Goal: Task Accomplishment & Management: Use online tool/utility

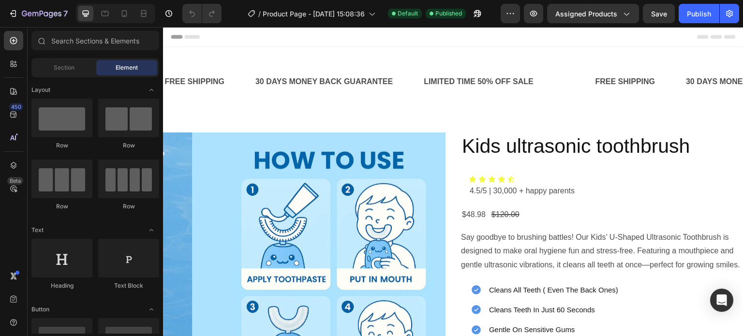
drag, startPoint x: 606, startPoint y: 199, endPoint x: 443, endPoint y: 172, distance: 165.2
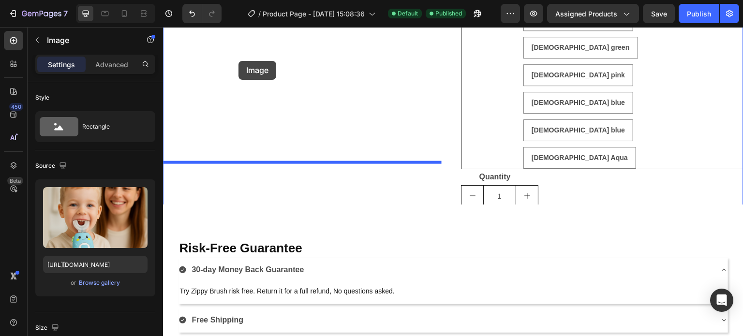
scroll to position [629, 0]
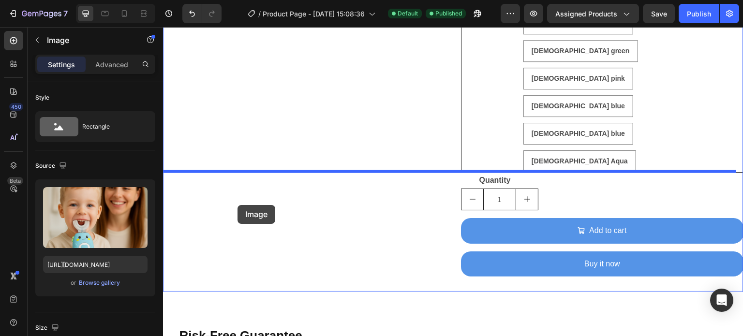
drag, startPoint x: 210, startPoint y: 239, endPoint x: 238, endPoint y: 205, distance: 43.0
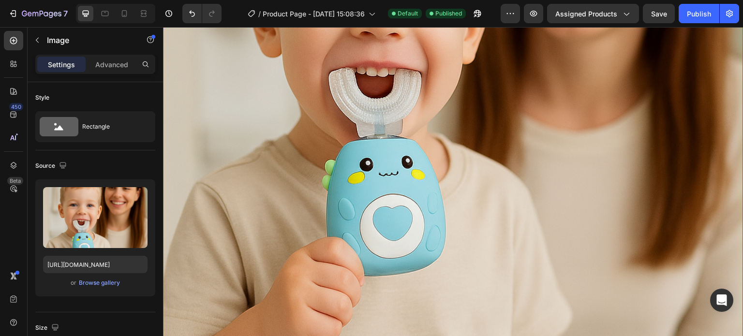
scroll to position [1140, 0]
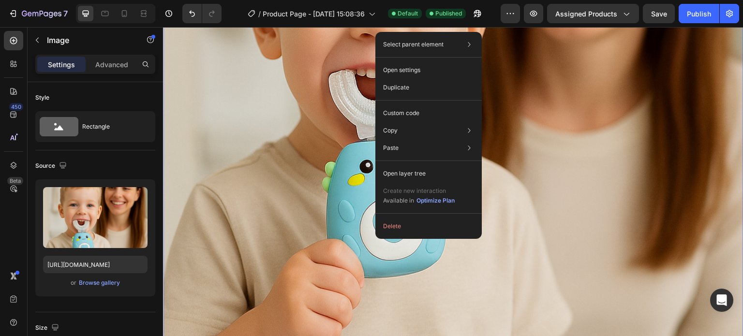
click at [263, 98] on img at bounding box center [453, 56] width 581 height 581
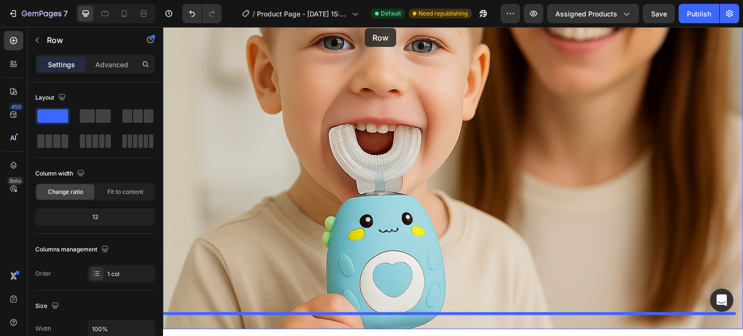
scroll to position [1083, 0]
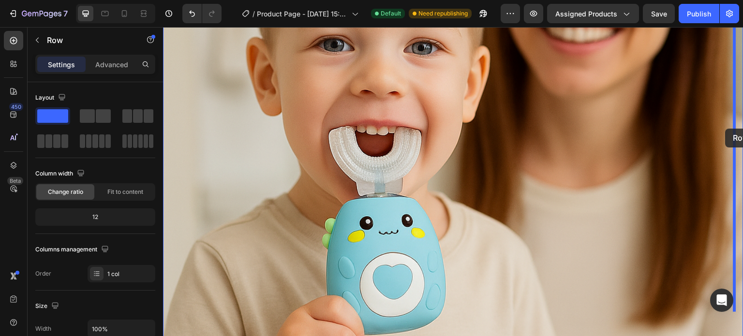
drag, startPoint x: 357, startPoint y: 268, endPoint x: 726, endPoint y: 129, distance: 394.4
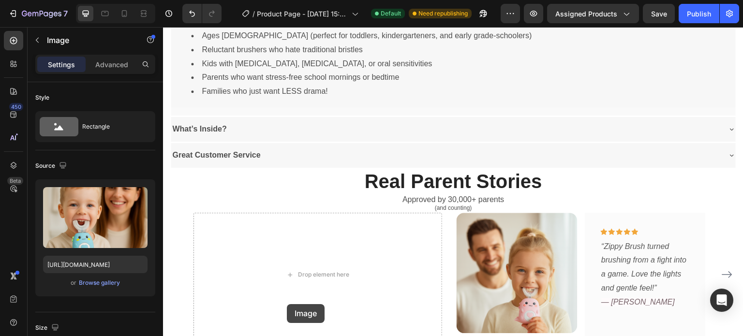
scroll to position [1377, 0]
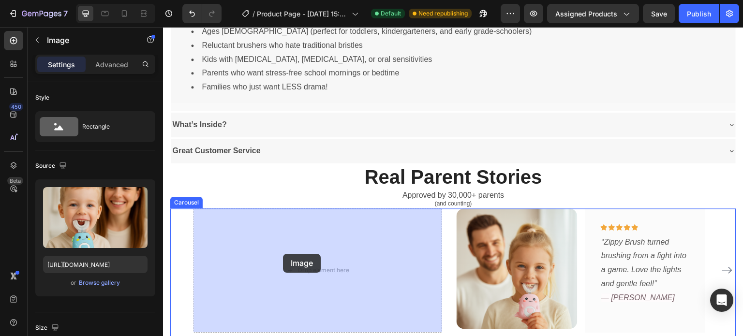
drag, startPoint x: 205, startPoint y: 38, endPoint x: 283, endPoint y: 254, distance: 229.4
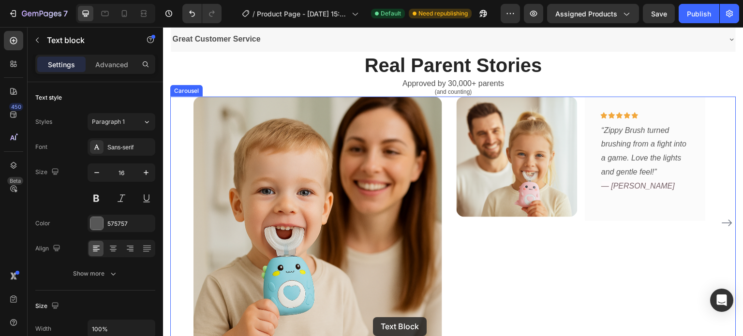
scroll to position [1289, 0]
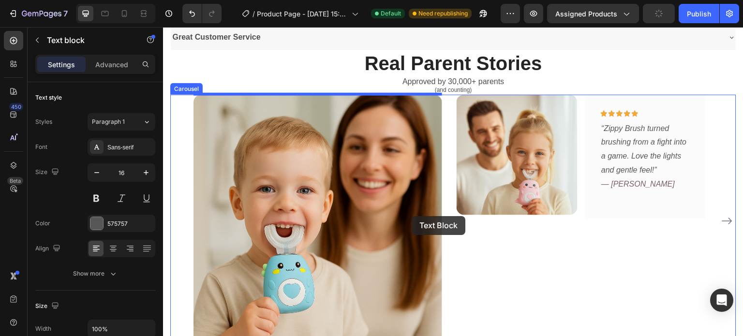
drag, startPoint x: 560, startPoint y: 94, endPoint x: 412, endPoint y: 216, distance: 192.2
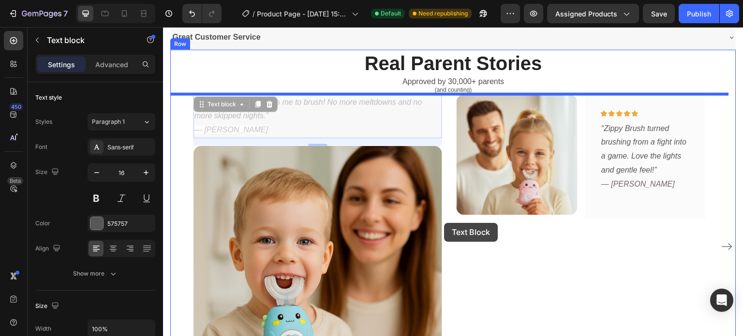
drag, startPoint x: 396, startPoint y: 133, endPoint x: 444, endPoint y: 223, distance: 102.4
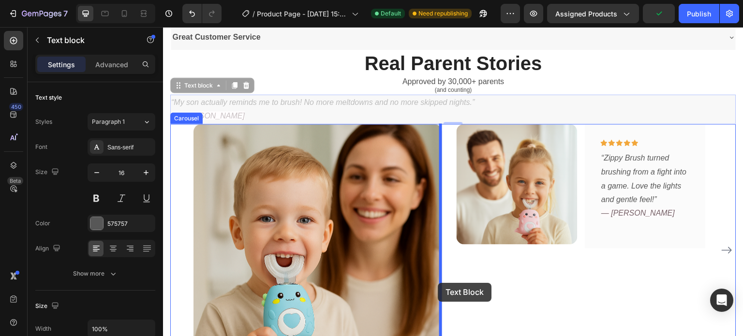
drag, startPoint x: 311, startPoint y: 97, endPoint x: 438, endPoint y: 283, distance: 225.2
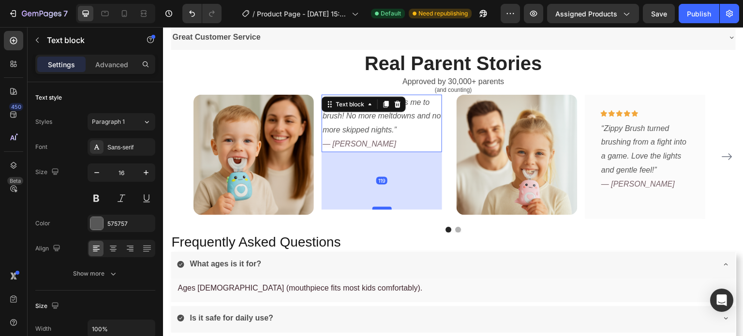
drag, startPoint x: 378, startPoint y: 150, endPoint x: 389, endPoint y: 208, distance: 58.6
click at [389, 208] on div at bounding box center [382, 208] width 19 height 3
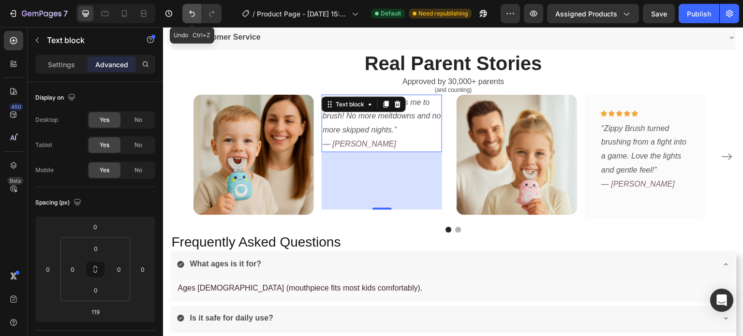
click at [192, 15] on icon "Undo/Redo" at bounding box center [192, 14] width 10 height 10
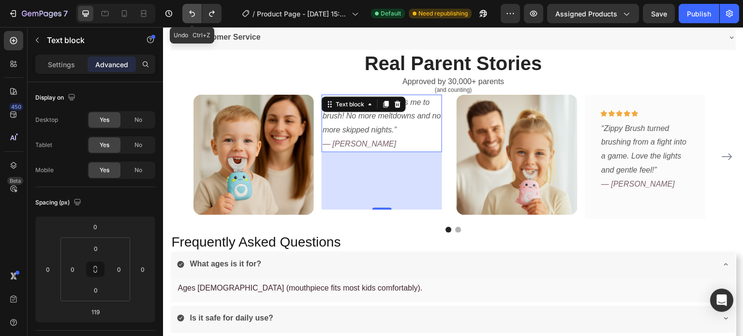
click at [192, 15] on icon "Undo/Redo" at bounding box center [192, 14] width 10 height 10
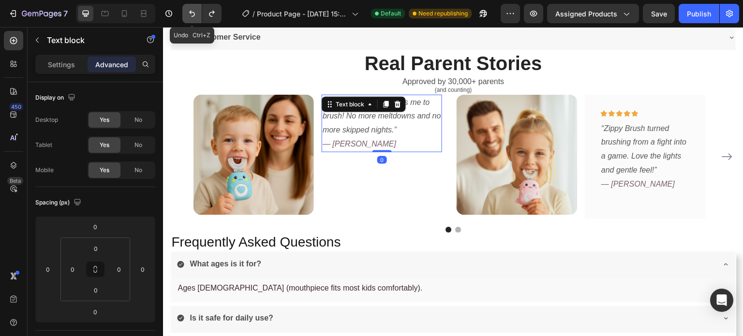
click at [192, 15] on icon "Undo/Redo" at bounding box center [192, 14] width 10 height 10
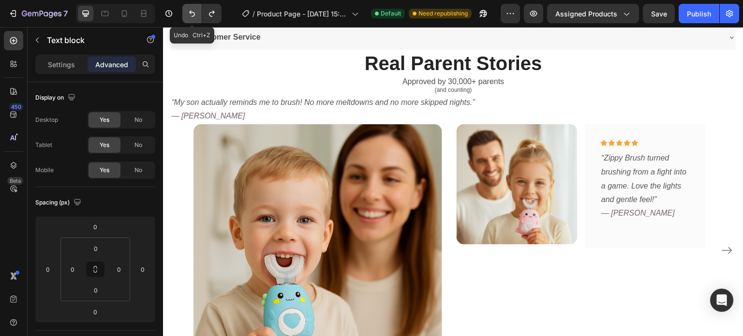
click at [192, 15] on icon "Undo/Redo" at bounding box center [192, 14] width 10 height 10
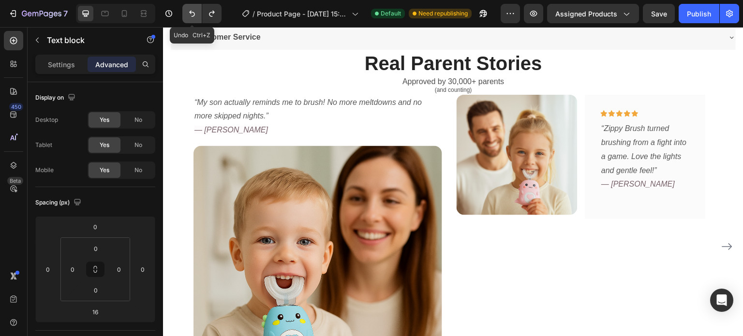
click at [192, 15] on icon "Undo/Redo" at bounding box center [192, 14] width 10 height 10
type input "0"
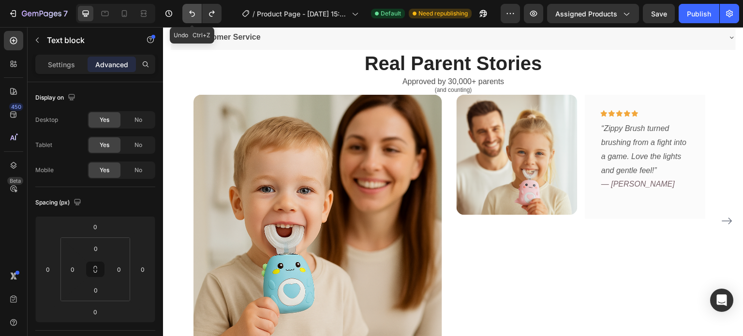
click at [192, 15] on icon "Undo/Redo" at bounding box center [192, 14] width 10 height 10
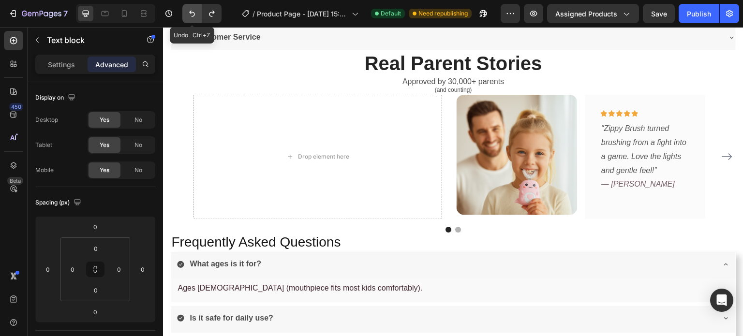
click at [192, 15] on icon "Undo/Redo" at bounding box center [192, 14] width 10 height 10
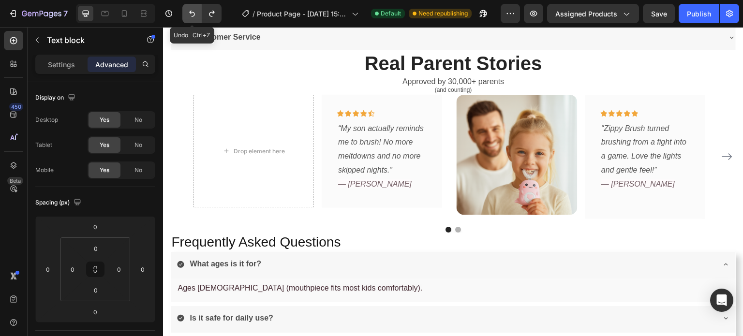
click at [192, 15] on icon "Undo/Redo" at bounding box center [192, 14] width 10 height 10
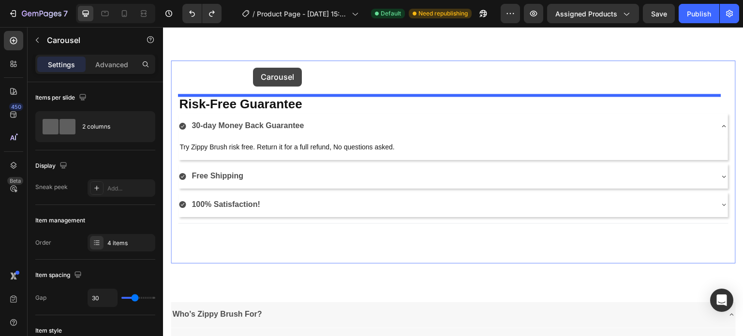
scroll to position [824, 0]
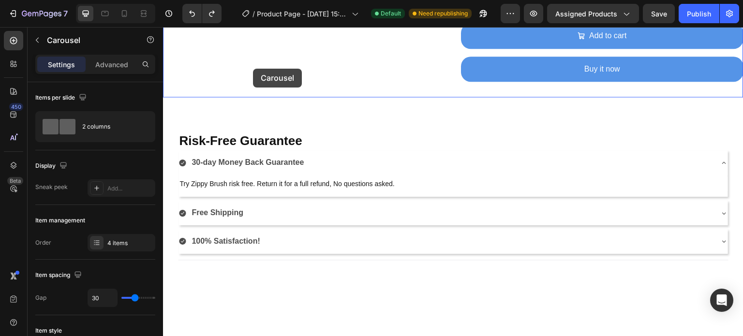
drag, startPoint x: 190, startPoint y: 90, endPoint x: 253, endPoint y: 69, distance: 66.6
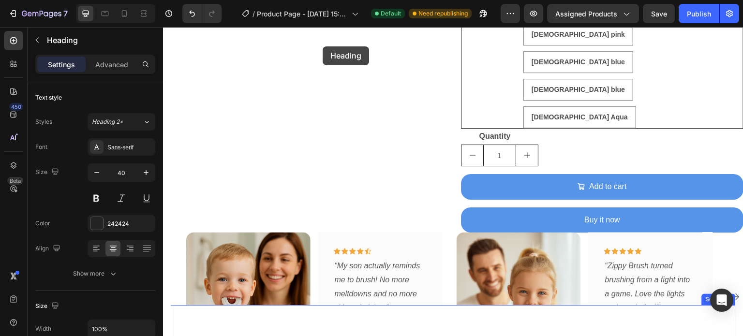
scroll to position [644, 0]
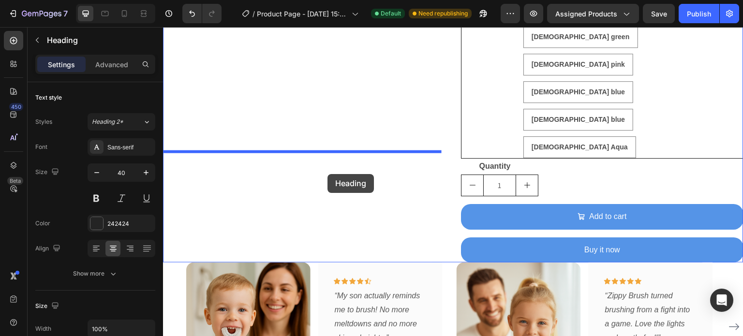
drag, startPoint x: 190, startPoint y: 231, endPoint x: 326, endPoint y: 174, distance: 147.5
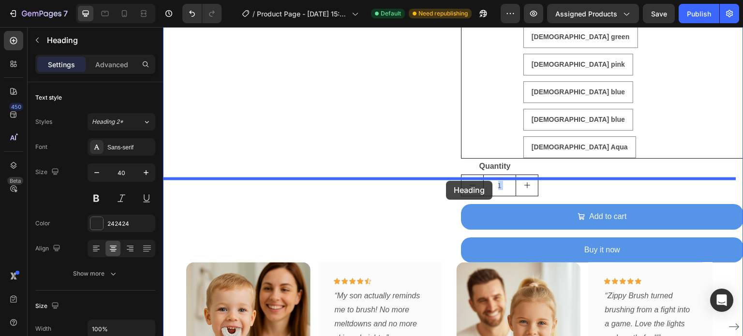
drag, startPoint x: 269, startPoint y: 163, endPoint x: 446, endPoint y: 181, distance: 178.0
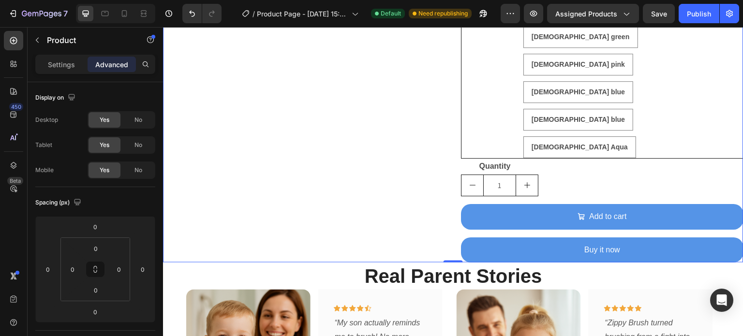
drag, startPoint x: 453, startPoint y: 178, endPoint x: 453, endPoint y: 187, distance: 9.7
click at [453, 263] on div "0" at bounding box center [453, 263] width 581 height 0
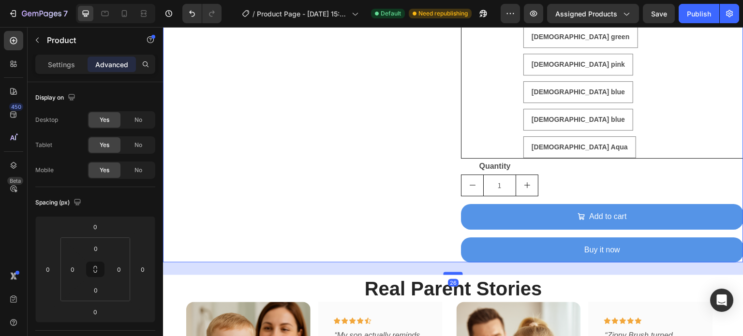
drag, startPoint x: 451, startPoint y: 176, endPoint x: 451, endPoint y: 189, distance: 12.6
click at [451, 272] on div at bounding box center [453, 273] width 19 height 3
type input "26"
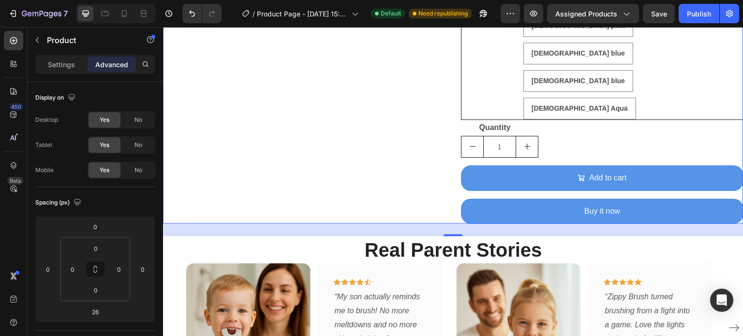
scroll to position [683, 0]
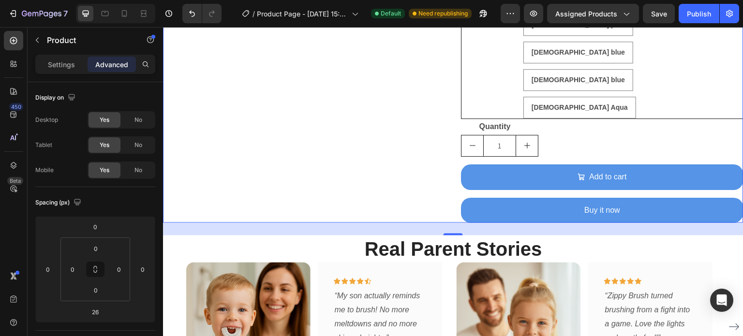
click at [388, 223] on div "26" at bounding box center [453, 229] width 581 height 13
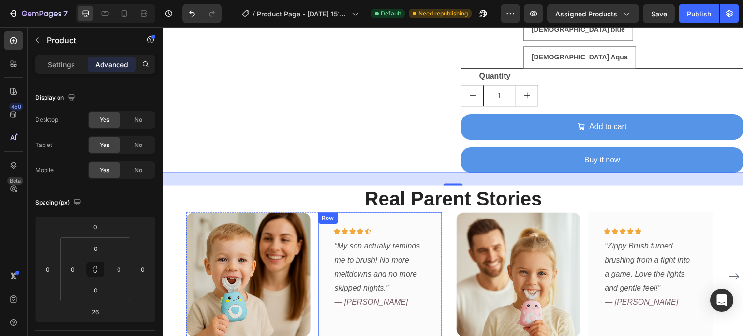
scroll to position [733, 0]
click at [423, 239] on p "“My son actually reminds me to brush! No more meltdowns and no more skipped nig…" at bounding box center [380, 274] width 91 height 70
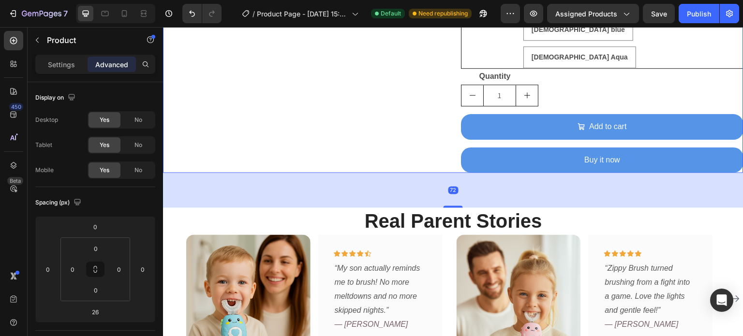
drag, startPoint x: 450, startPoint y: 100, endPoint x: 451, endPoint y: 122, distance: 22.3
click at [451, 206] on div at bounding box center [453, 207] width 19 height 2
type input "72"
click at [385, 260] on div "Icon Icon Icon Icon Icon Row “My son actually reminds me to brush! No more melt…" at bounding box center [380, 298] width 93 height 97
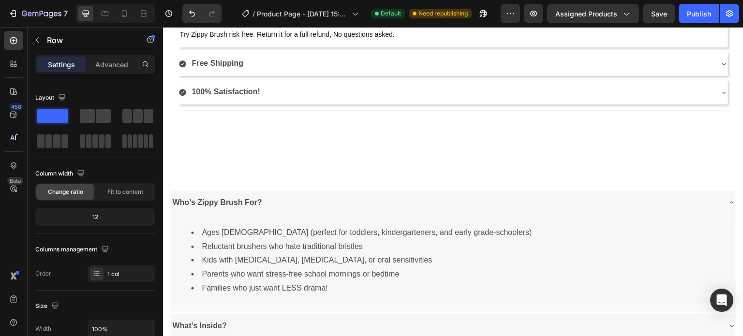
scroll to position [1093, 0]
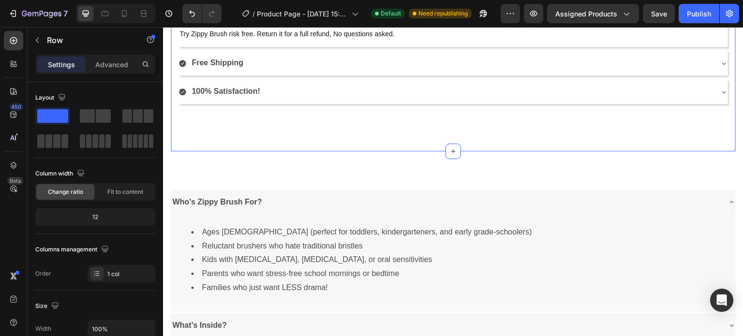
click at [403, 139] on div "Risk-Free Guarantee Heading 30-day Money Back Guarantee Try Zippy Brush risk fr…" at bounding box center [453, 50] width 565 height 204
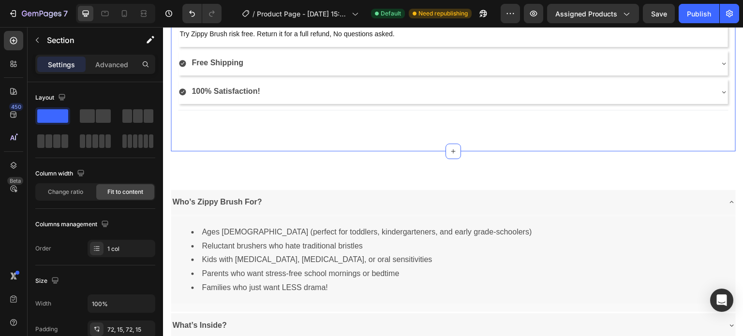
click at [421, 145] on div "Risk-Free Guarantee Heading 30-day Money Back Guarantee Try Zippy Brush risk fr…" at bounding box center [453, 50] width 565 height 204
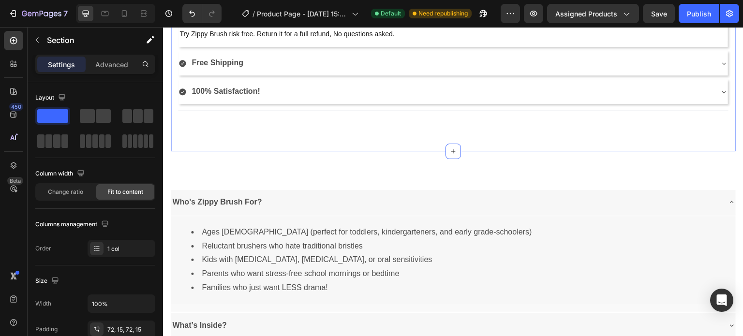
click at [411, 135] on div "Risk-Free Guarantee Heading 30-day Money Back Guarantee Try Zippy Brush risk fr…" at bounding box center [453, 50] width 565 height 204
click at [419, 112] on div "Title Line" at bounding box center [453, 110] width 551 height 13
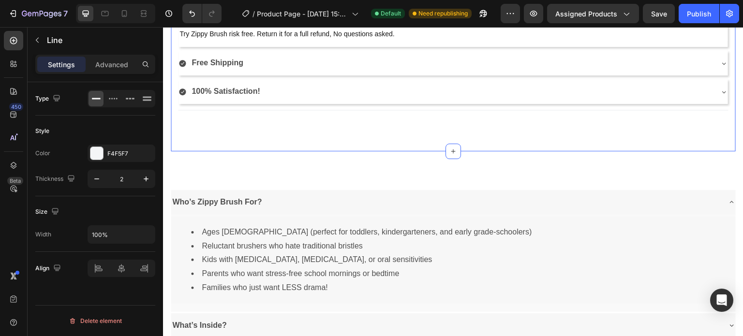
click at [421, 148] on div "Risk-Free Guarantee Heading 30-day Money Back Guarantee Try Zippy Brush risk fr…" at bounding box center [453, 50] width 565 height 204
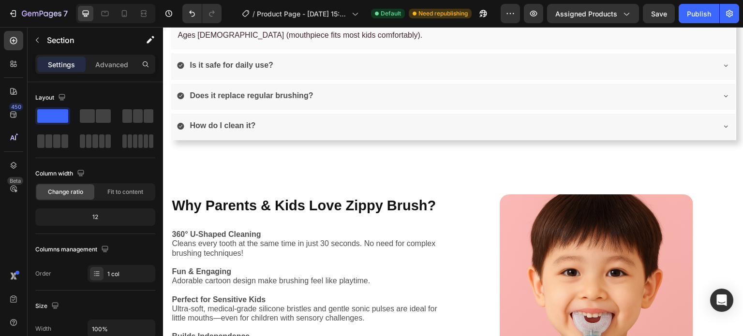
scroll to position [1496, 0]
click at [410, 230] on p "360° U-Shaped Cleaning Cleans every tooth at the same time in just 30 seconds. …" at bounding box center [310, 243] width 277 height 28
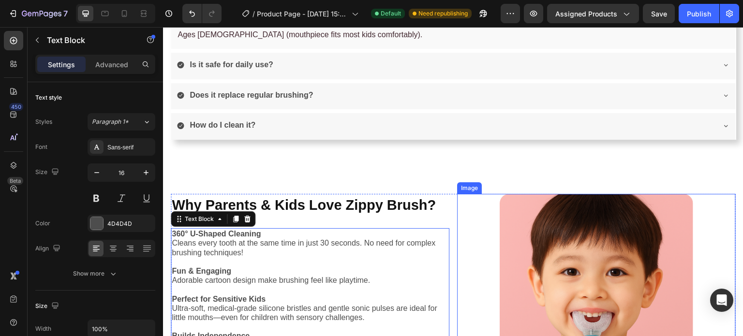
click at [463, 206] on div at bounding box center [596, 323] width 279 height 258
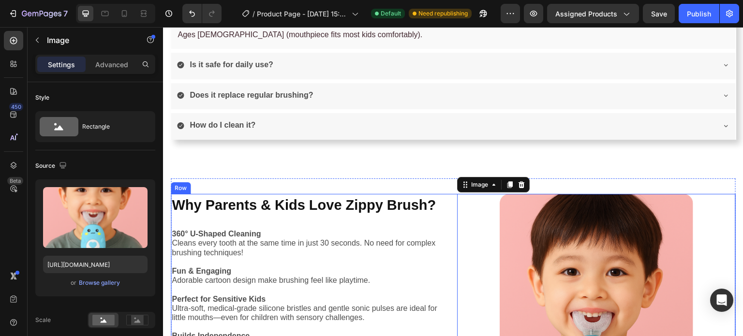
click at [449, 202] on div "Why Parents & Kids Love Zippy Brush? Heading 360° U-Shaped Cleaning Cleans ever…" at bounding box center [453, 323] width 565 height 258
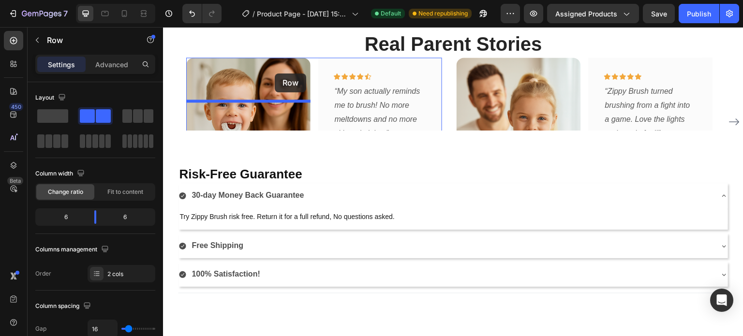
scroll to position [892, 0]
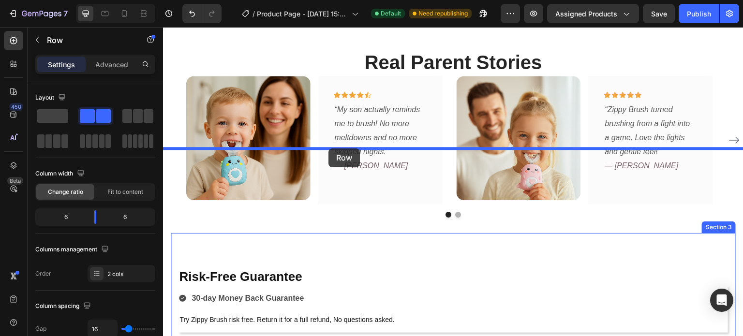
drag, startPoint x: 196, startPoint y: 188, endPoint x: 329, endPoint y: 149, distance: 137.8
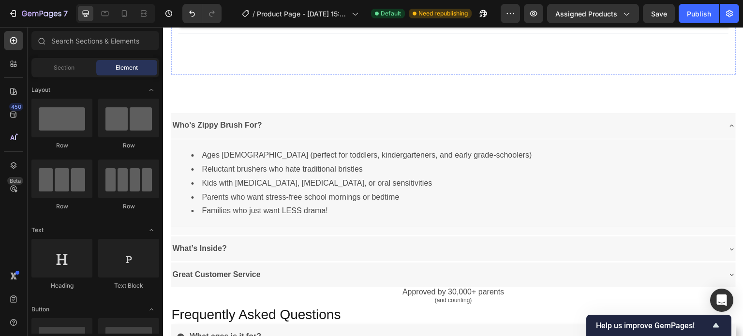
scroll to position [1479, 0]
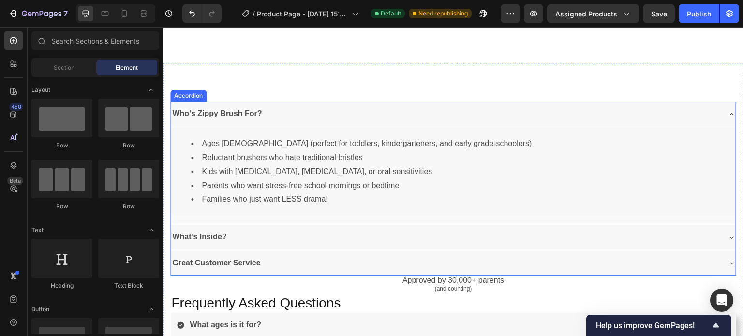
click at [728, 114] on icon at bounding box center [732, 114] width 8 height 8
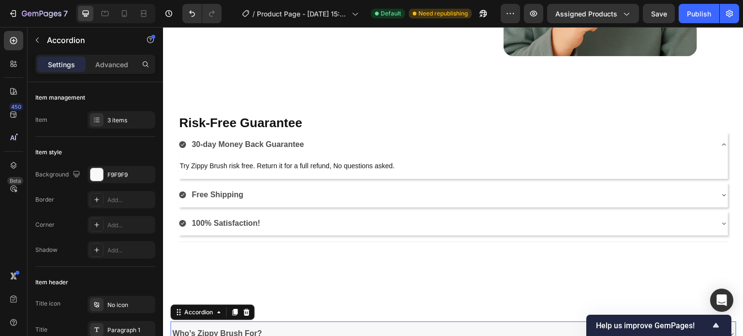
scroll to position [1256, 0]
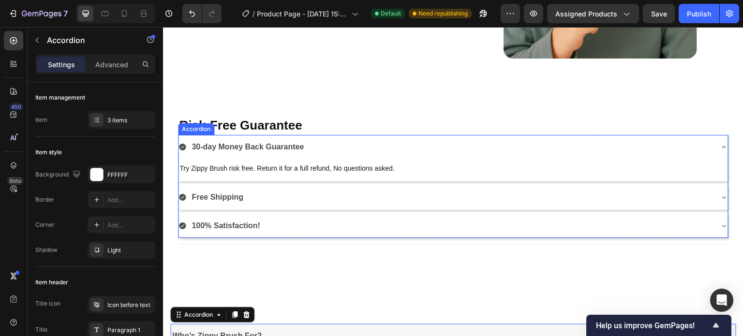
click at [448, 161] on div "Try Zippy Brush risk free. Return it for a full refund, No questions asked. Tex…" at bounding box center [454, 171] width 550 height 22
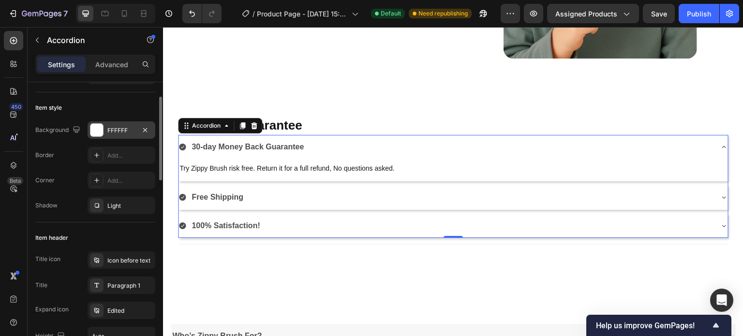
scroll to position [45, 0]
click at [117, 209] on div "Light" at bounding box center [121, 205] width 28 height 9
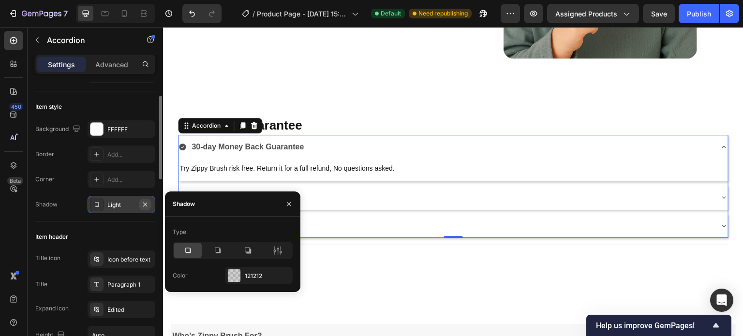
click at [145, 202] on icon "button" at bounding box center [145, 205] width 8 height 8
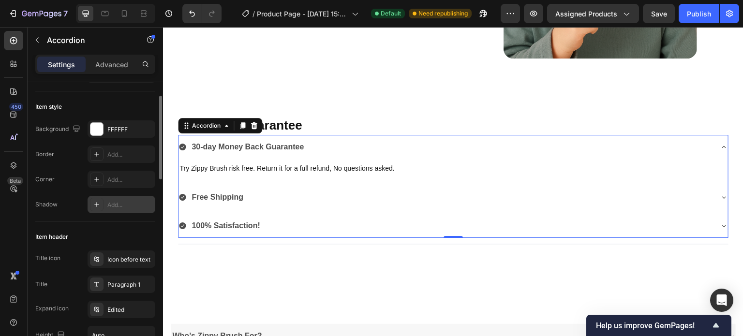
click at [720, 148] on icon at bounding box center [724, 147] width 8 height 8
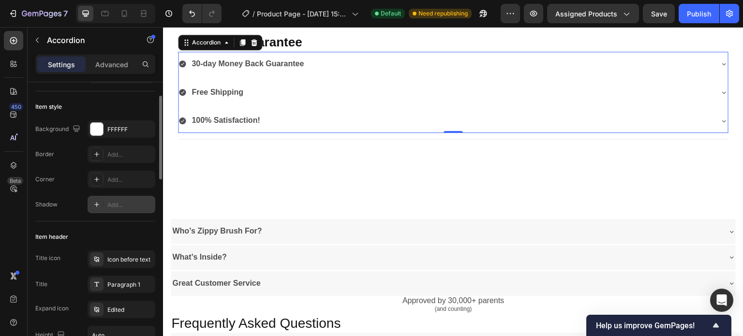
scroll to position [1339, 0]
click at [399, 233] on div "Who’s Zippy Brush For?" at bounding box center [446, 231] width 550 height 17
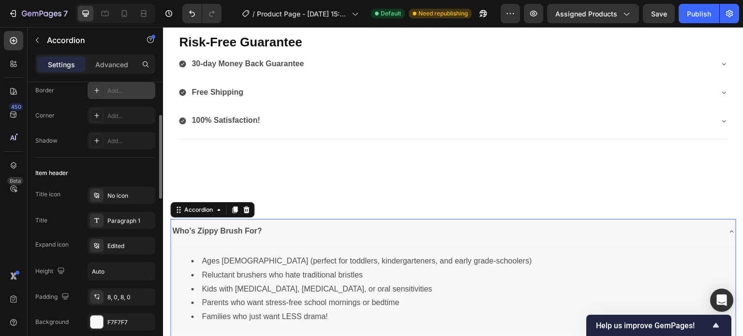
scroll to position [110, 0]
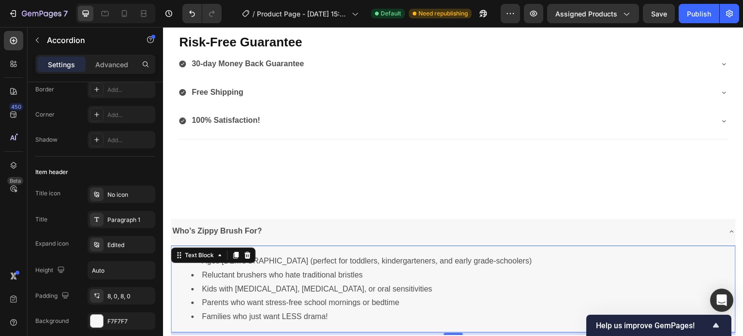
click at [337, 249] on div "Ages 2-12 (perfect for toddlers, kindergarteners, and early grade-schoolers) Re…" at bounding box center [453, 289] width 565 height 87
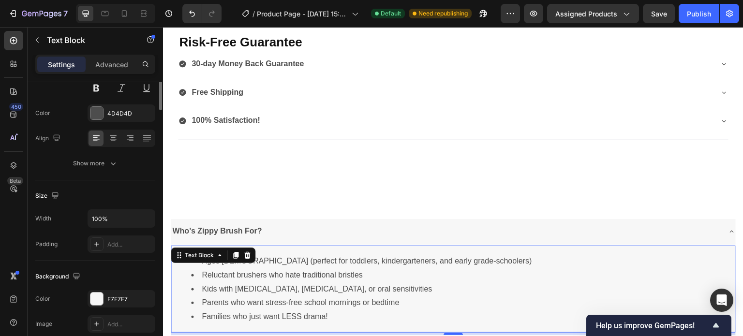
scroll to position [0, 0]
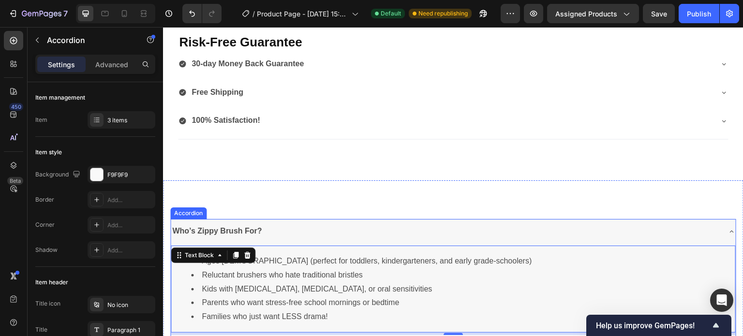
click at [728, 228] on icon at bounding box center [732, 232] width 8 height 8
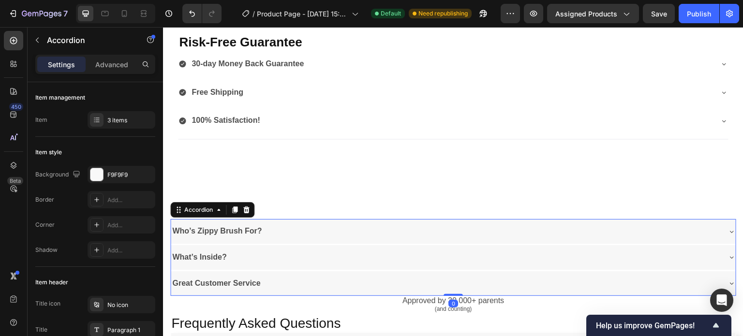
click at [584, 228] on div "Who’s Zippy Brush For?" at bounding box center [446, 231] width 550 height 17
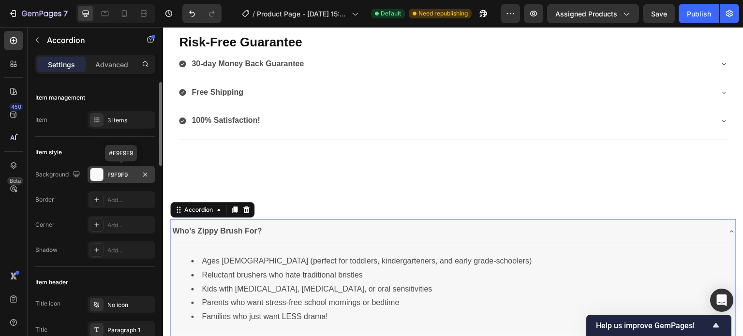
click at [95, 177] on div at bounding box center [96, 174] width 13 height 13
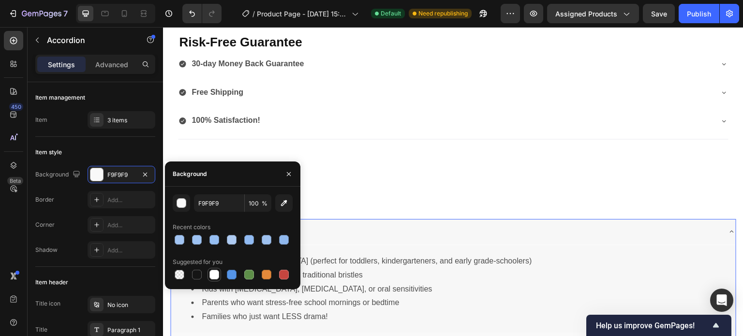
click at [213, 274] on div at bounding box center [215, 275] width 10 height 10
type input "FFFFFF"
click at [354, 230] on div "Who’s Zippy Brush For?" at bounding box center [446, 231] width 550 height 17
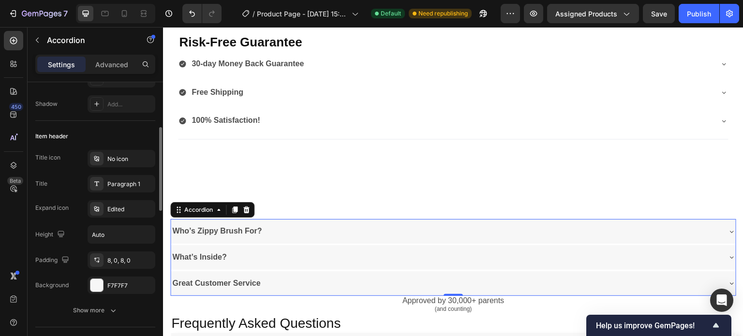
scroll to position [148, 0]
click at [114, 280] on div "F7F7F7" at bounding box center [121, 284] width 28 height 9
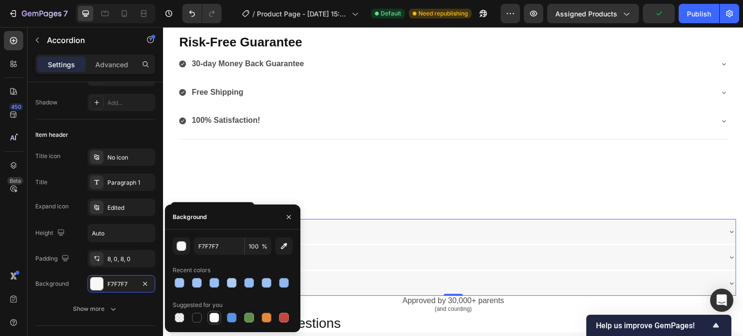
click at [214, 317] on div at bounding box center [215, 318] width 10 height 10
type input "FFFFFF"
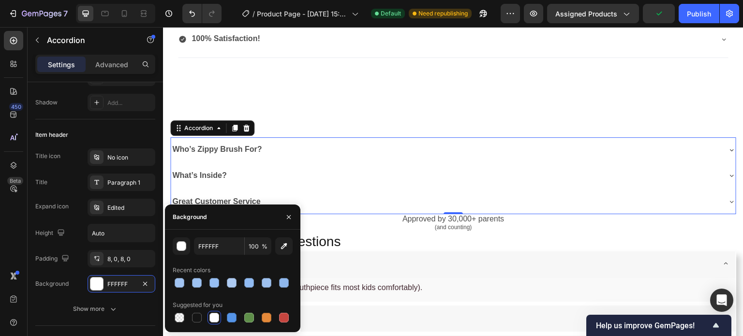
scroll to position [1422, 0]
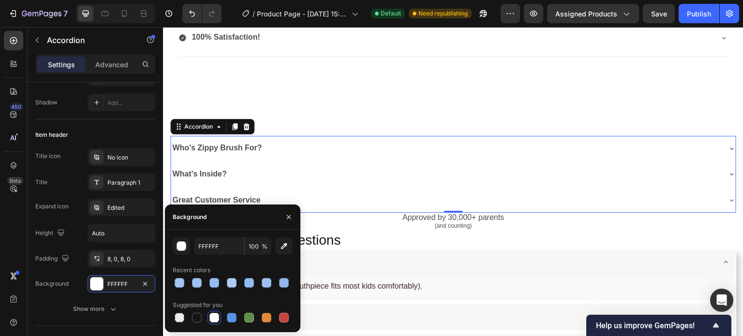
click at [361, 166] on div "What’s Inside?" at bounding box center [446, 174] width 550 height 17
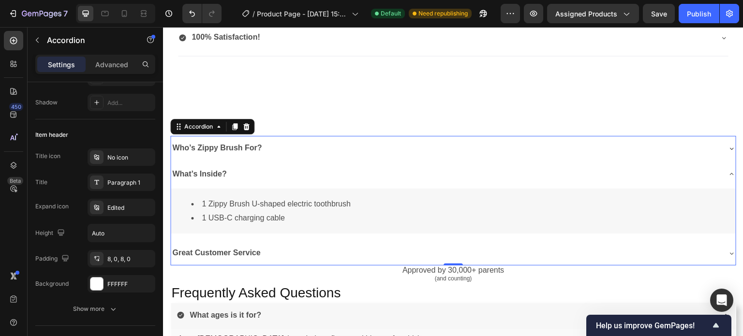
click at [369, 147] on div "Who’s Zippy Brush For?" at bounding box center [446, 148] width 550 height 17
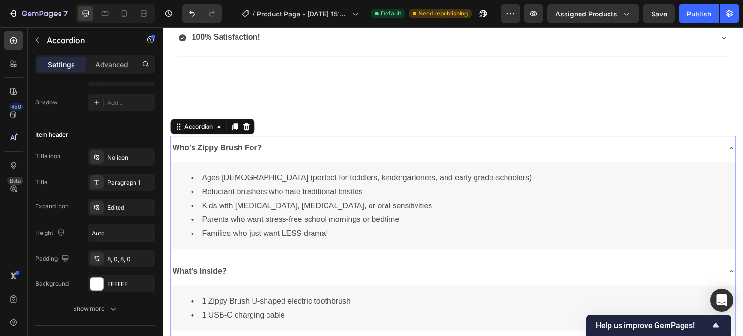
click at [366, 149] on div "Who’s Zippy Brush For?" at bounding box center [446, 148] width 550 height 17
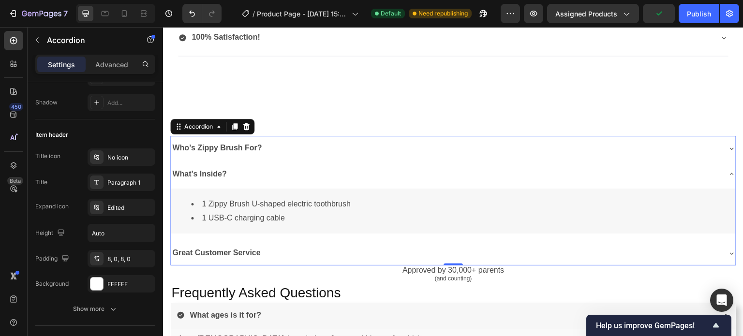
click at [353, 170] on div "What’s Inside?" at bounding box center [446, 174] width 550 height 17
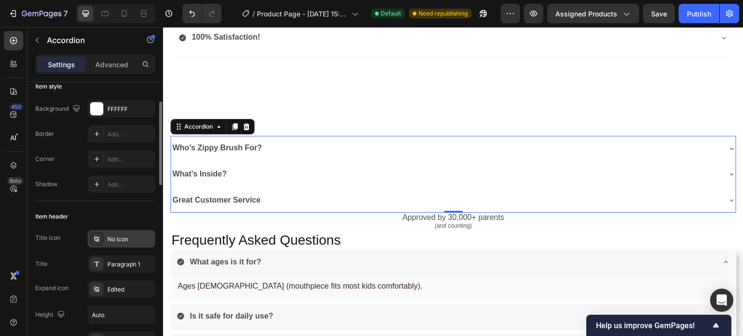
scroll to position [0, 0]
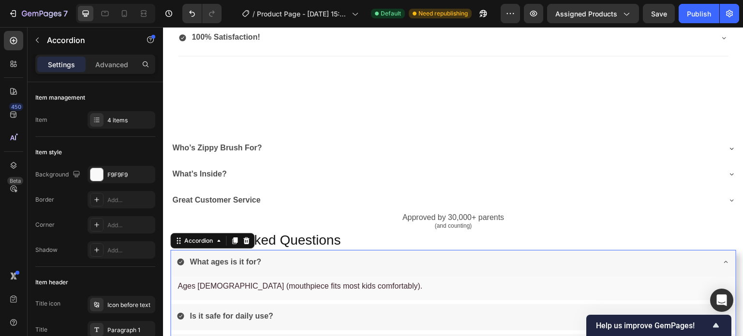
click at [360, 265] on div "What ages is it for?" at bounding box center [446, 262] width 538 height 17
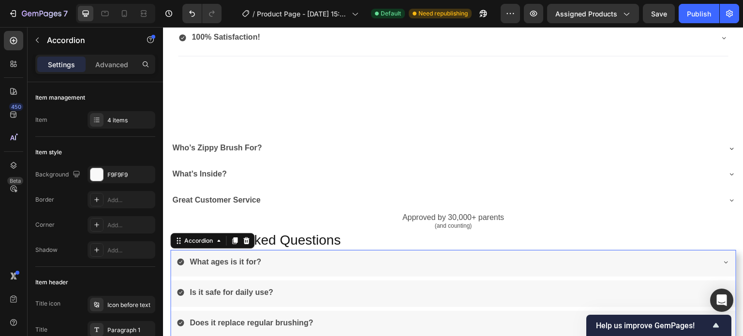
click at [332, 261] on div "What ages is it for?" at bounding box center [446, 262] width 538 height 17
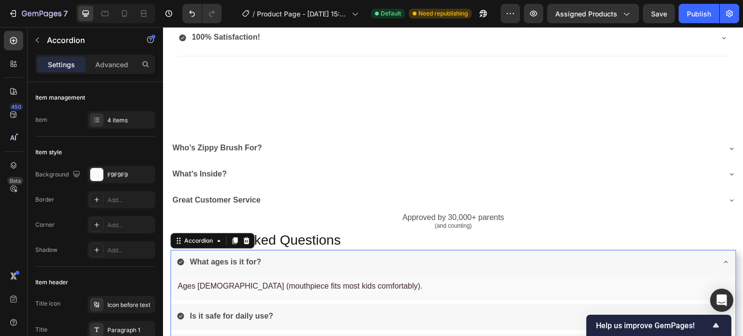
click at [318, 262] on div "What ages is it for?" at bounding box center [446, 262] width 538 height 17
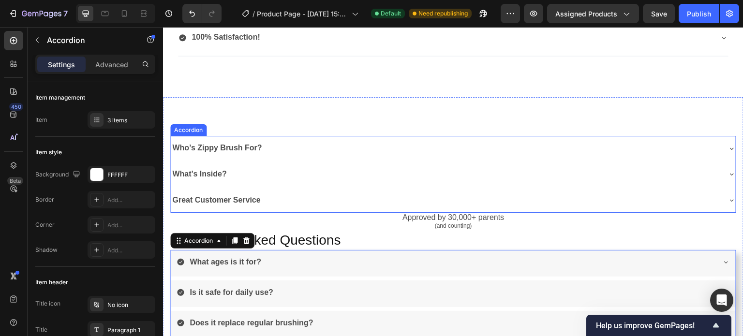
click at [728, 147] on icon at bounding box center [732, 149] width 8 height 8
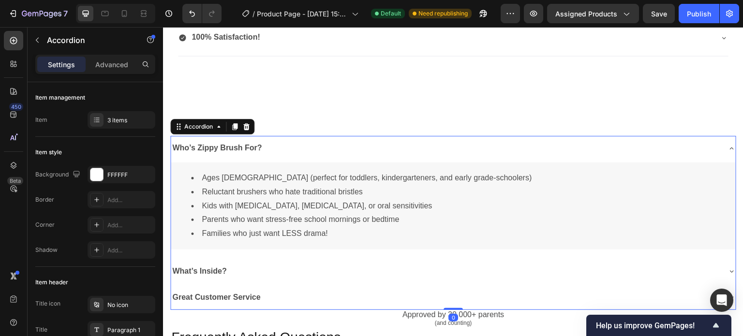
click at [728, 147] on icon at bounding box center [732, 149] width 8 height 8
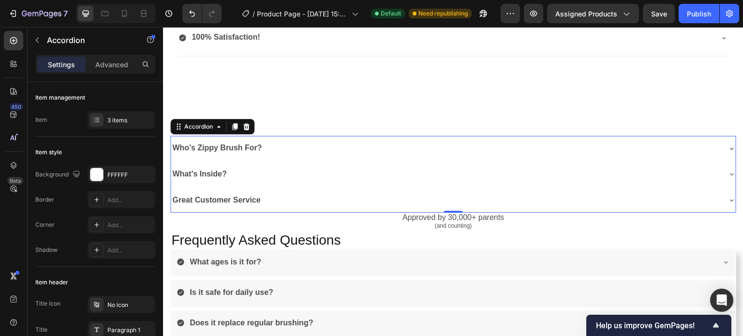
click at [728, 171] on icon at bounding box center [732, 174] width 8 height 8
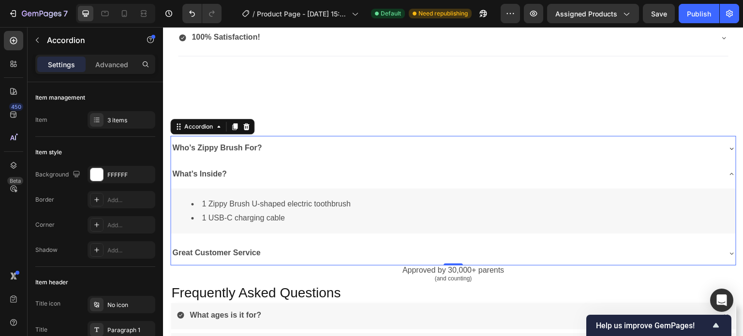
click at [728, 250] on icon at bounding box center [732, 254] width 8 height 8
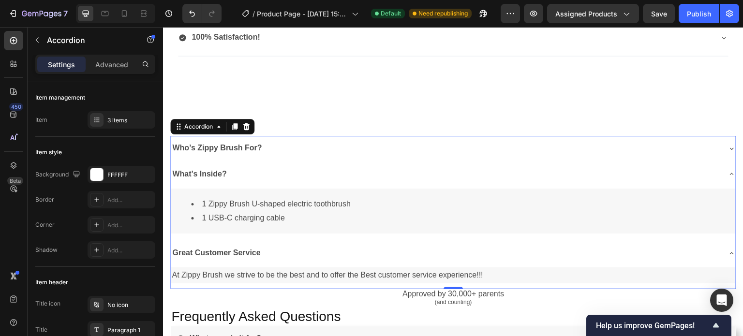
click at [730, 173] on icon at bounding box center [732, 174] width 4 height 2
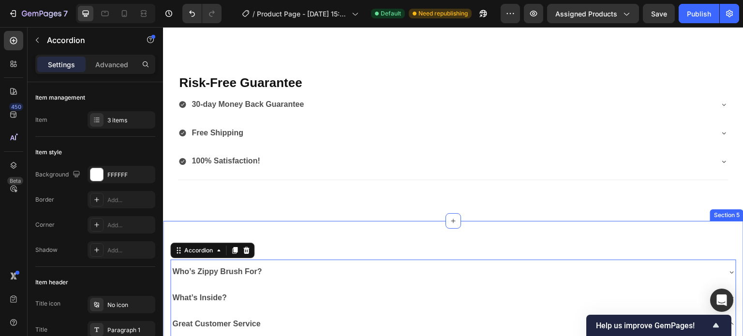
scroll to position [1258, 0]
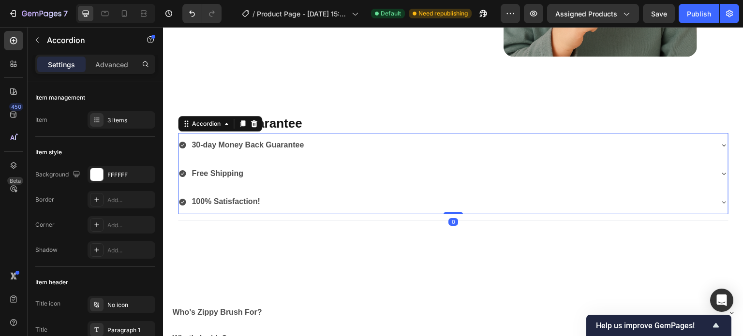
click at [320, 146] on div "30-day Money Back Guarantee" at bounding box center [446, 145] width 534 height 17
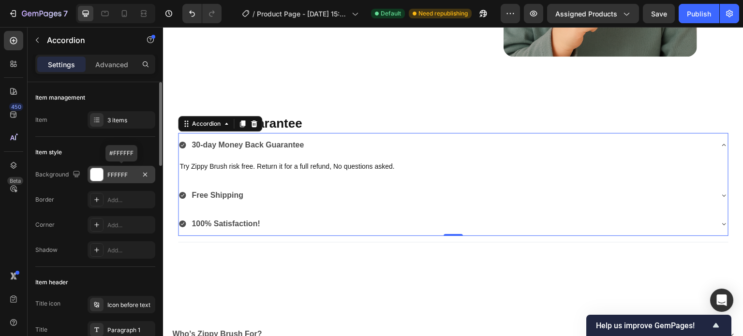
click at [99, 174] on div at bounding box center [96, 174] width 13 height 13
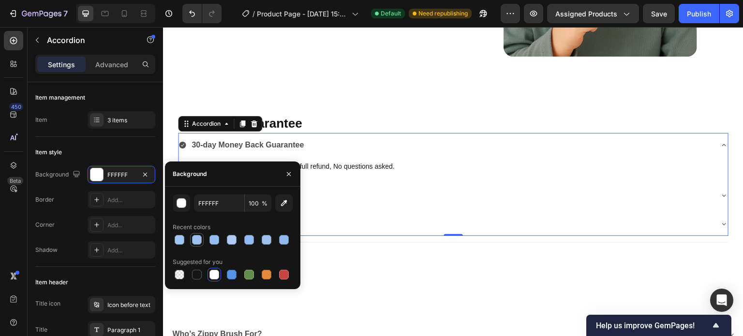
click at [196, 241] on div at bounding box center [197, 240] width 10 height 10
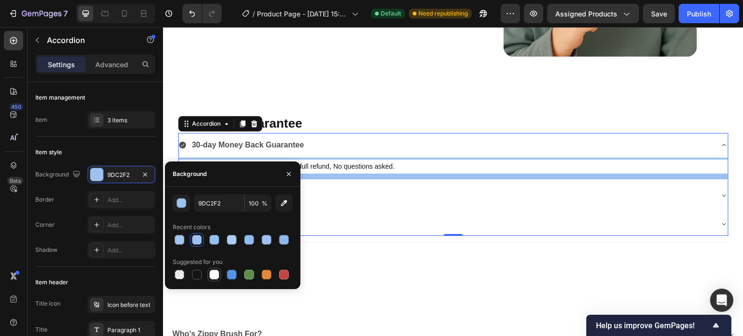
click at [213, 277] on div at bounding box center [215, 275] width 10 height 10
type input "FFFFFF"
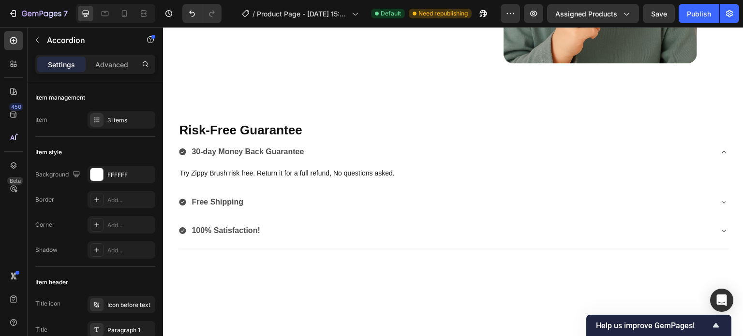
scroll to position [1253, 0]
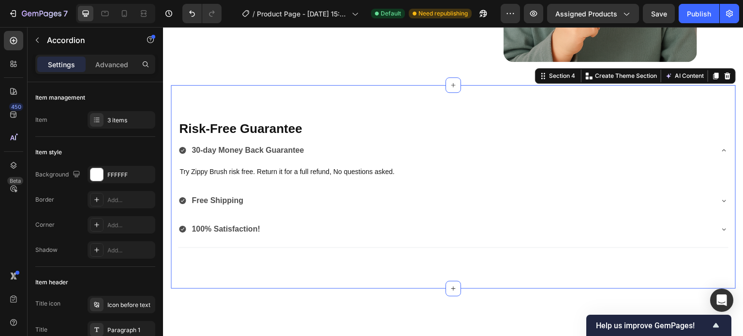
click at [353, 103] on div "Risk-Free Guarantee Heading 30-day Money Back Guarantee Try Zippy Brush risk fr…" at bounding box center [453, 187] width 565 height 204
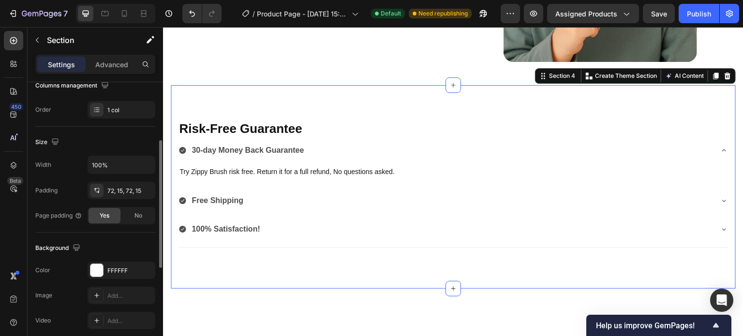
scroll to position [139, 0]
click at [146, 164] on icon "button" at bounding box center [146, 165] width 4 height 2
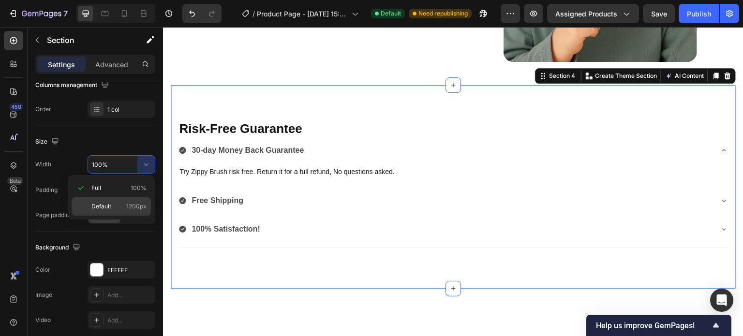
click at [110, 203] on span "Default" at bounding box center [101, 206] width 20 height 9
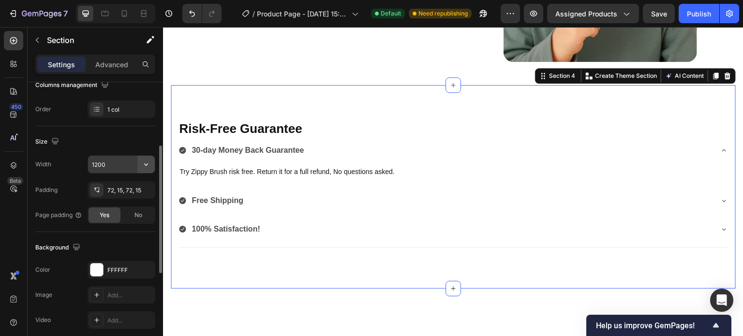
click at [149, 163] on icon "button" at bounding box center [146, 165] width 10 height 10
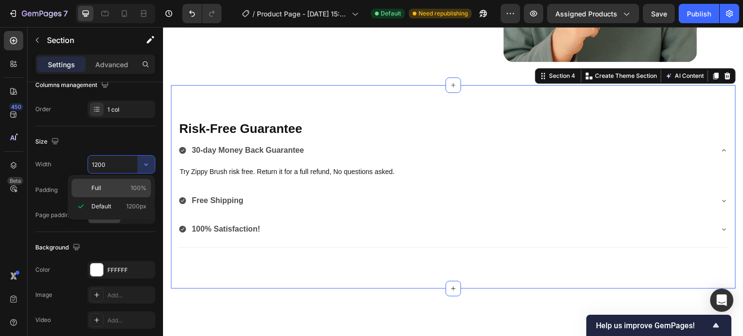
click at [124, 185] on p "Full 100%" at bounding box center [118, 188] width 55 height 9
type input "100%"
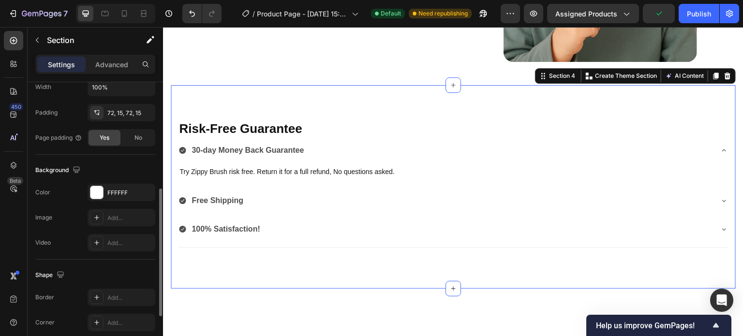
scroll to position [223, 0]
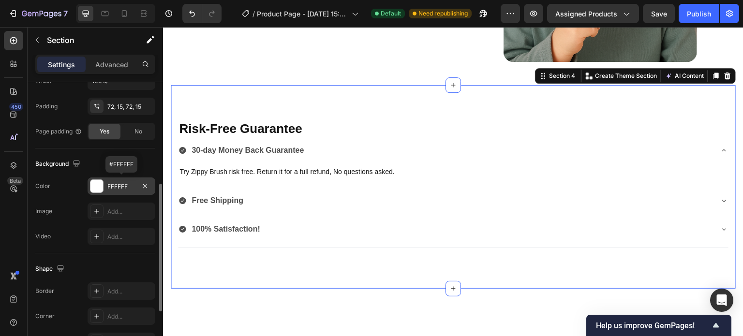
click at [101, 187] on div at bounding box center [96, 186] width 13 height 13
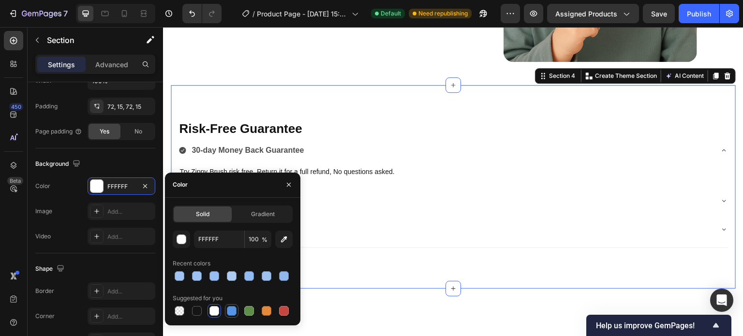
click at [232, 312] on div at bounding box center [232, 311] width 10 height 10
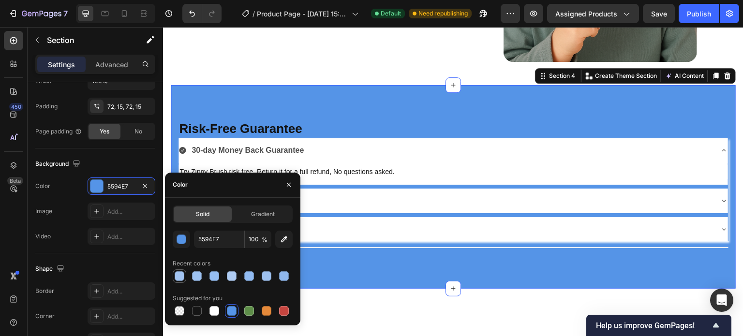
click at [178, 278] on div at bounding box center [180, 276] width 10 height 10
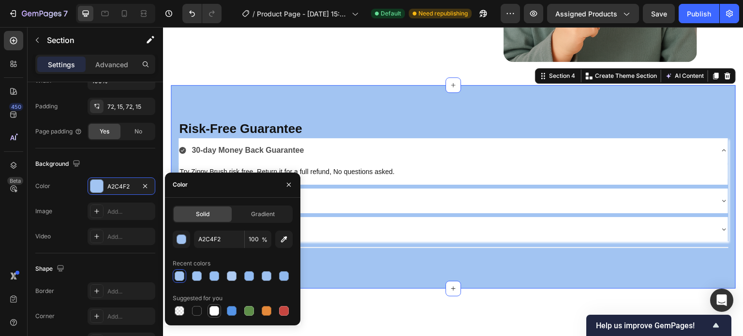
click at [214, 315] on div at bounding box center [215, 311] width 10 height 10
type input "FFFFFF"
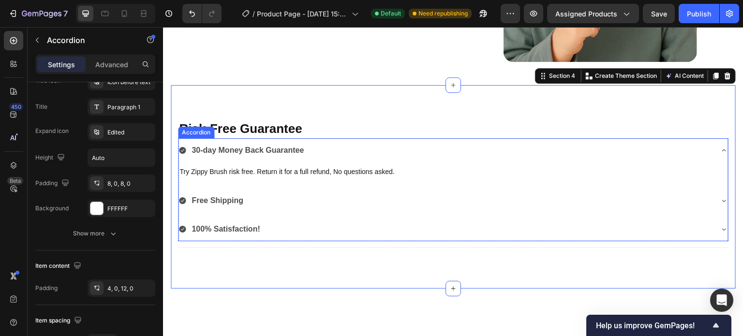
click at [369, 158] on div "30-day Money Back Guarantee" at bounding box center [446, 150] width 534 height 17
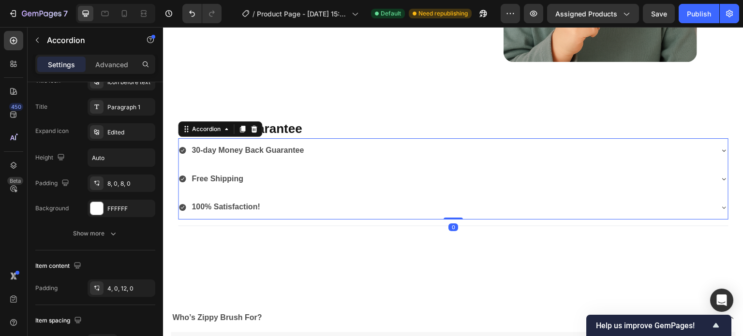
scroll to position [0, 0]
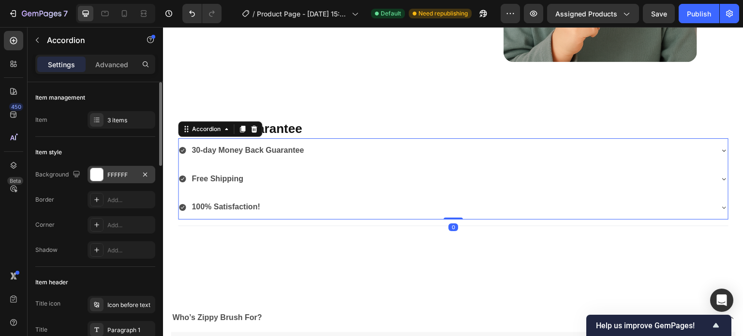
click at [99, 174] on div at bounding box center [96, 174] width 13 height 13
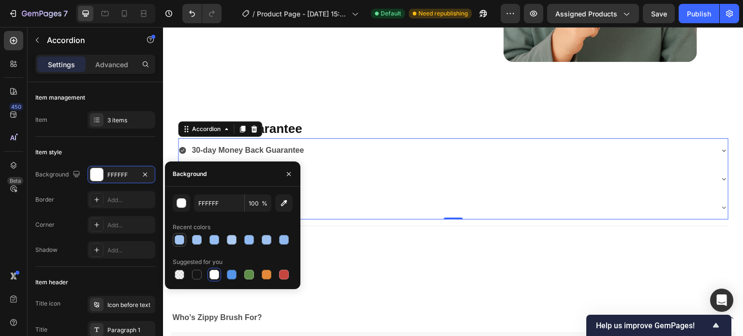
click at [180, 240] on div at bounding box center [180, 240] width 10 height 10
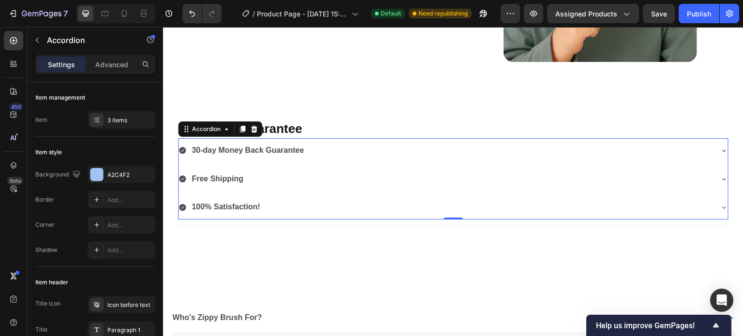
click at [318, 150] on div "30-day Money Back Guarantee" at bounding box center [446, 150] width 534 height 17
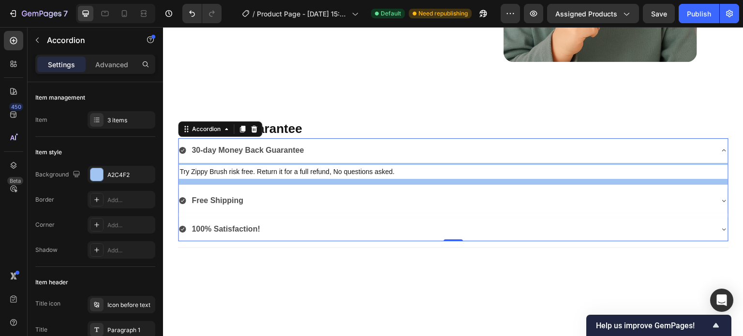
click at [318, 150] on div "30-day Money Back Guarantee" at bounding box center [446, 150] width 534 height 17
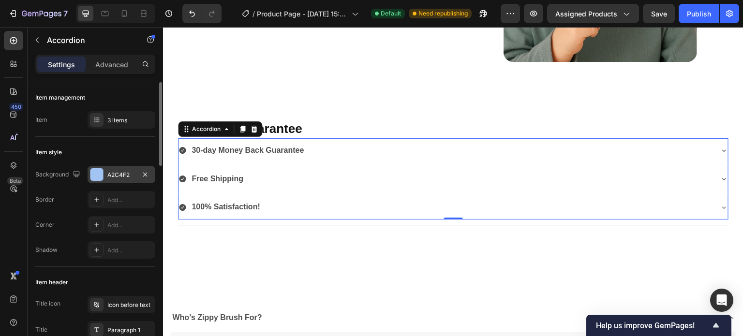
click at [101, 172] on div at bounding box center [96, 174] width 13 height 13
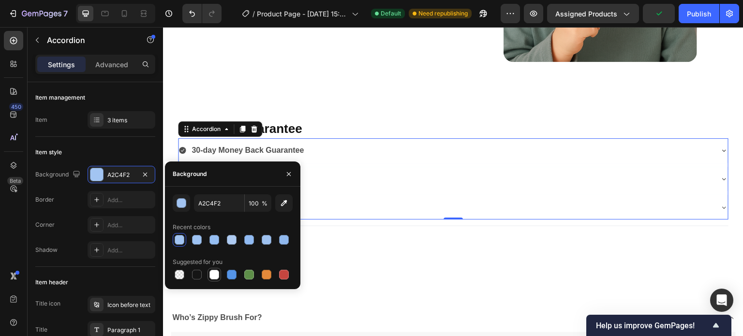
click at [215, 278] on div at bounding box center [215, 275] width 10 height 10
click at [400, 191] on div "30-day Money Back Guarantee Free Shipping 100% Satisfaction!" at bounding box center [453, 178] width 551 height 81
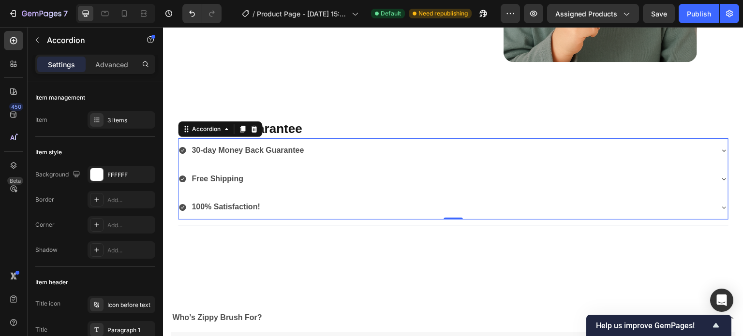
click at [276, 147] on strong "30-day Money Back Guarantee" at bounding box center [248, 150] width 112 height 8
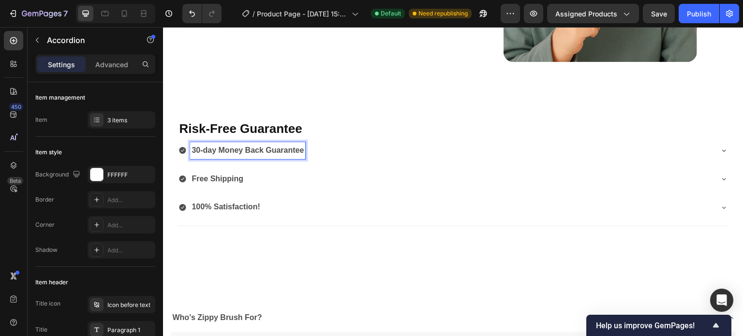
click at [343, 151] on div "30-day Money Back Guarantee" at bounding box center [446, 150] width 534 height 17
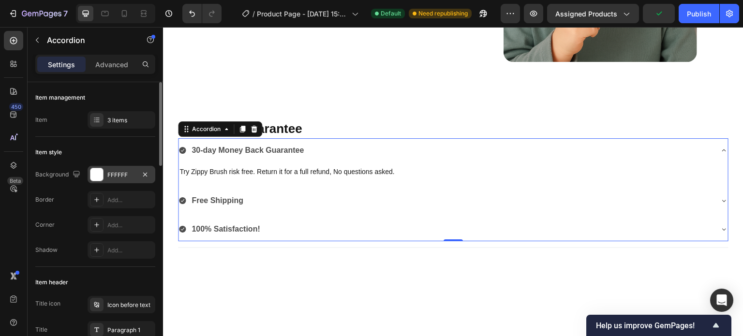
click at [91, 172] on div at bounding box center [96, 174] width 13 height 13
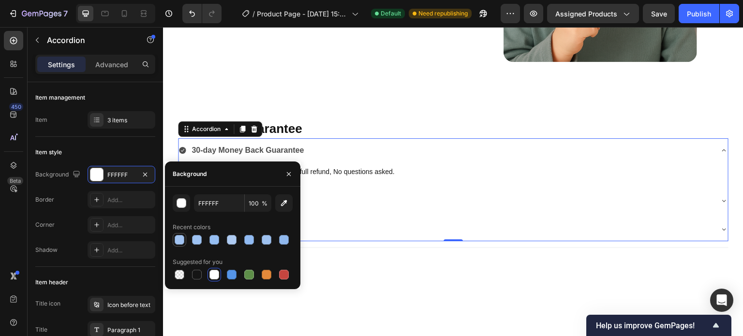
click at [179, 240] on div at bounding box center [180, 240] width 10 height 10
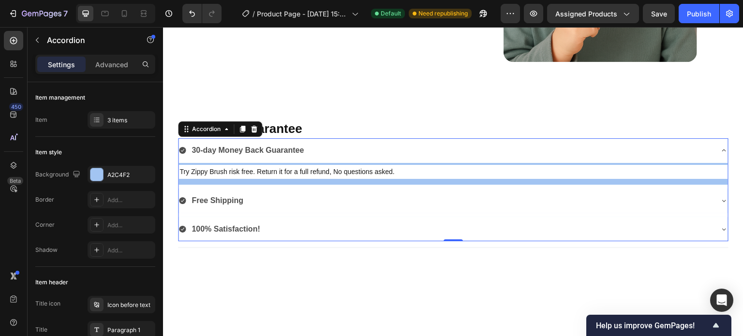
click at [361, 145] on div "30-day Money Back Guarantee" at bounding box center [446, 150] width 534 height 17
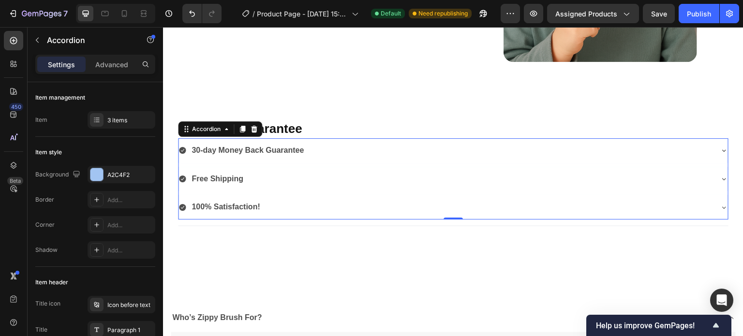
click at [361, 145] on div "30-day Money Back Guarantee" at bounding box center [446, 150] width 534 height 17
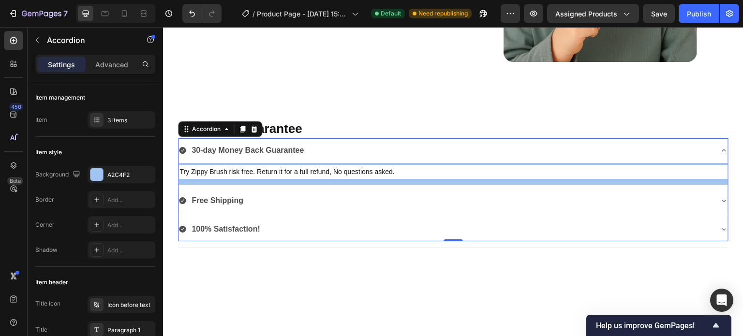
click at [361, 145] on div "30-day Money Back Guarantee" at bounding box center [446, 150] width 534 height 17
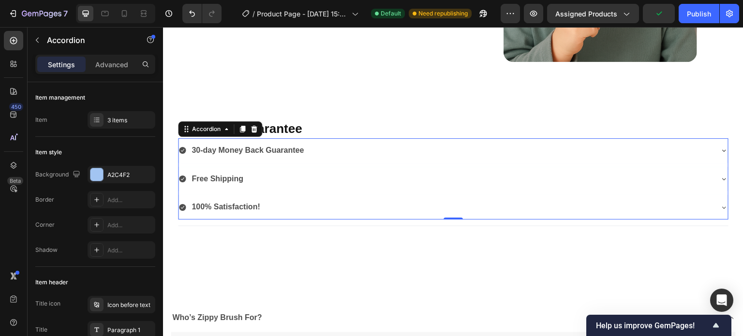
click at [329, 149] on div "30-day Money Back Guarantee" at bounding box center [446, 150] width 534 height 17
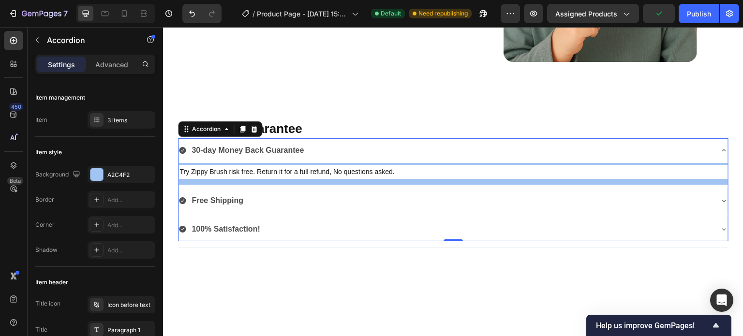
click at [329, 149] on div "30-day Money Back Guarantee" at bounding box center [446, 150] width 534 height 17
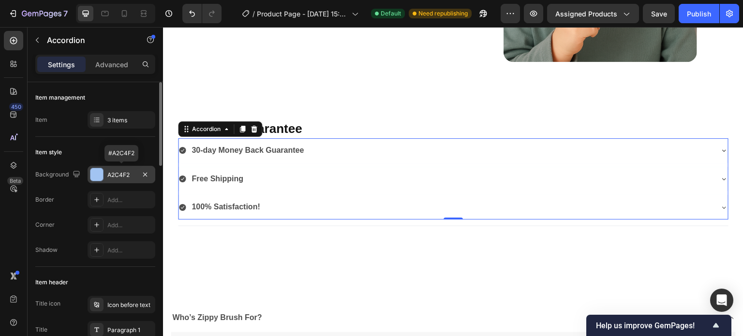
click at [101, 171] on div at bounding box center [96, 174] width 13 height 13
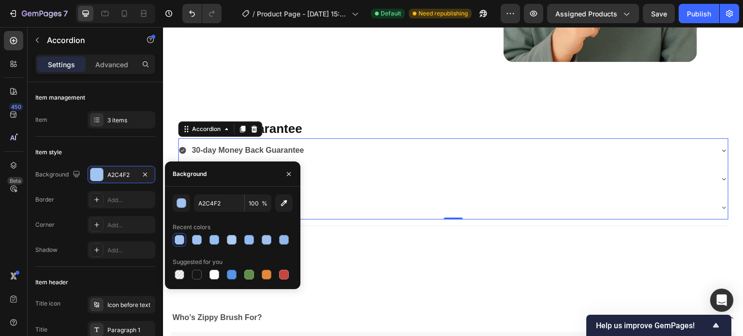
click at [180, 239] on div at bounding box center [180, 240] width 10 height 10
click at [213, 275] on div at bounding box center [215, 275] width 10 height 10
type input "FFFFFF"
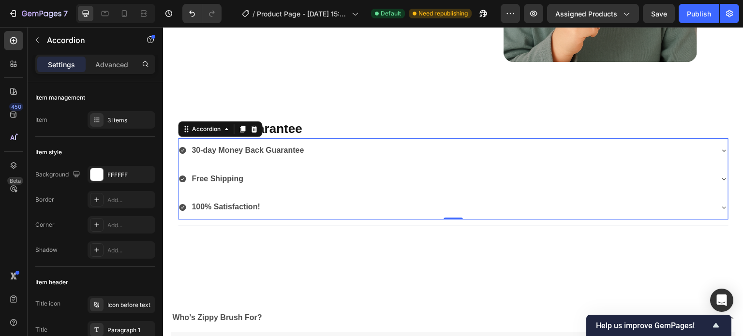
click at [392, 150] on div "30-day Money Back Guarantee" at bounding box center [446, 150] width 534 height 17
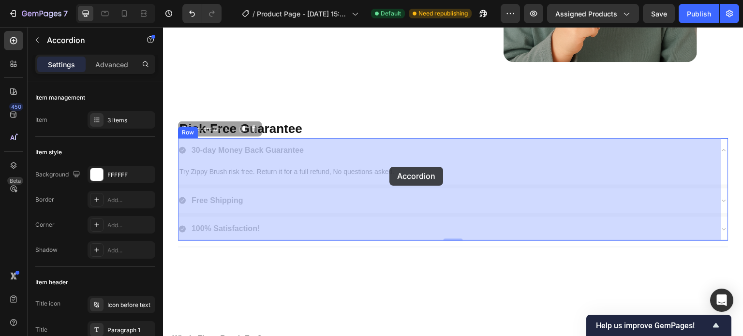
drag, startPoint x: 392, startPoint y: 150, endPoint x: 389, endPoint y: 166, distance: 17.2
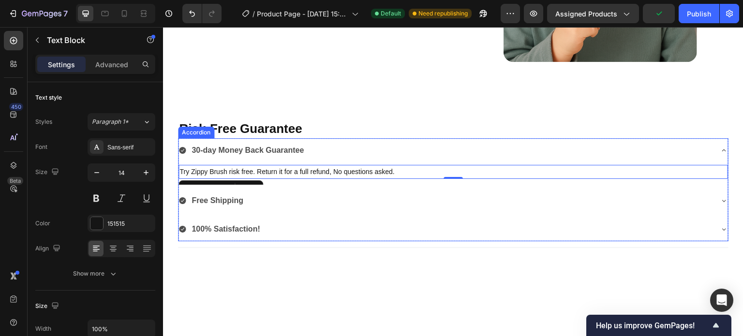
click at [386, 156] on div "30-day Money Back Guarantee" at bounding box center [446, 150] width 534 height 17
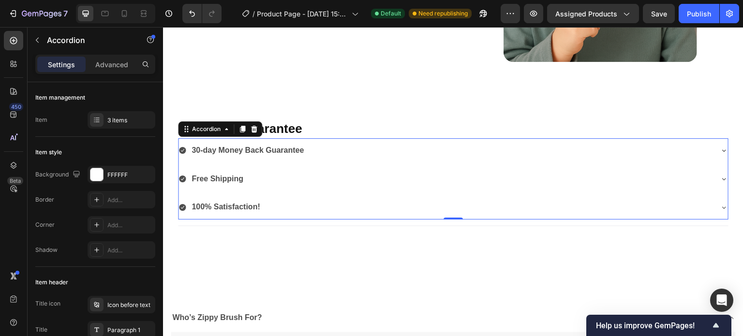
click at [381, 185] on div "Free Shipping" at bounding box center [446, 179] width 534 height 17
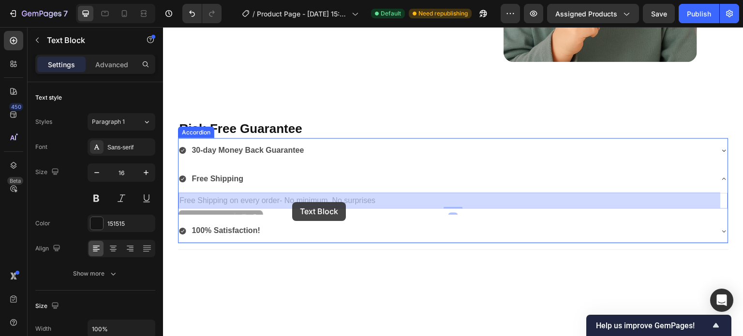
drag, startPoint x: 376, startPoint y: 201, endPoint x: 299, endPoint y: 197, distance: 76.5
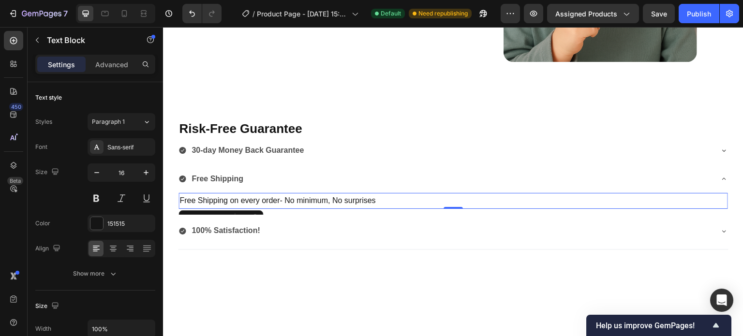
click at [377, 199] on p "Free Shipping on every order- No minimum, No surprises" at bounding box center [454, 201] width 548 height 14
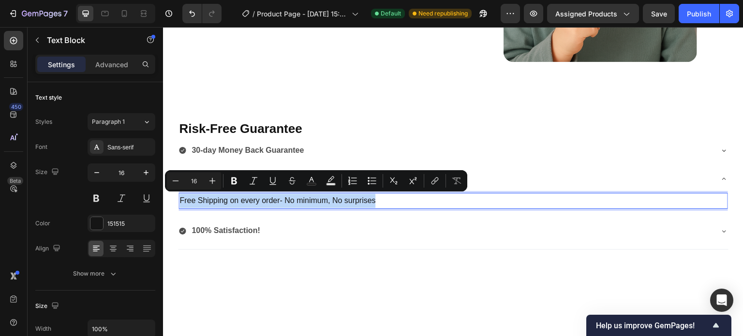
drag, startPoint x: 377, startPoint y: 199, endPoint x: 180, endPoint y: 201, distance: 197.4
click at [180, 201] on p "Free Shipping on every order- No minimum, No surprises" at bounding box center [454, 201] width 548 height 14
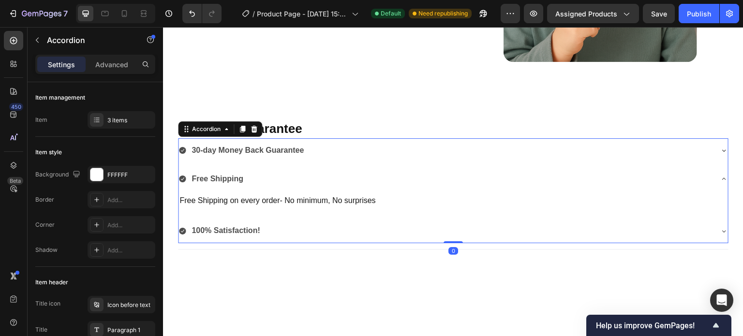
click at [316, 147] on div "30-day Money Back Guarantee" at bounding box center [446, 150] width 534 height 17
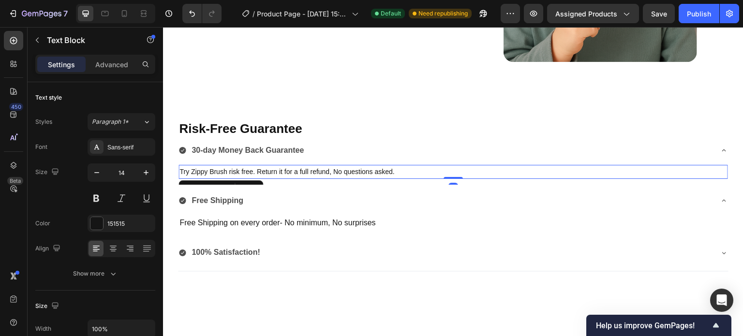
click at [394, 173] on p "Try Zippy Brush risk free. Return it for a full refund, No questions asked." at bounding box center [454, 172] width 548 height 12
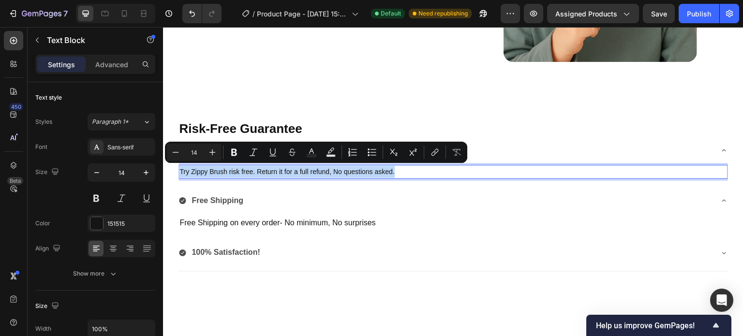
drag, startPoint x: 394, startPoint y: 173, endPoint x: 179, endPoint y: 174, distance: 215.8
click at [179, 174] on div "Try Zippy Brush risk free. Return it for a full refund, No questions asked." at bounding box center [454, 172] width 550 height 14
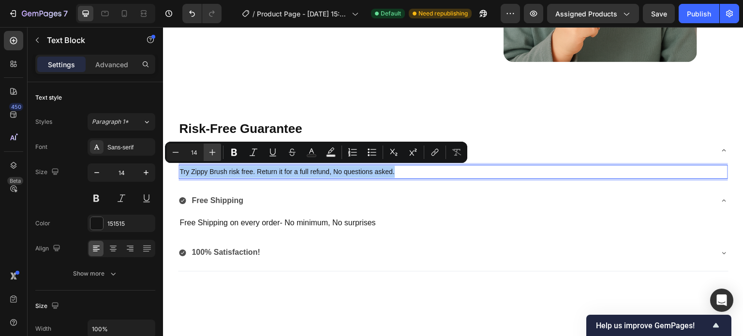
click at [213, 152] on icon "Editor contextual toolbar" at bounding box center [213, 153] width 10 height 10
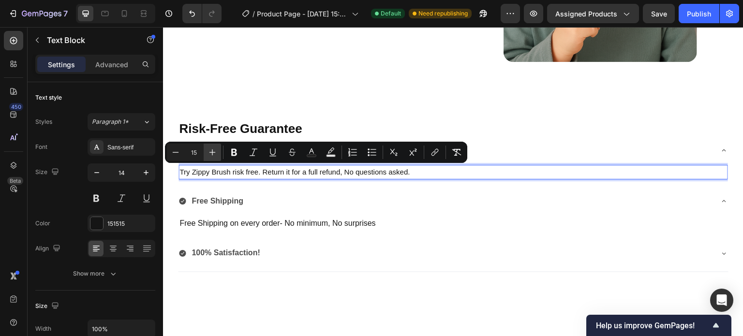
click at [213, 152] on icon "Editor contextual toolbar" at bounding box center [213, 153] width 10 height 10
type input "16"
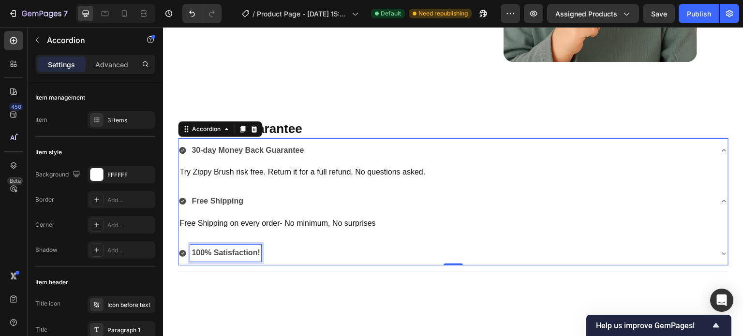
click at [260, 250] on div "100% Satisfaction!" at bounding box center [225, 253] width 71 height 17
click at [284, 255] on div "100% Satisfaction!" at bounding box center [446, 253] width 534 height 17
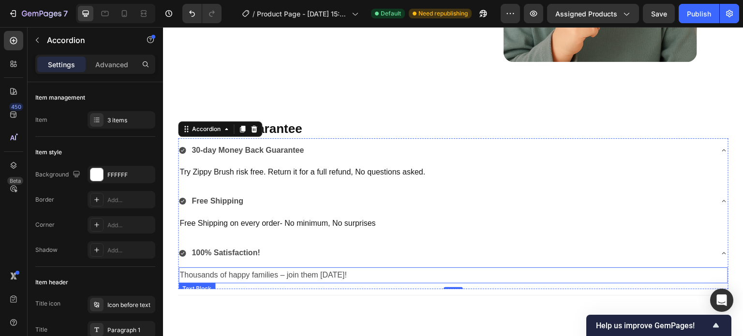
click at [342, 275] on p "Thousands of happy families – join them today!" at bounding box center [454, 276] width 548 height 14
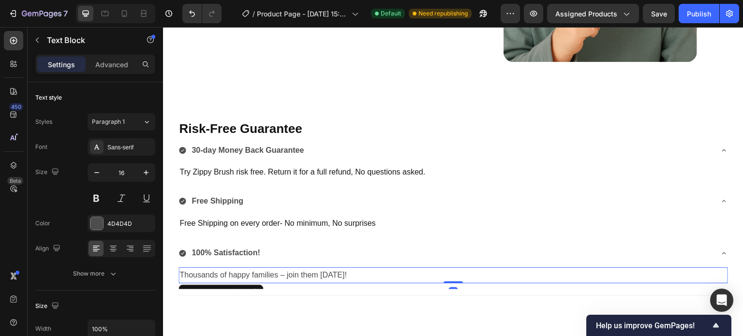
click at [342, 275] on p "Thousands of happy families – join them today!" at bounding box center [454, 276] width 548 height 14
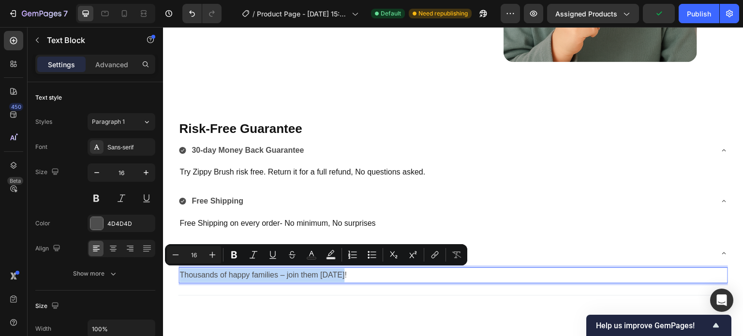
drag, startPoint x: 342, startPoint y: 275, endPoint x: 178, endPoint y: 274, distance: 164.0
click at [179, 274] on div "Thousands of happy families – join them today!" at bounding box center [454, 276] width 550 height 16
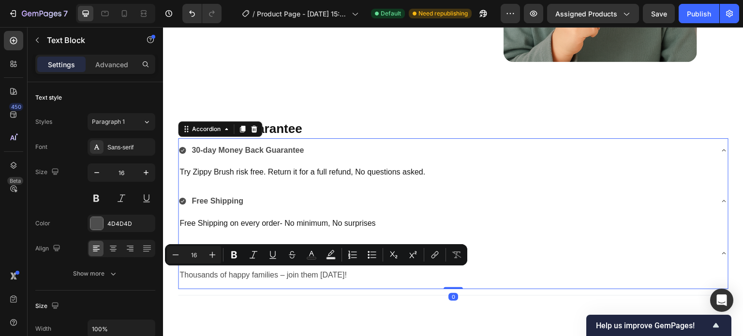
click at [435, 153] on div "30-day Money Back Guarantee" at bounding box center [446, 150] width 534 height 17
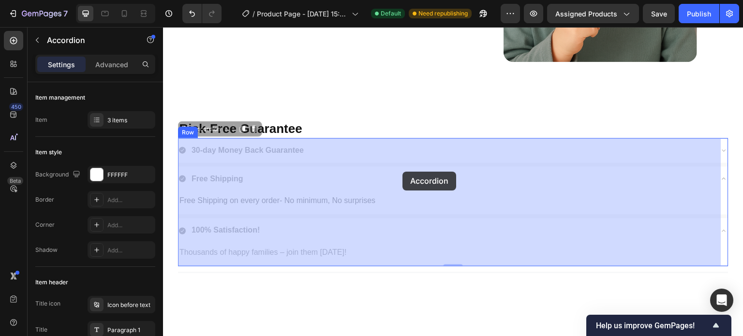
drag, startPoint x: 435, startPoint y: 153, endPoint x: 403, endPoint y: 172, distance: 37.7
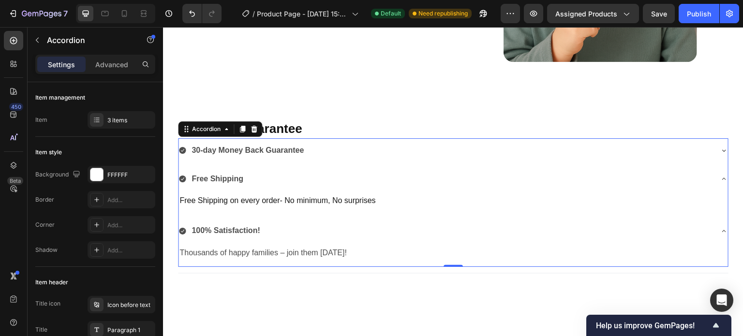
click at [329, 149] on div "30-day Money Back Guarantee" at bounding box center [446, 150] width 534 height 17
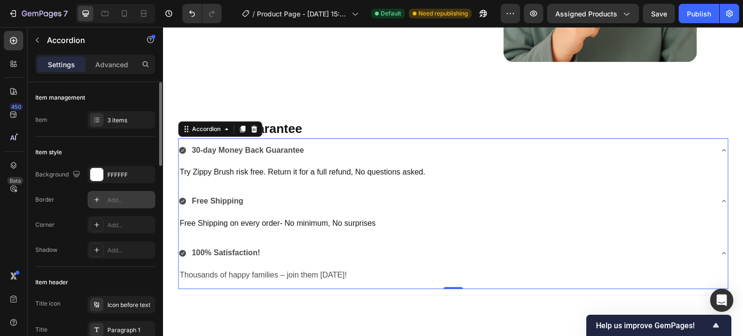
click at [117, 196] on div "Add..." at bounding box center [129, 200] width 45 height 9
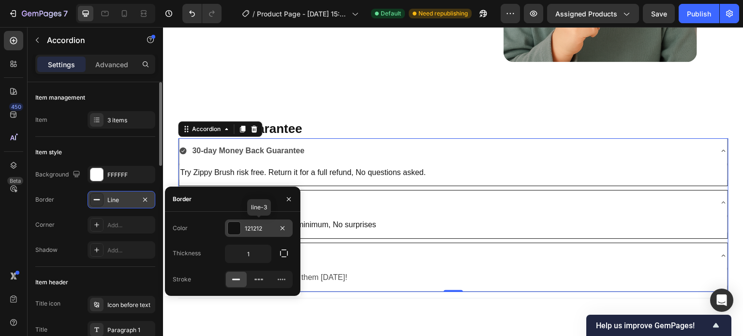
click at [232, 226] on div at bounding box center [234, 228] width 13 height 13
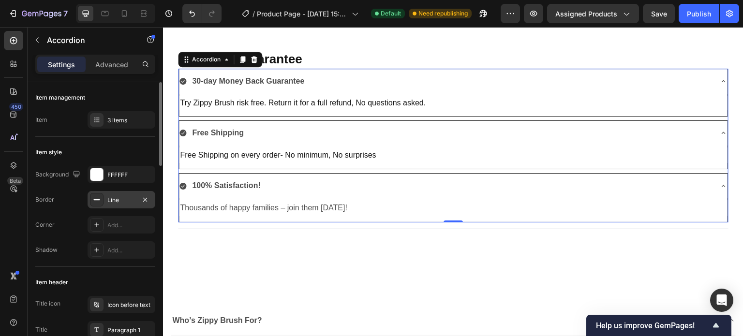
scroll to position [1324, 0]
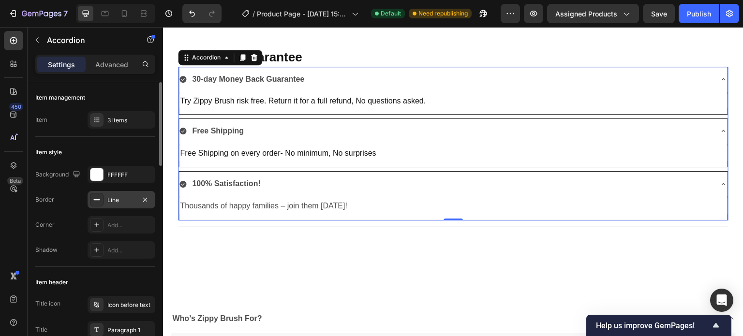
click at [722, 78] on icon at bounding box center [724, 79] width 4 height 2
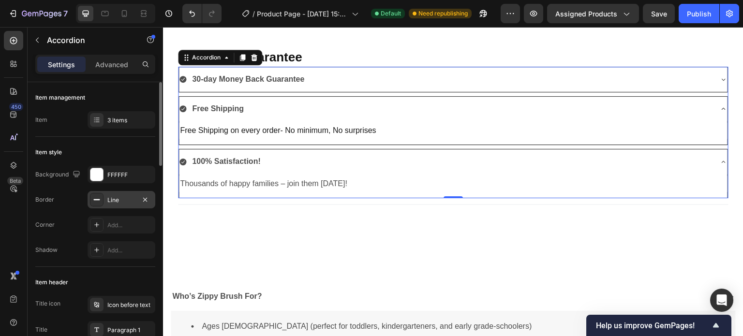
click at [720, 108] on icon at bounding box center [724, 109] width 8 height 8
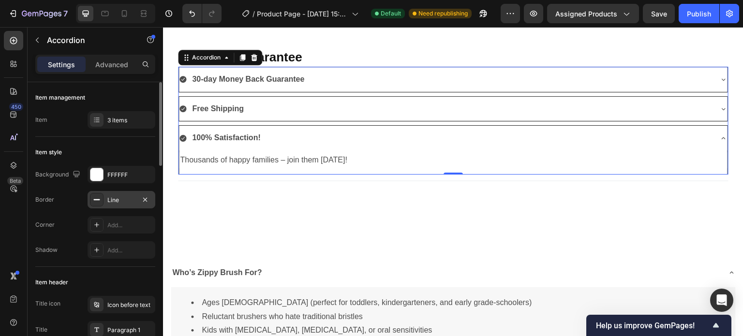
click at [722, 137] on icon at bounding box center [724, 138] width 4 height 2
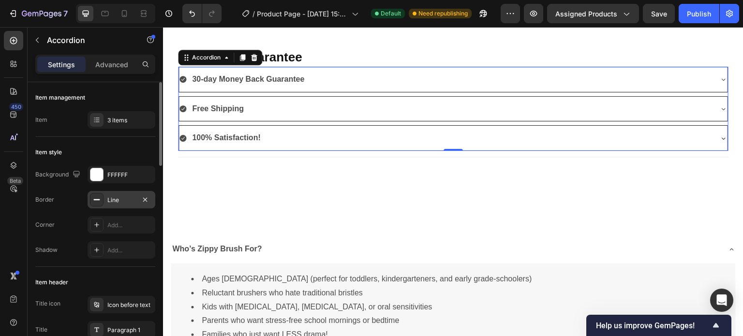
click at [113, 201] on div "Line" at bounding box center [121, 200] width 28 height 9
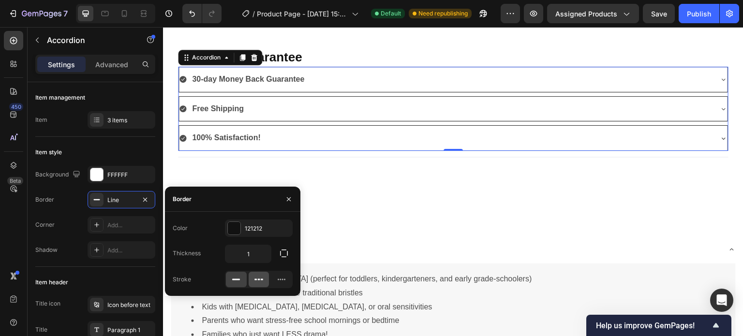
click at [259, 280] on icon at bounding box center [259, 279] width 2 height 1
click at [280, 280] on icon at bounding box center [282, 279] width 8 height 1
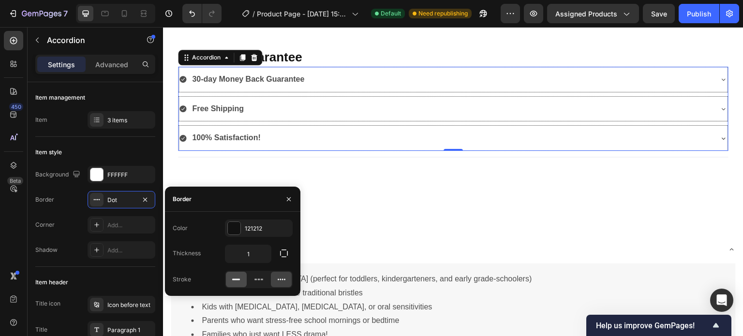
click at [236, 279] on rect at bounding box center [236, 279] width 8 height 1
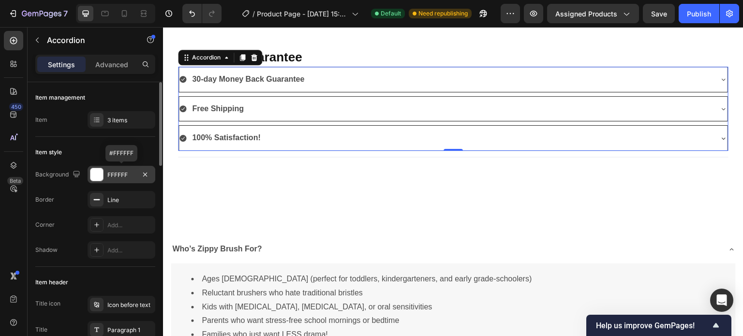
click at [99, 174] on div at bounding box center [96, 174] width 13 height 13
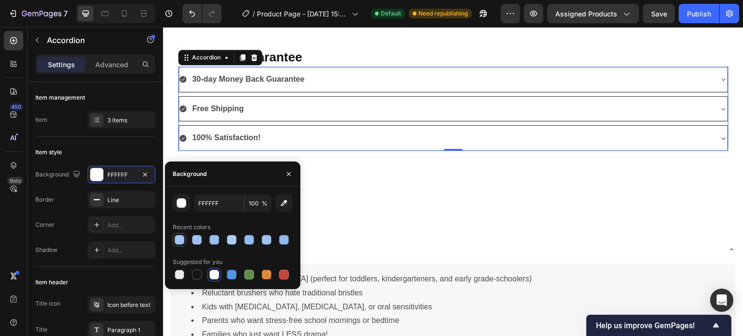
click at [182, 239] on div at bounding box center [180, 240] width 10 height 10
click at [339, 81] on div "30-day Money Back Guarantee" at bounding box center [445, 79] width 533 height 17
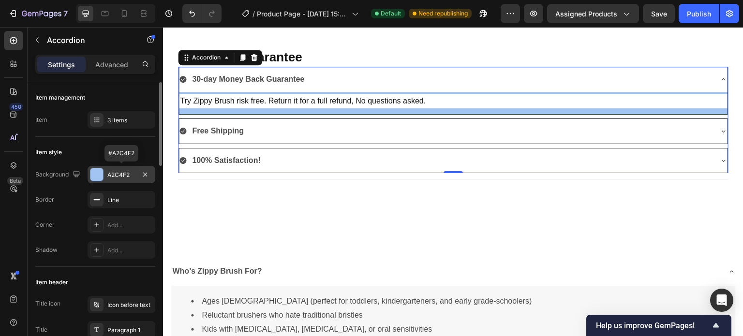
click at [99, 177] on div at bounding box center [96, 174] width 13 height 13
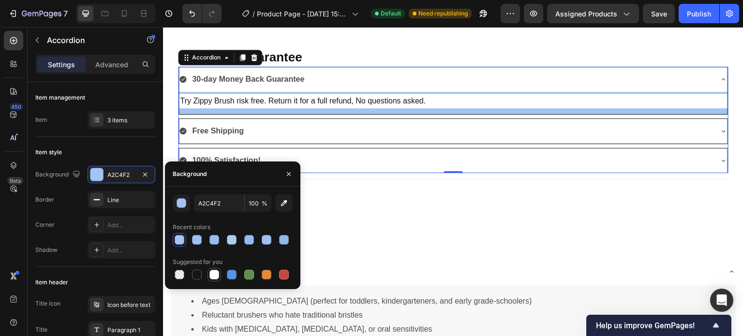
click at [214, 277] on div at bounding box center [215, 275] width 10 height 10
type input "FFFFFF"
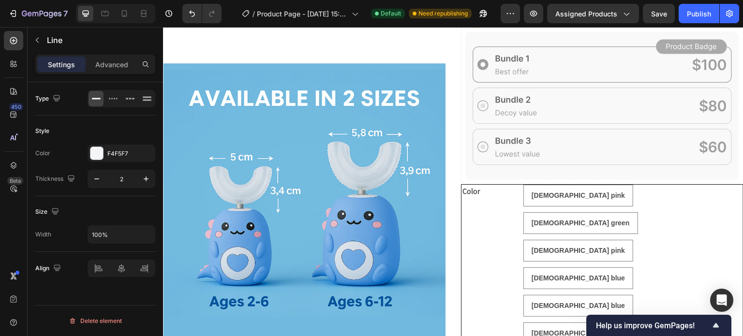
scroll to position [459, 0]
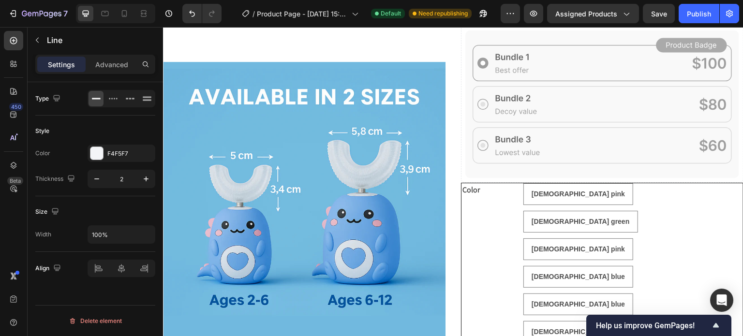
click at [246, 93] on img at bounding box center [304, 203] width 283 height 283
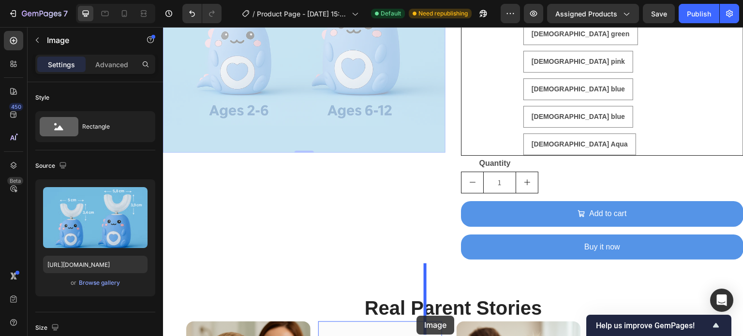
scroll to position [652, 0]
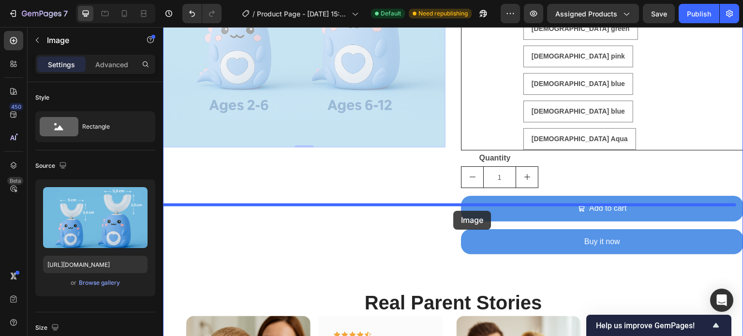
drag, startPoint x: 190, startPoint y: 71, endPoint x: 454, endPoint y: 211, distance: 298.7
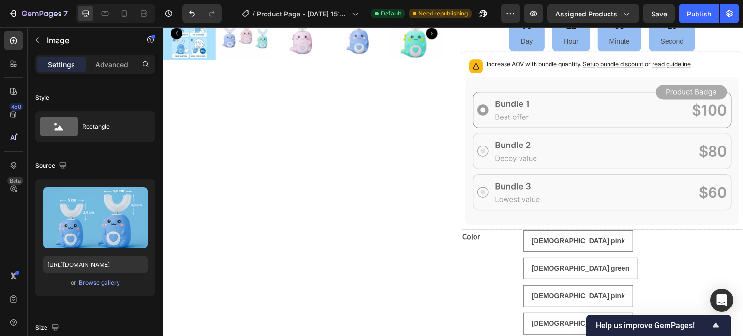
scroll to position [412, 0]
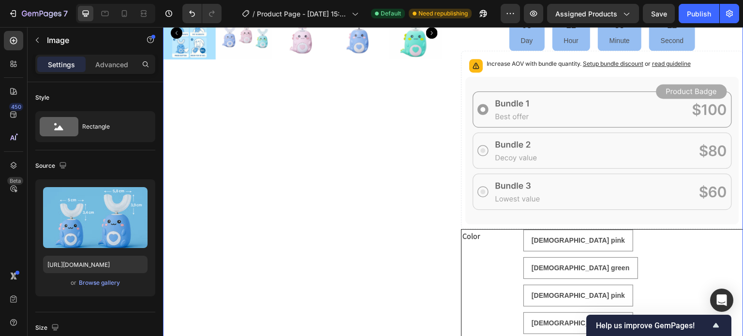
click at [271, 174] on div "Product Images" at bounding box center [304, 107] width 283 height 774
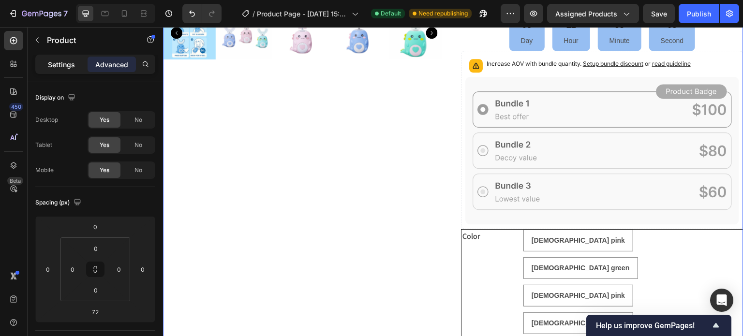
click at [63, 61] on p "Settings" at bounding box center [61, 65] width 27 height 10
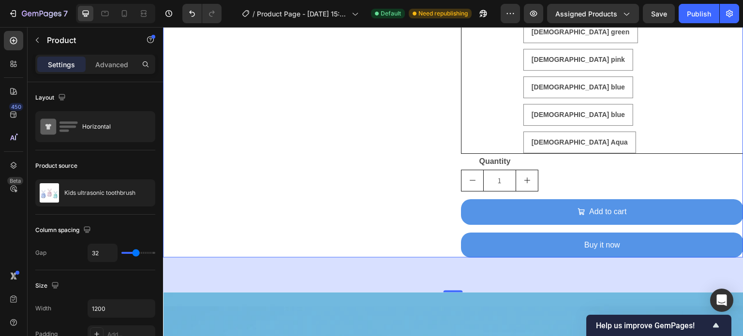
scroll to position [698, 0]
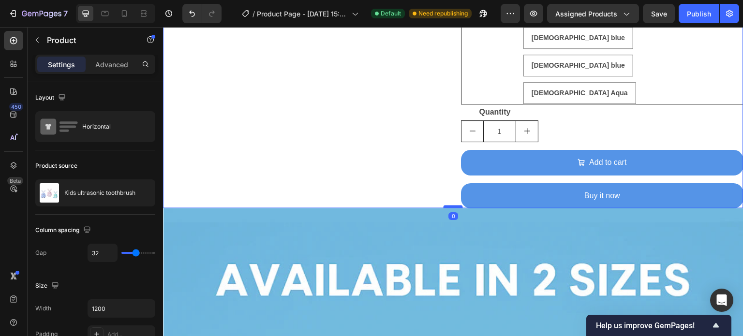
drag, startPoint x: 450, startPoint y: 158, endPoint x: 450, endPoint y: 121, distance: 36.3
click at [450, 206] on div at bounding box center [453, 207] width 19 height 3
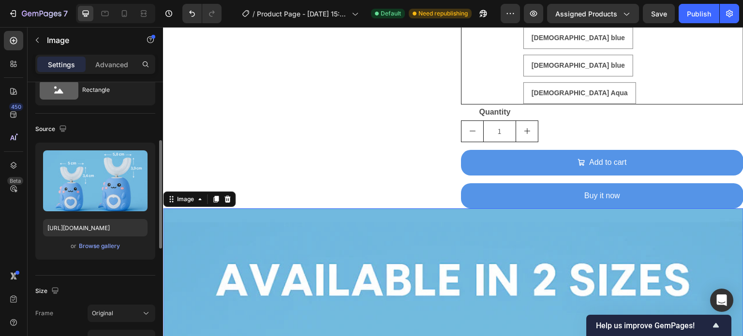
scroll to position [0, 0]
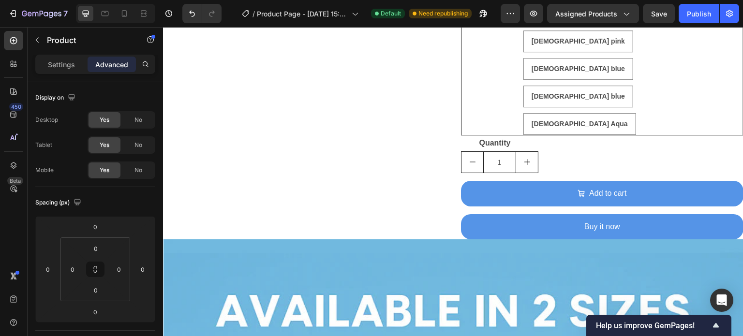
scroll to position [668, 0]
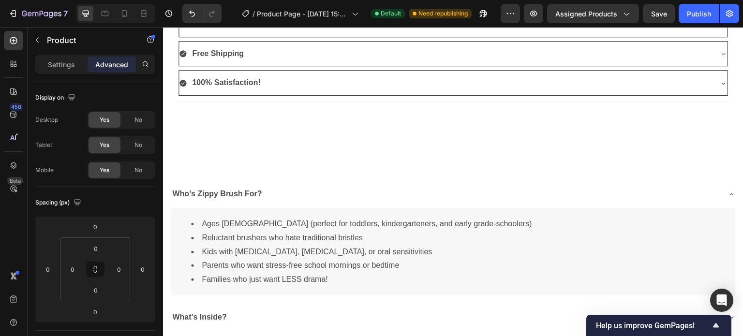
scroll to position [1980, 0]
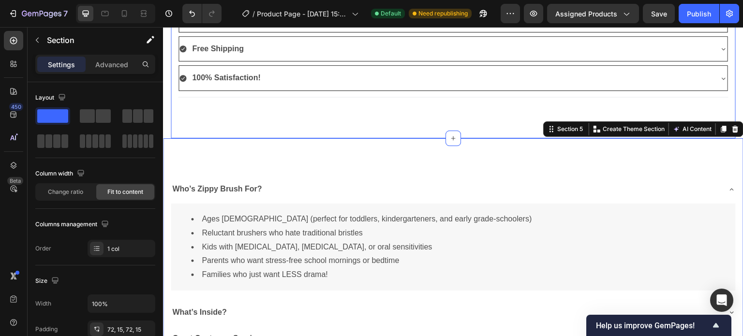
click at [405, 121] on div "Risk-Free Guarantee Heading 30-day Money Back Guarantee Try Zippy Brush risk fr…" at bounding box center [453, 34] width 565 height 207
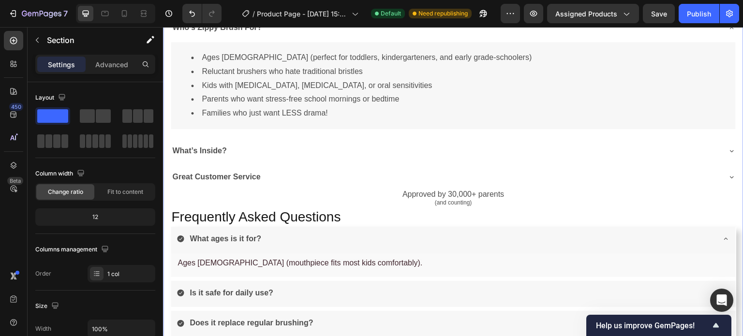
scroll to position [2139, 0]
click at [412, 166] on div "Great Customer Service" at bounding box center [453, 178] width 565 height 25
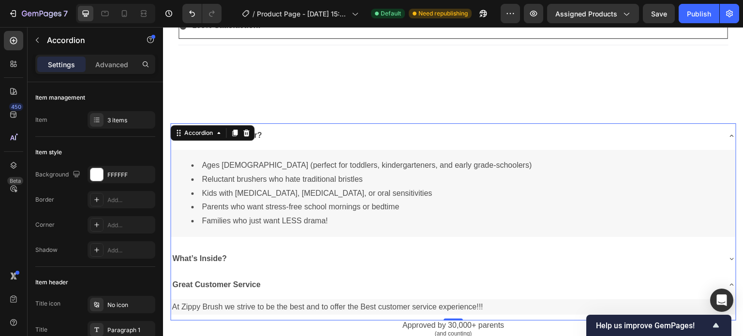
scroll to position [2033, 0]
click at [728, 135] on icon at bounding box center [732, 137] width 8 height 8
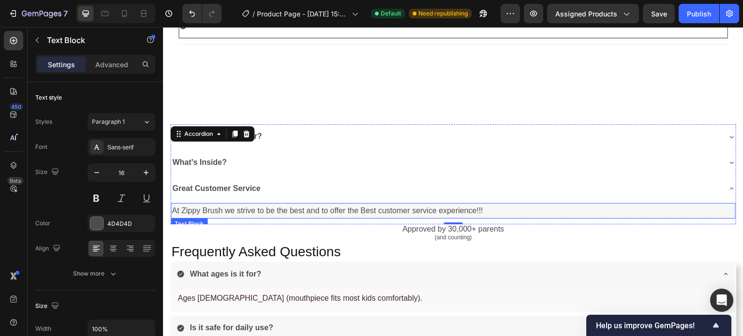
click at [522, 210] on p "At Zippy Brush we strive to be the best and to offer the Best customer service …" at bounding box center [453, 211] width 563 height 14
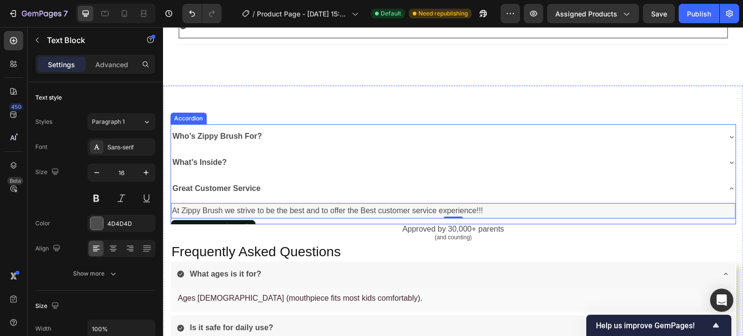
click at [728, 186] on icon at bounding box center [732, 189] width 8 height 8
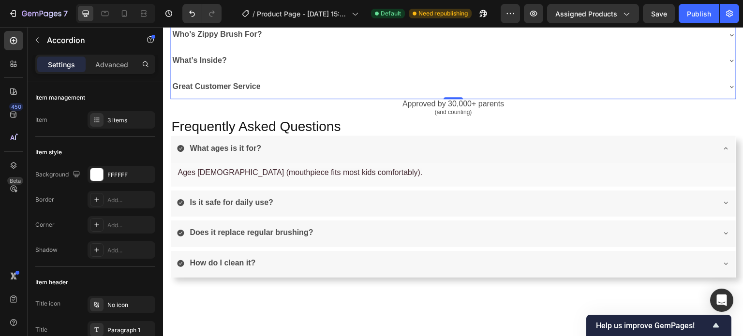
scroll to position [2138, 0]
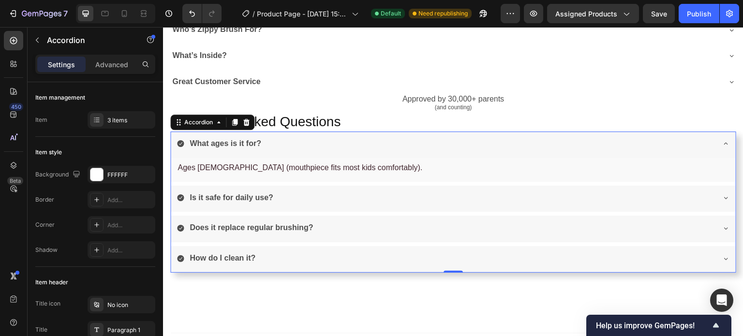
click at [722, 141] on icon at bounding box center [726, 144] width 8 height 8
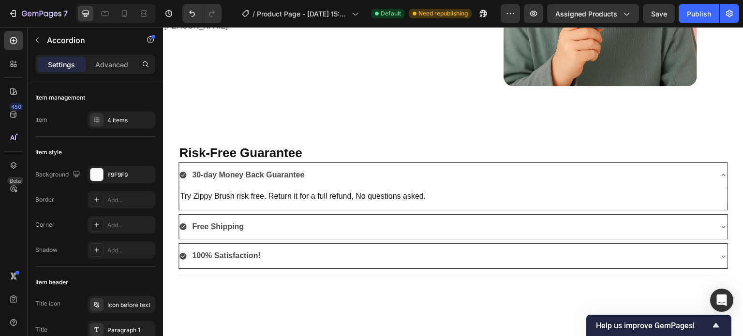
scroll to position [1803, 0]
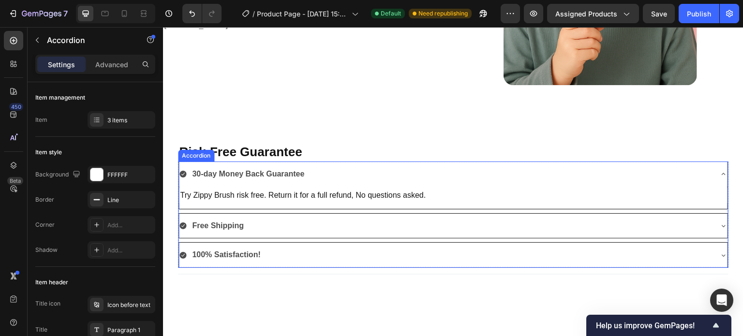
click at [720, 172] on icon at bounding box center [724, 174] width 8 height 8
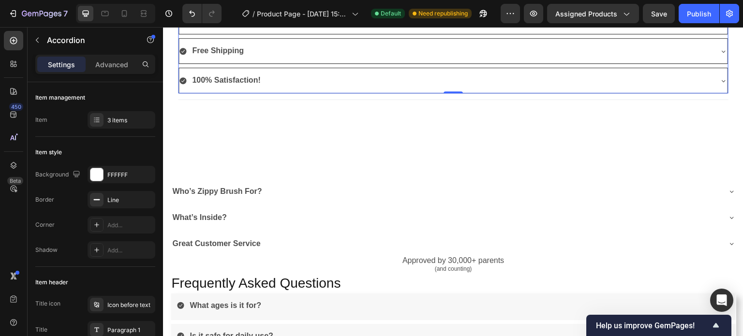
scroll to position [1964, 0]
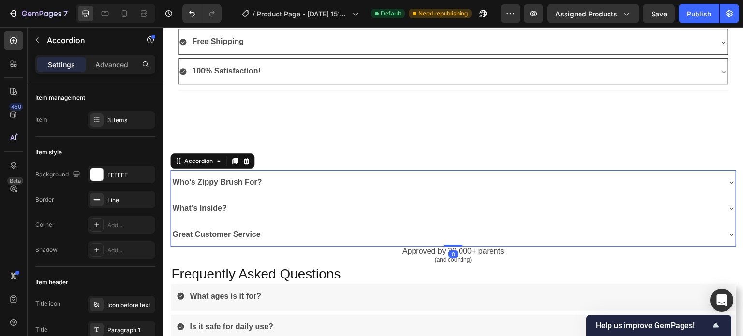
click at [326, 182] on div "Who’s Zippy Brush For?" at bounding box center [446, 182] width 550 height 17
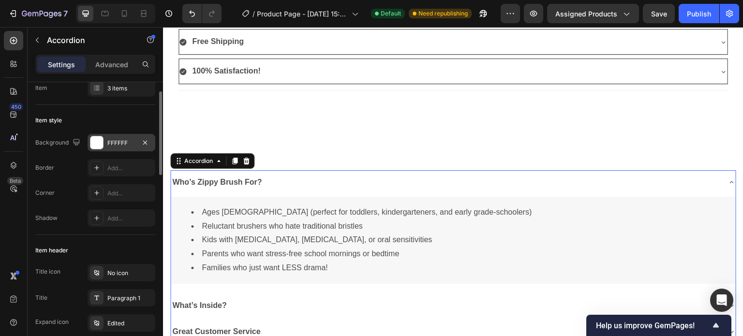
scroll to position [31, 0]
click at [117, 168] on div "Add..." at bounding box center [129, 169] width 45 height 9
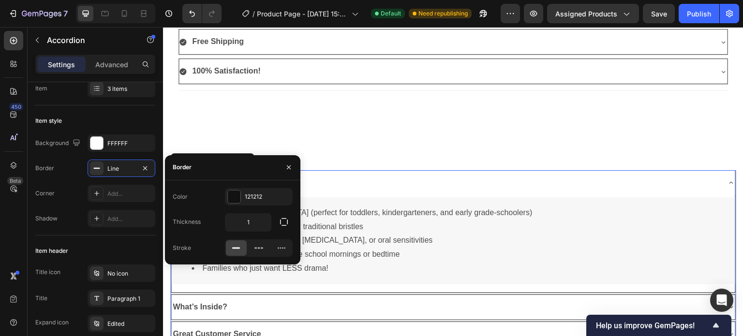
click at [234, 245] on icon at bounding box center [236, 248] width 10 height 10
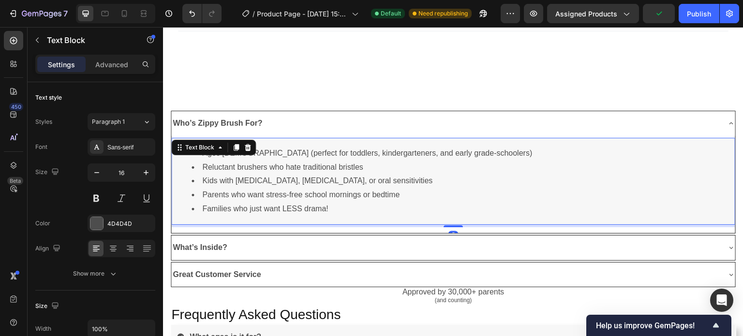
scroll to position [2024, 0]
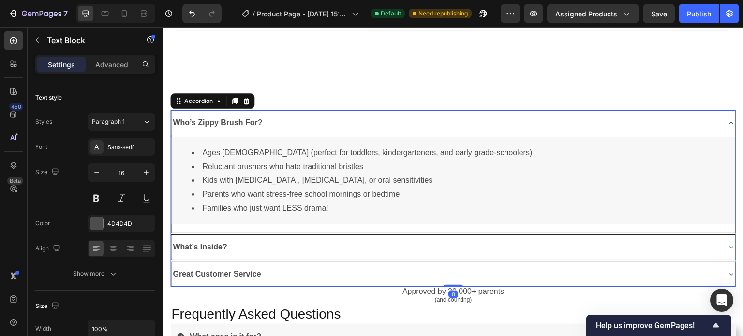
click at [728, 119] on icon at bounding box center [732, 123] width 8 height 8
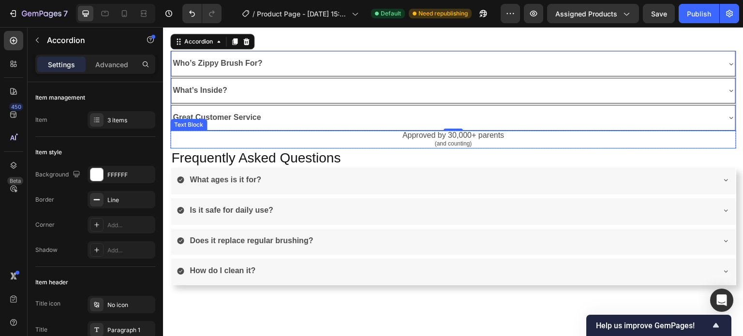
scroll to position [2084, 0]
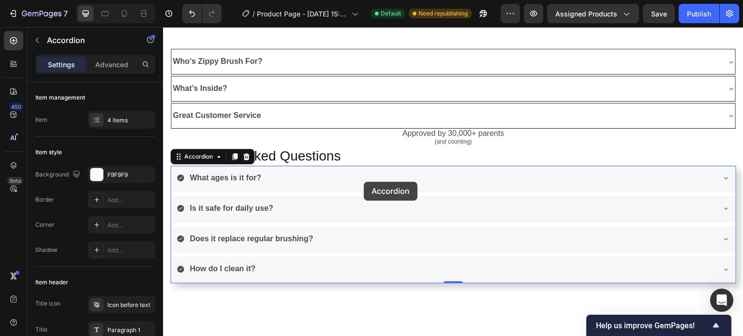
click at [364, 182] on div "What ages is it for?" at bounding box center [446, 178] width 538 height 17
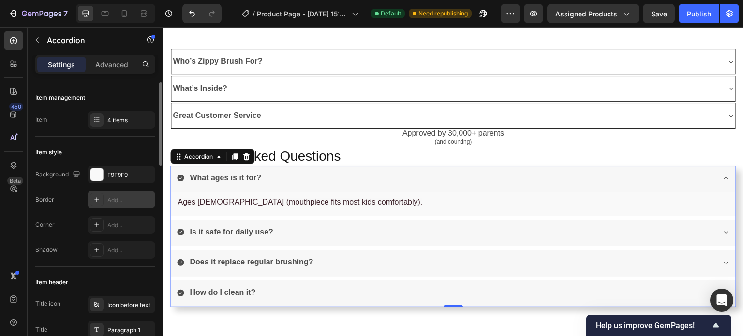
click at [110, 197] on div "Add..." at bounding box center [129, 200] width 45 height 9
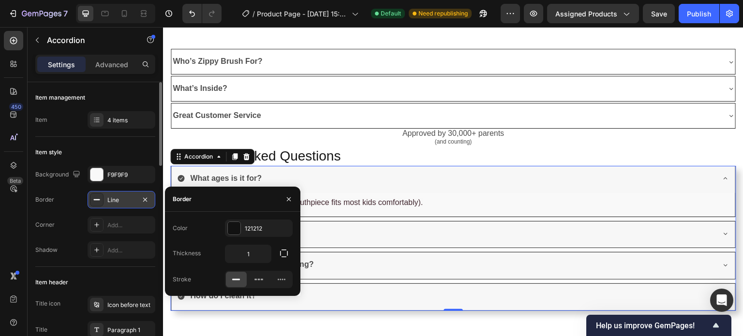
click at [236, 278] on icon at bounding box center [236, 280] width 10 height 10
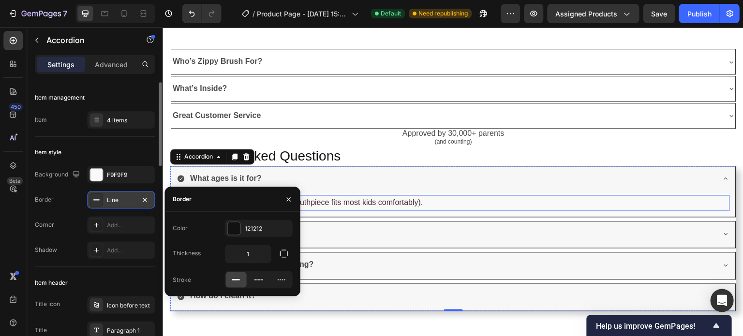
scroll to position [0, 0]
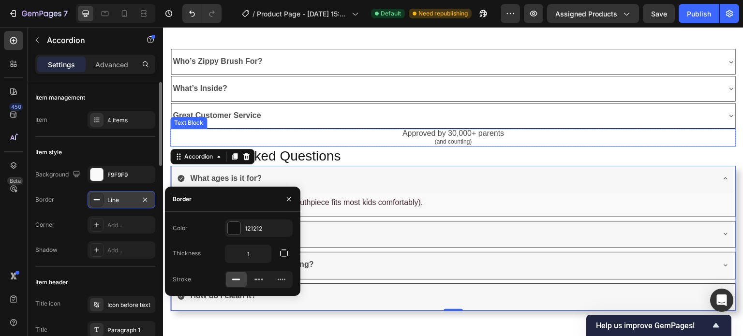
click at [386, 141] on p "(and counting)" at bounding box center [453, 141] width 564 height 8
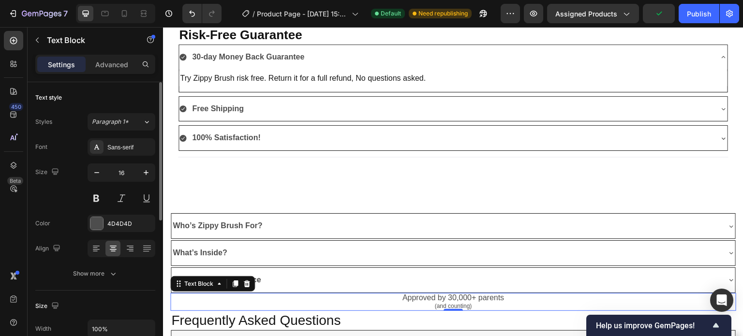
scroll to position [1913, 0]
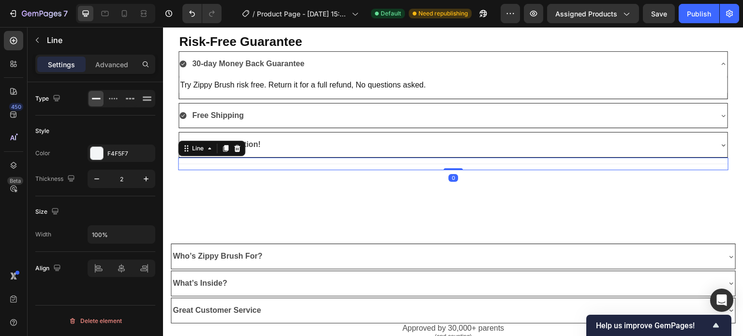
click at [453, 158] on div "Title Line 0" at bounding box center [453, 164] width 551 height 13
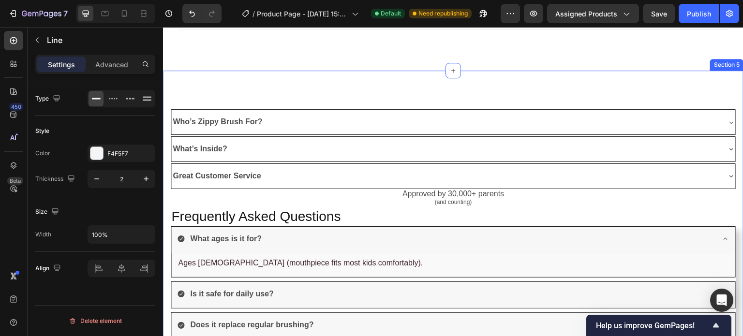
scroll to position [2048, 0]
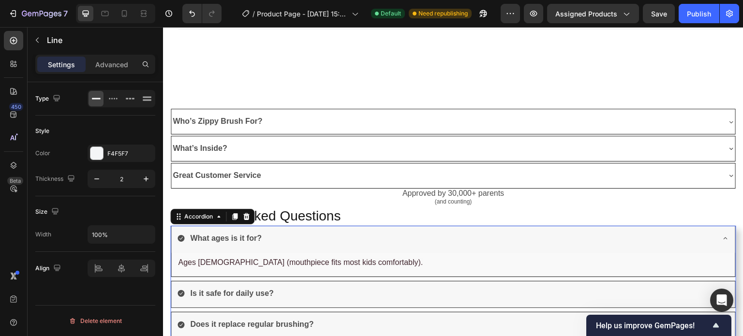
click at [436, 249] on div "What ages is it for?" at bounding box center [453, 239] width 564 height 27
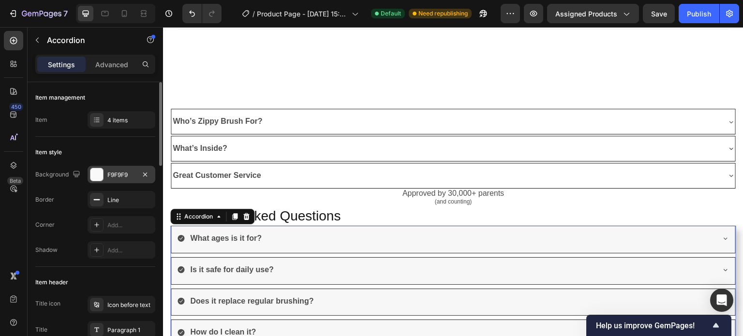
click at [99, 172] on div at bounding box center [96, 174] width 13 height 13
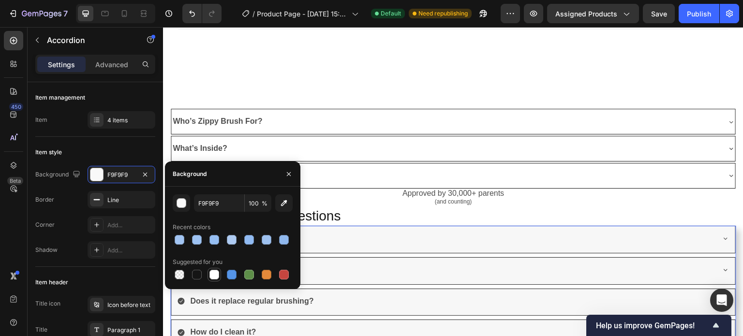
click at [214, 278] on div at bounding box center [215, 275] width 10 height 10
type input "FFFFFF"
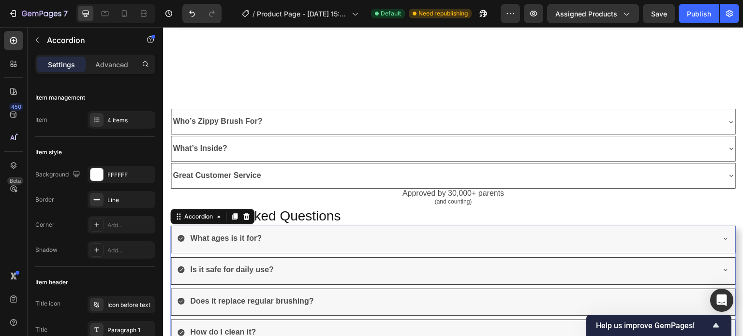
click at [380, 242] on div "What ages is it for?" at bounding box center [445, 238] width 537 height 17
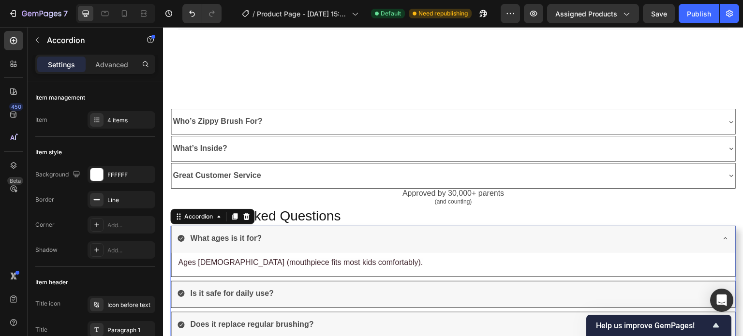
click at [380, 242] on div "What ages is it for?" at bounding box center [445, 238] width 537 height 17
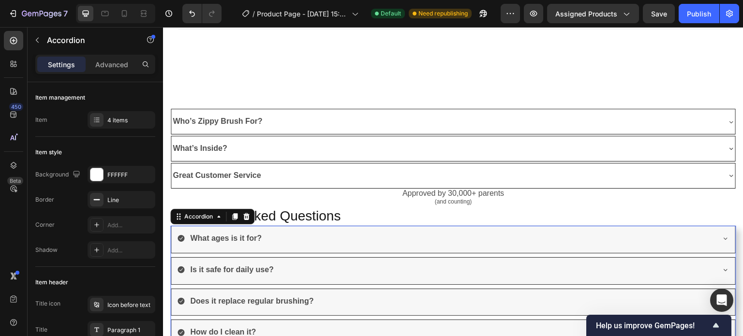
click at [350, 240] on div "What ages is it for?" at bounding box center [445, 238] width 537 height 17
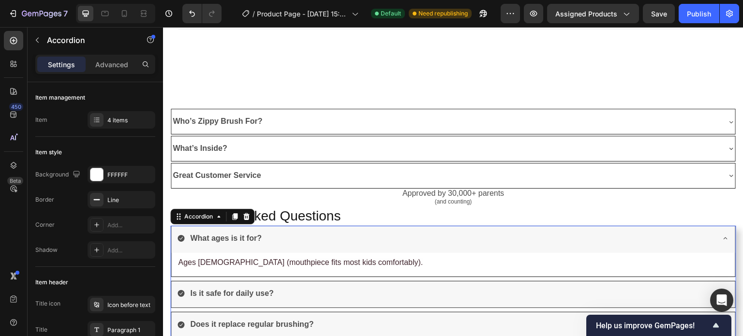
click at [328, 234] on div "What ages is it for?" at bounding box center [445, 238] width 537 height 17
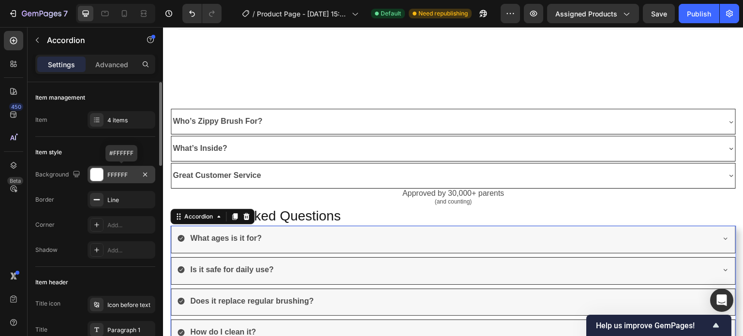
click at [95, 176] on div at bounding box center [96, 174] width 13 height 13
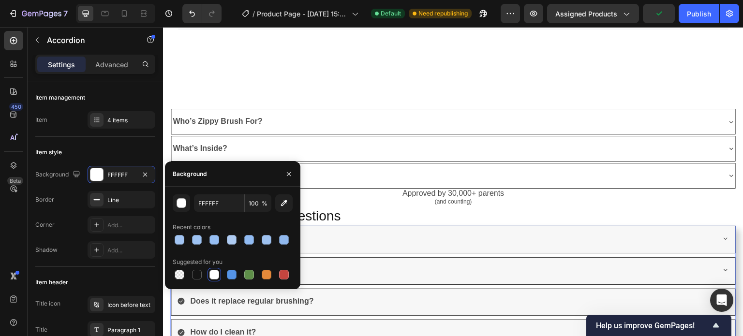
click at [214, 278] on div at bounding box center [215, 275] width 10 height 10
click at [180, 202] on div "button" at bounding box center [182, 204] width 10 height 10
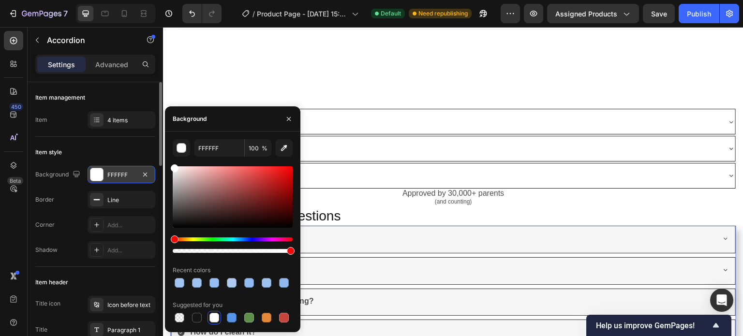
click at [95, 171] on div at bounding box center [96, 174] width 13 height 13
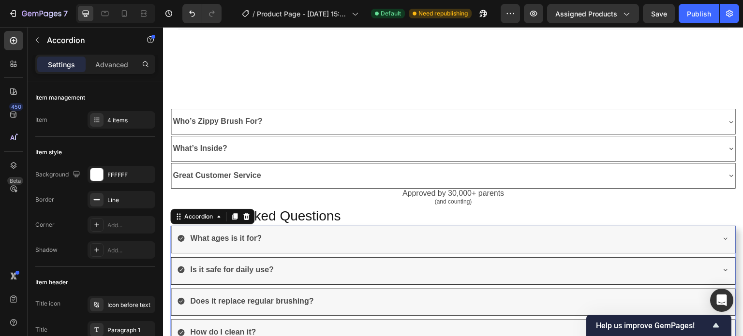
click at [342, 246] on div "What ages is it for?" at bounding box center [453, 239] width 564 height 27
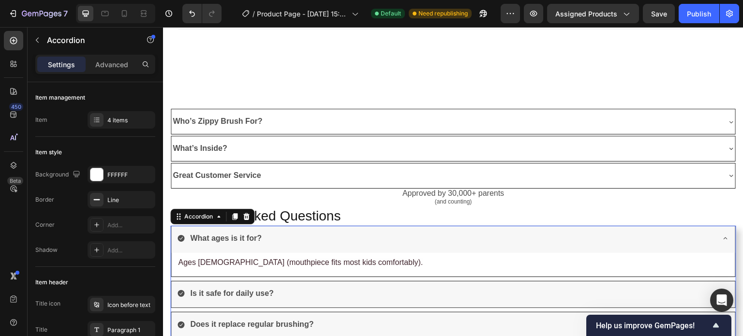
click at [342, 246] on div "What ages is it for?" at bounding box center [453, 239] width 564 height 27
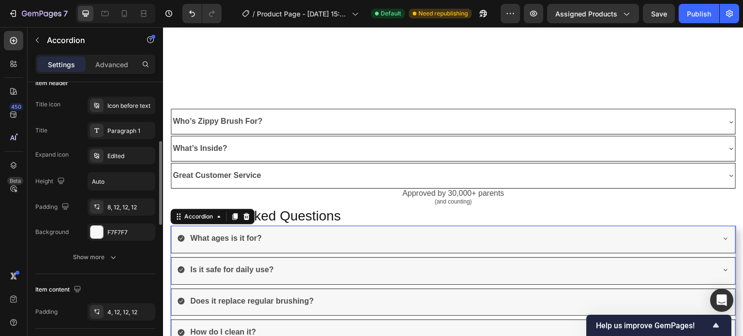
scroll to position [200, 0]
click at [99, 231] on div at bounding box center [96, 231] width 13 height 13
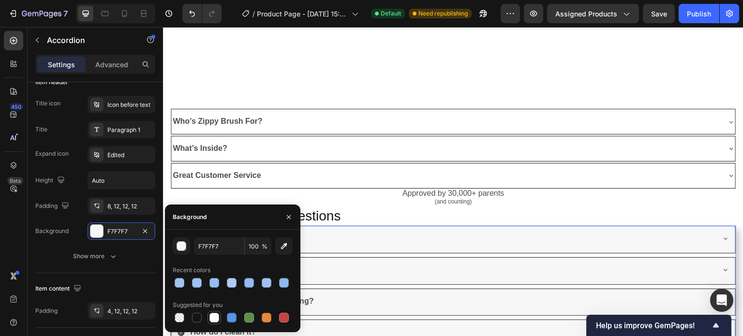
click at [213, 317] on div at bounding box center [215, 318] width 10 height 10
type input "FFFFFF"
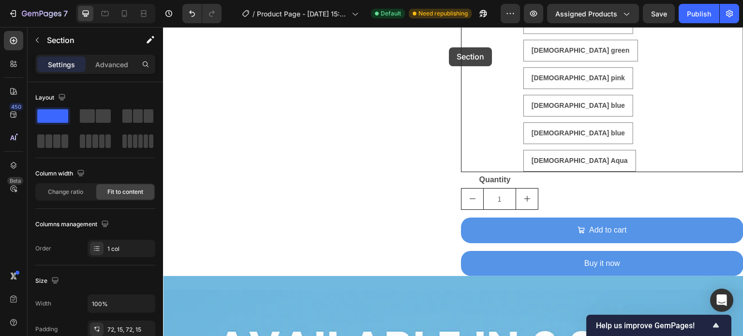
scroll to position [614, 0]
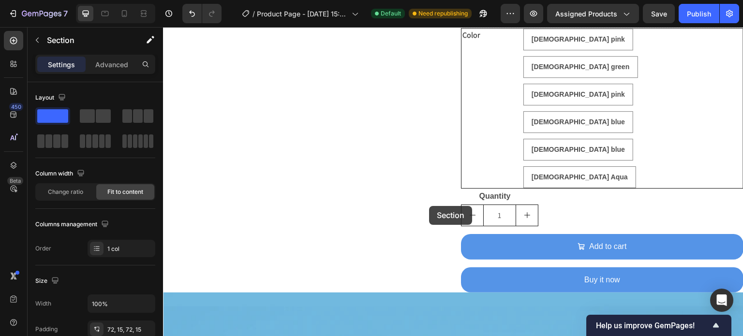
drag, startPoint x: 197, startPoint y: 151, endPoint x: 430, endPoint y: 206, distance: 238.7
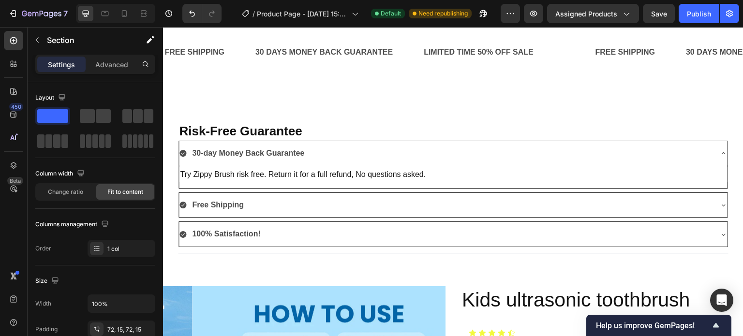
scroll to position [0, 0]
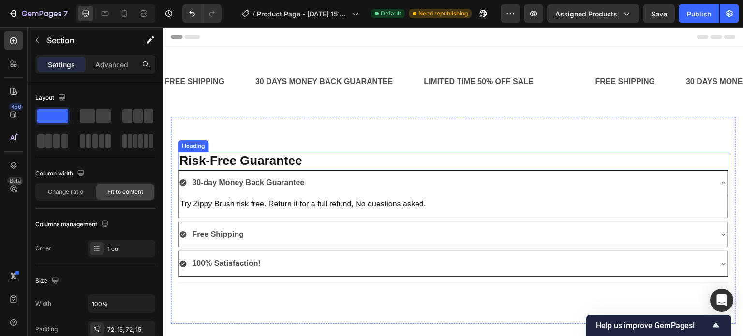
click at [235, 159] on strong "Risk-Free Guarantee" at bounding box center [240, 160] width 123 height 15
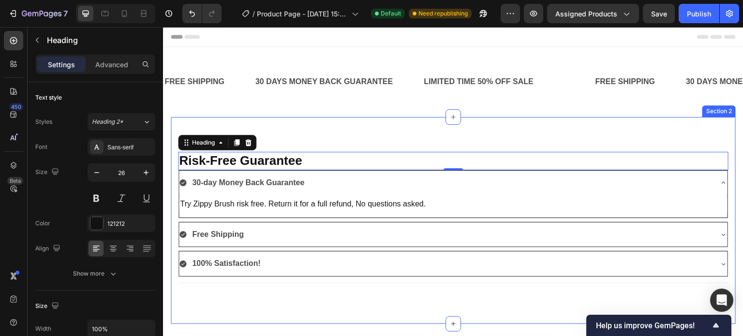
click at [192, 126] on div "Risk-Free Guarantee Heading 0 30-day Money Back Guarantee Try Zippy Brush risk …" at bounding box center [453, 220] width 565 height 207
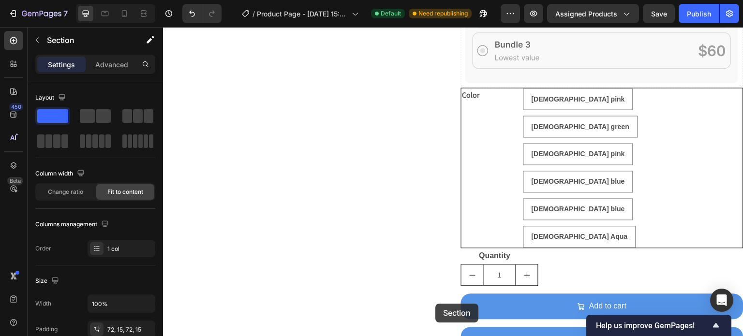
scroll to position [776, 0]
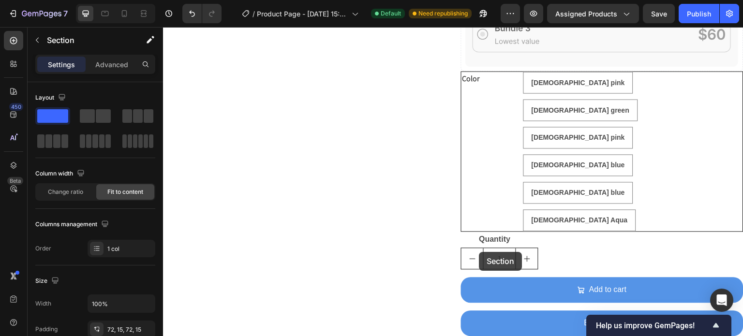
drag, startPoint x: 192, startPoint y: 126, endPoint x: 479, endPoint y: 252, distance: 313.9
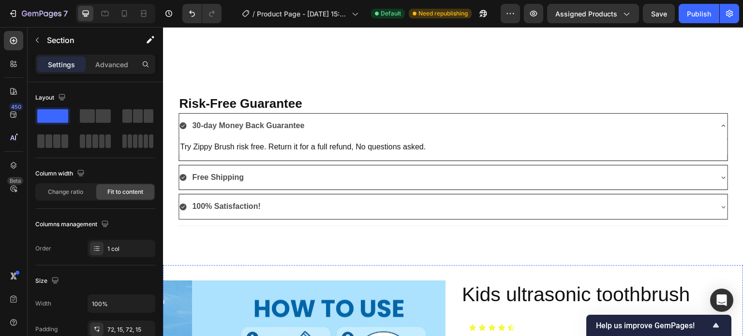
scroll to position [0, 0]
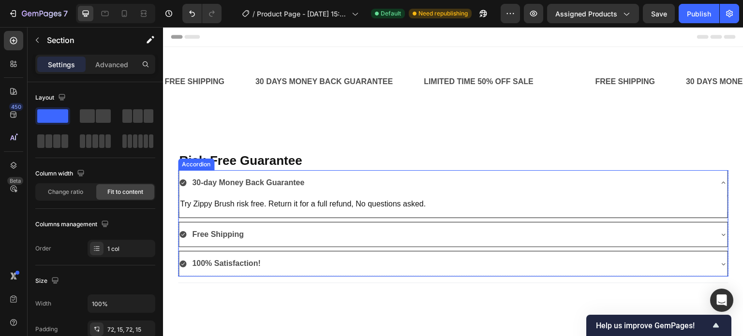
click at [229, 180] on strong "30-day Money Back Guarantee" at bounding box center [248, 183] width 112 height 8
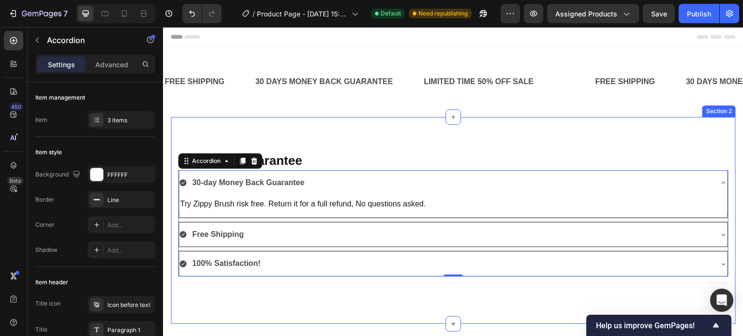
click at [205, 136] on div "Risk-Free Guarantee Heading 30-day Money Back Guarantee Try Zippy Brush risk fr…" at bounding box center [453, 220] width 565 height 207
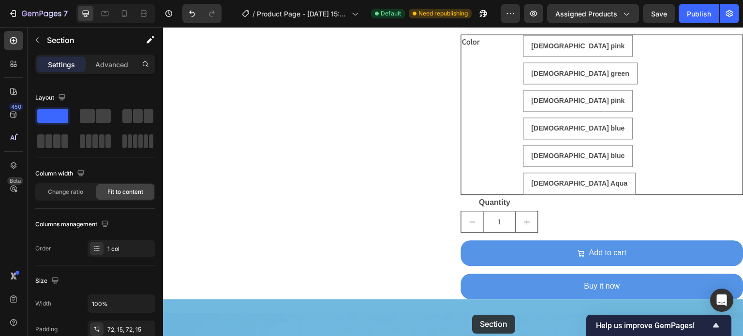
scroll to position [825, 0]
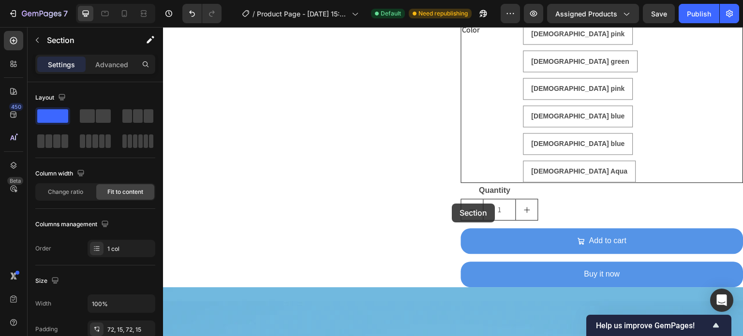
drag, startPoint x: 223, startPoint y: 125, endPoint x: 452, endPoint y: 203, distance: 242.2
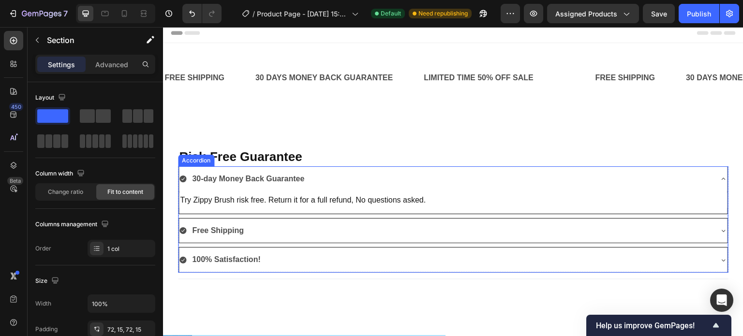
scroll to position [0, 0]
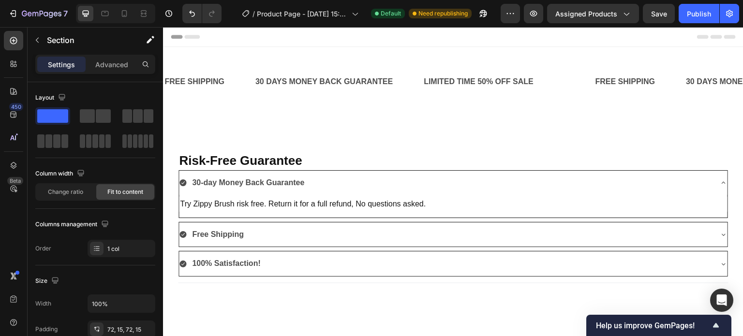
click at [216, 142] on div "Risk-Free Guarantee Heading 30-day Money Back Guarantee Try Zippy Brush risk fr…" at bounding box center [453, 220] width 565 height 207
click at [206, 135] on div "Risk-Free Guarantee Heading 30-day Money Back Guarantee Try Zippy Brush risk fr…" at bounding box center [453, 220] width 565 height 207
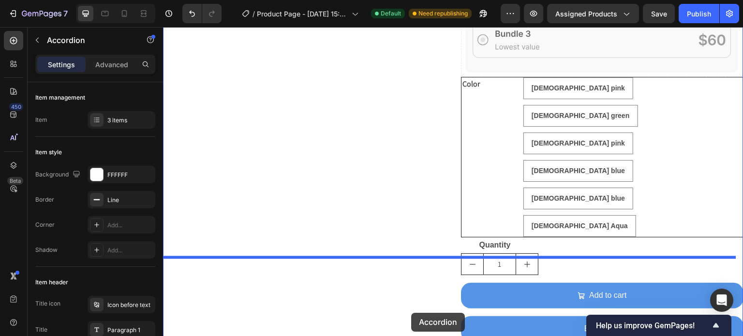
scroll to position [811, 0]
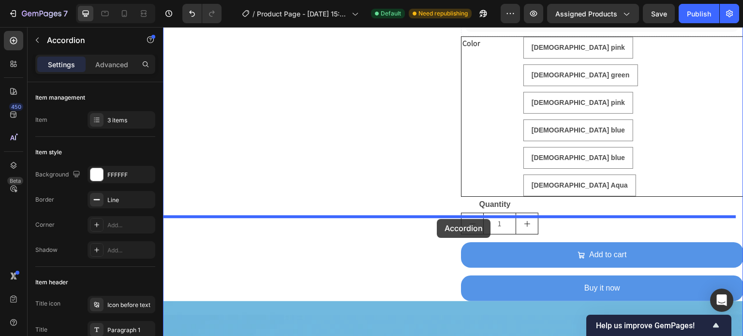
drag, startPoint x: 203, startPoint y: 168, endPoint x: 437, endPoint y: 219, distance: 239.6
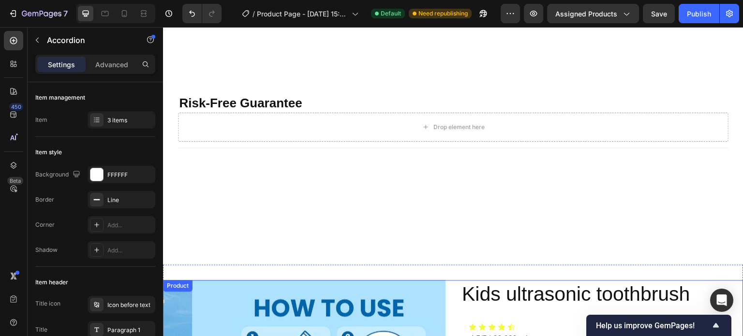
scroll to position [56, 0]
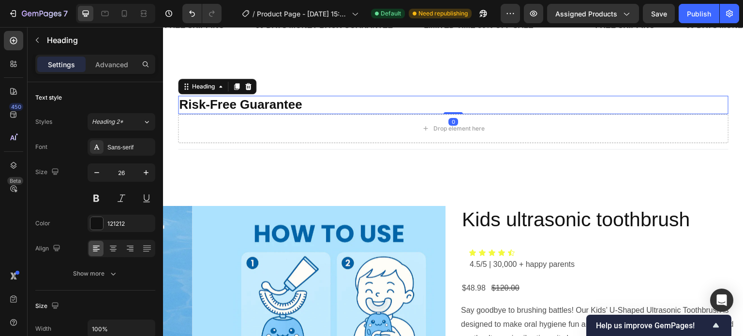
click at [188, 101] on strong "Risk-Free Guarantee" at bounding box center [240, 104] width 123 height 15
click at [192, 104] on strong "Risk-Free Guarantee" at bounding box center [240, 104] width 123 height 15
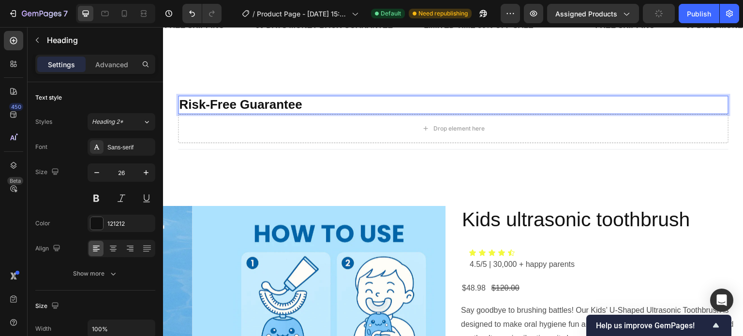
click at [189, 97] on p "Risk-Free Guarantee" at bounding box center [453, 105] width 549 height 16
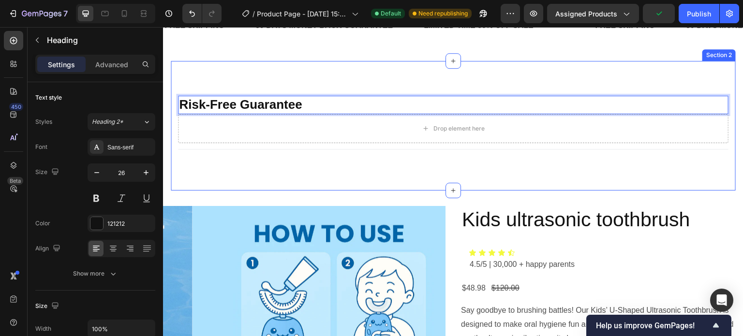
click at [187, 86] on div "Risk-Free Guarantee Heading 0 Drop element here Row Title Line Section 2" at bounding box center [453, 126] width 565 height 130
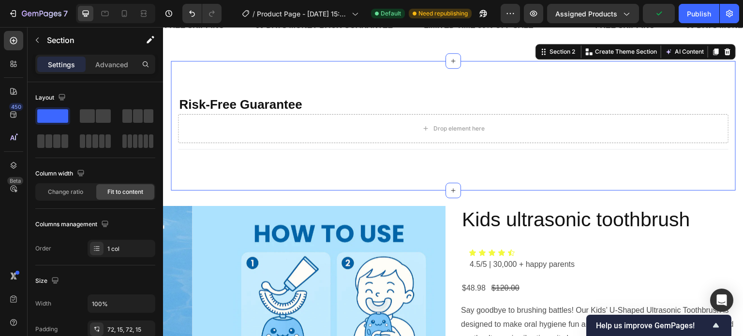
click at [187, 86] on div "⁠⁠⁠⁠⁠⁠⁠ Risk-Free Guarantee Heading Drop element here Row Title Line Section 2 …" at bounding box center [453, 126] width 565 height 130
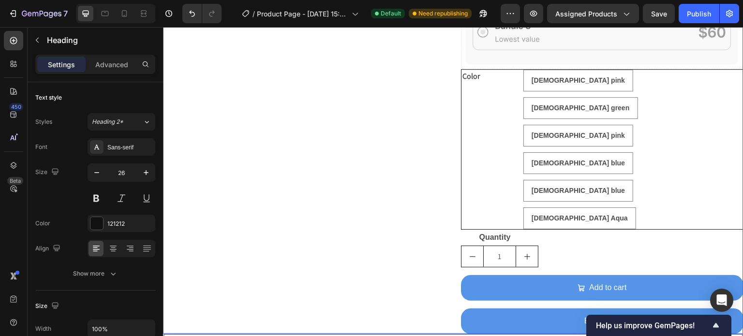
scroll to position [763, 0]
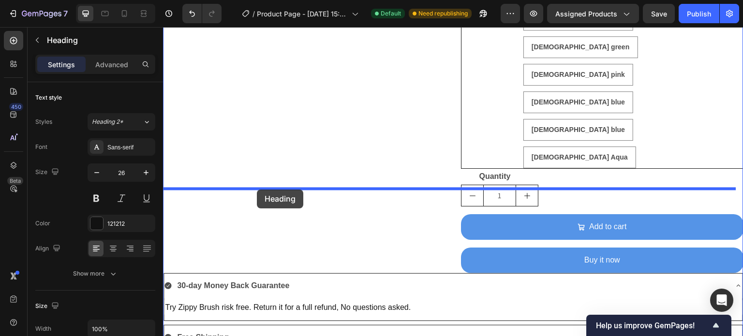
drag, startPoint x: 191, startPoint y: 90, endPoint x: 257, endPoint y: 190, distance: 120.1
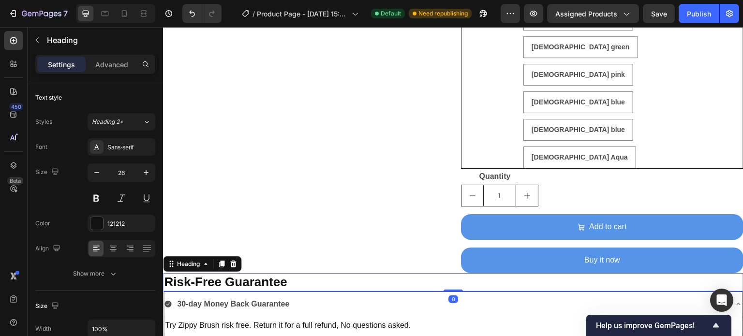
drag, startPoint x: 449, startPoint y: 205, endPoint x: 450, endPoint y: 190, distance: 15.5
click at [450, 273] on div "Risk-Free Guarantee Heading 0" at bounding box center [453, 282] width 581 height 18
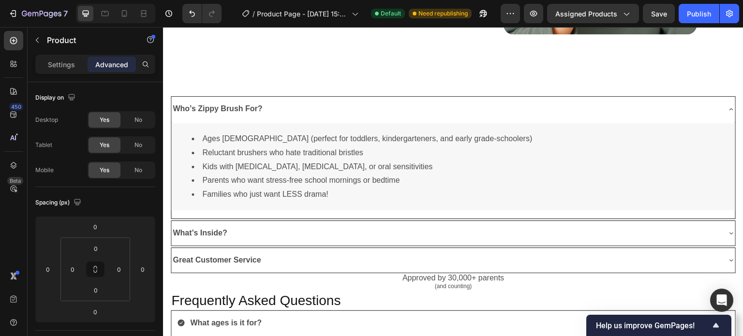
scroll to position [2090, 0]
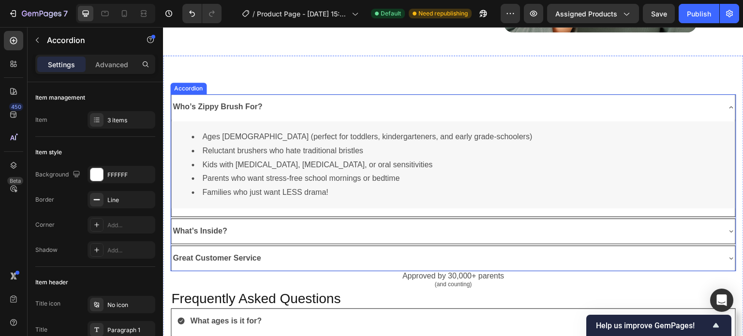
click at [728, 105] on icon at bounding box center [732, 108] width 8 height 8
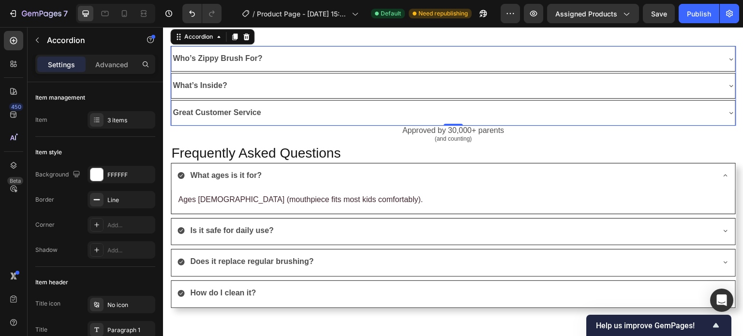
scroll to position [2145, 0]
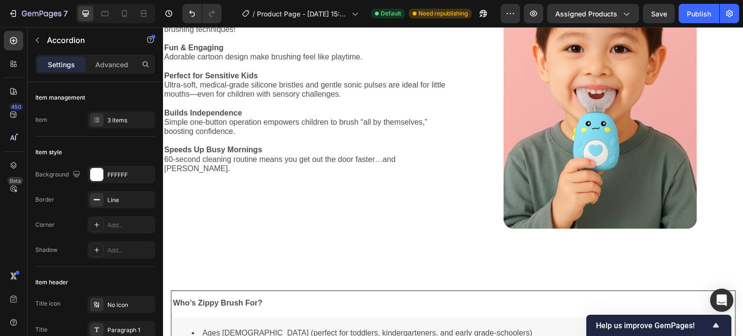
scroll to position [1306, 0]
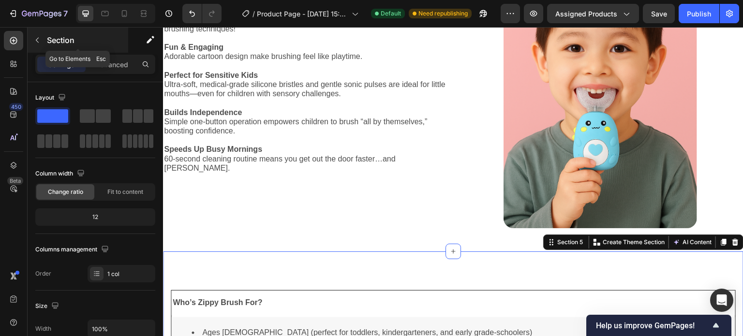
click at [50, 45] on p "Section" at bounding box center [86, 40] width 79 height 12
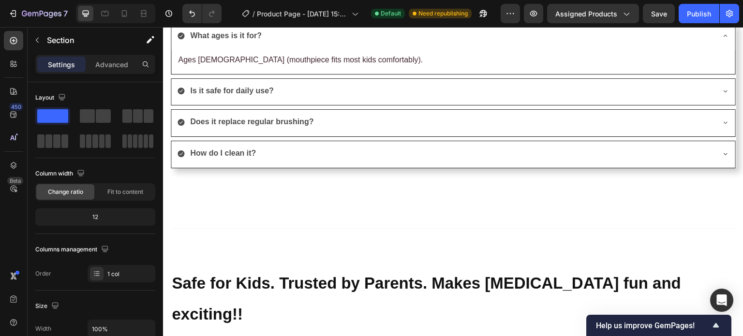
scroll to position [2381, 0]
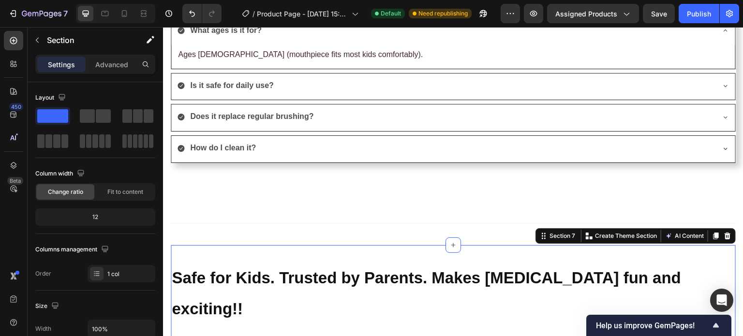
click at [194, 248] on div "Safe for Kids. Trusted by Parents. Makes Brushing teeth fun and exciting!! Head…" at bounding box center [453, 336] width 565 height 183
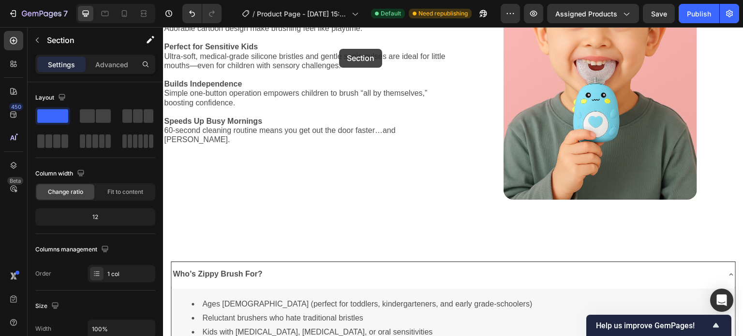
scroll to position [1901, 0]
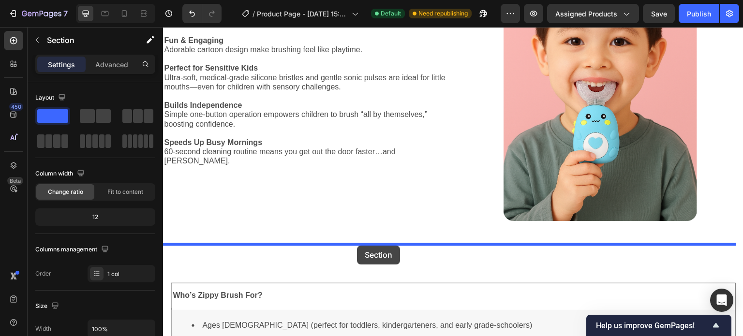
drag, startPoint x: 194, startPoint y: 248, endPoint x: 357, endPoint y: 246, distance: 163.1
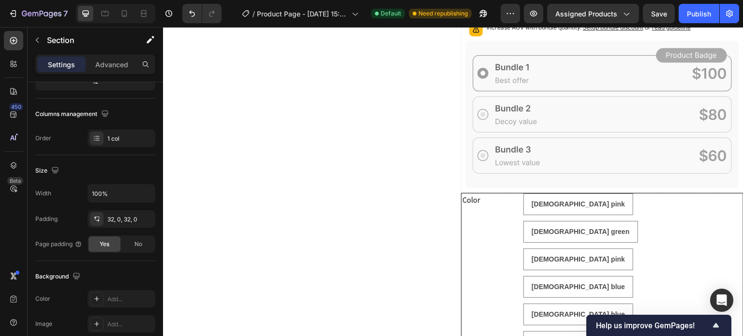
scroll to position [562, 0]
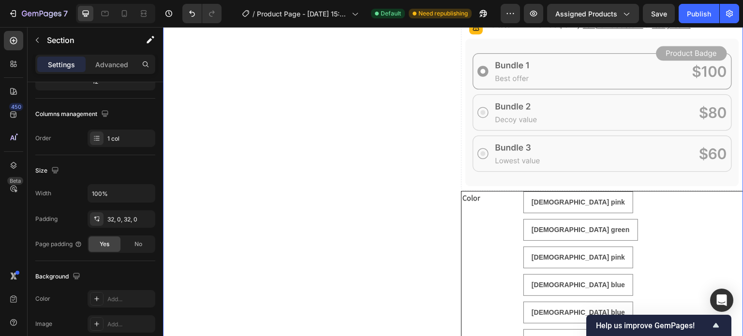
click at [237, 201] on div "Product Images" at bounding box center [304, 69] width 283 height 774
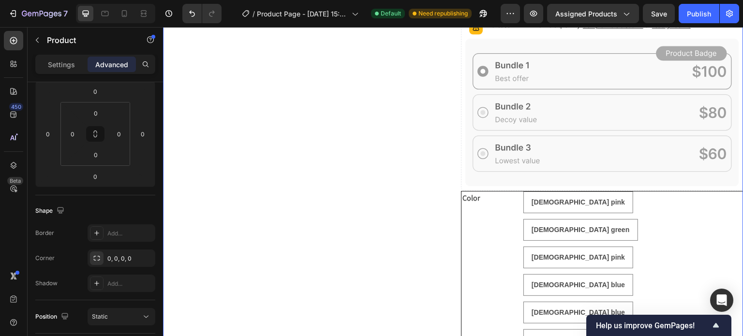
scroll to position [0, 0]
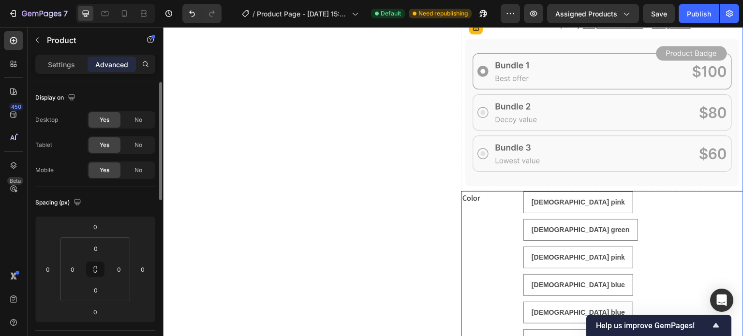
click at [237, 201] on div "Product Images" at bounding box center [304, 69] width 283 height 774
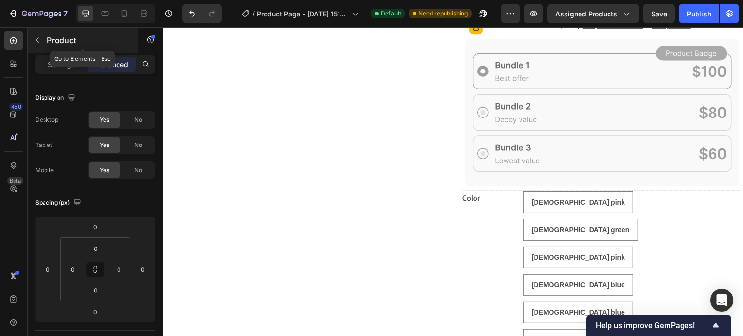
click at [66, 38] on p "Product" at bounding box center [88, 40] width 82 height 12
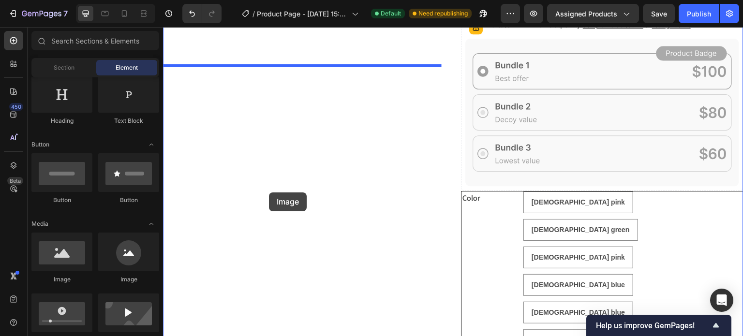
drag, startPoint x: 231, startPoint y: 285, endPoint x: 268, endPoint y: 192, distance: 101.0
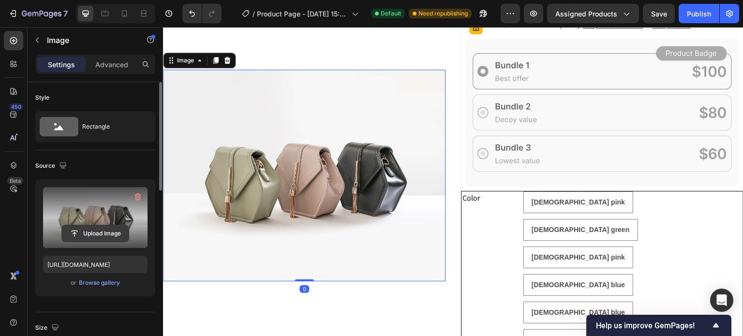
click at [107, 232] on input "file" at bounding box center [95, 233] width 67 height 16
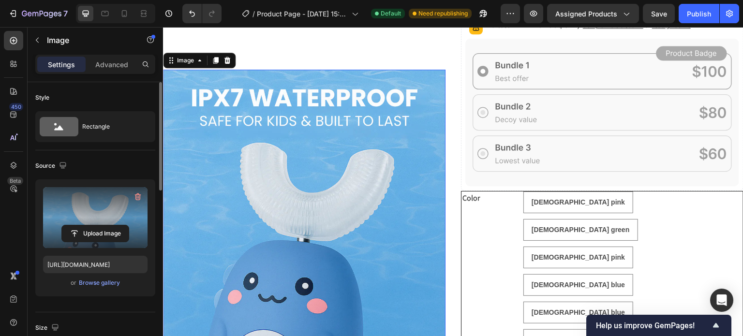
click at [96, 216] on label at bounding box center [95, 217] width 105 height 61
click at [96, 225] on input "file" at bounding box center [95, 233] width 67 height 16
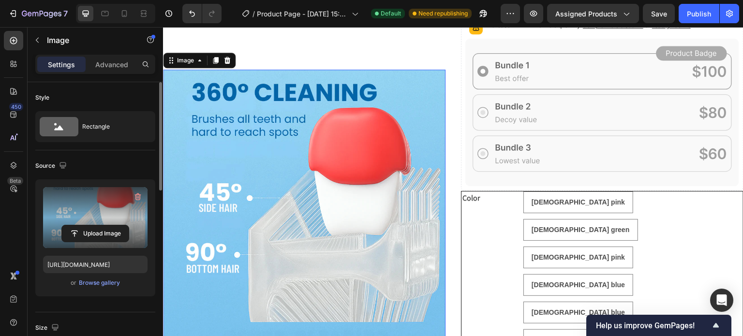
click at [101, 203] on label at bounding box center [95, 217] width 105 height 61
click at [101, 225] on input "file" at bounding box center [95, 233] width 67 height 16
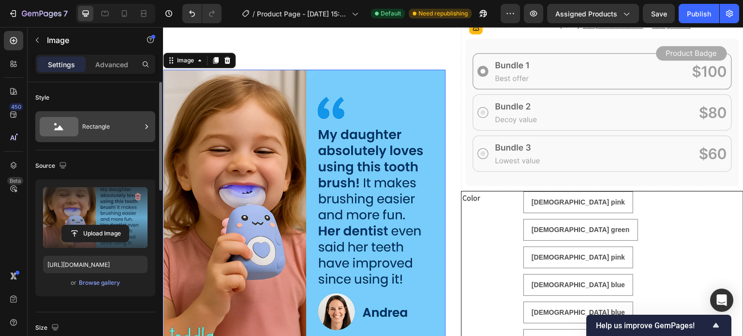
click at [135, 114] on div "Rectangle" at bounding box center [95, 126] width 120 height 31
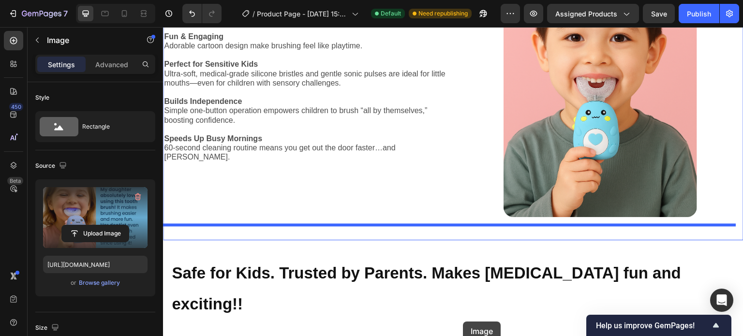
scroll to position [1952, 0]
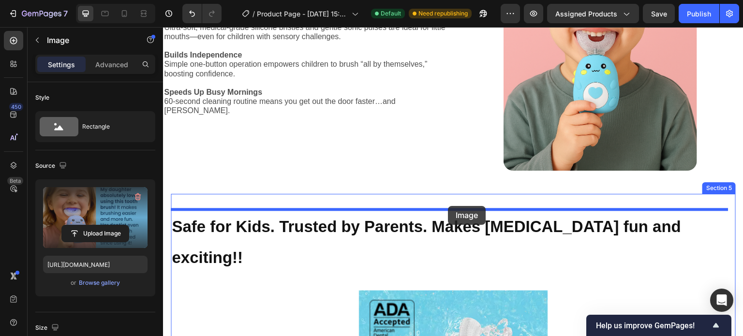
drag, startPoint x: 350, startPoint y: 122, endPoint x: 448, endPoint y: 206, distance: 129.4
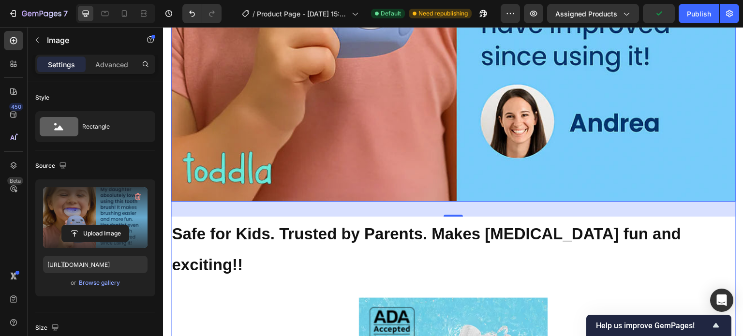
scroll to position [2526, 0]
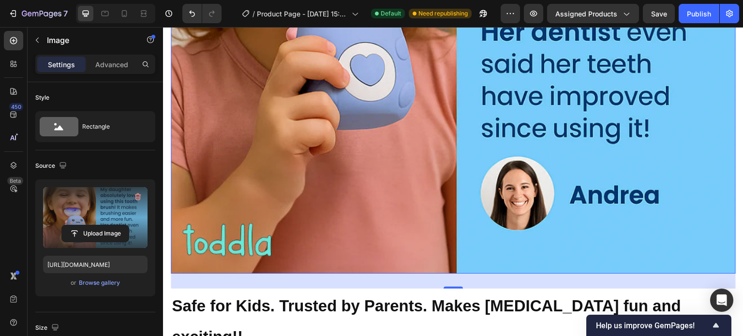
scroll to position [2454, 0]
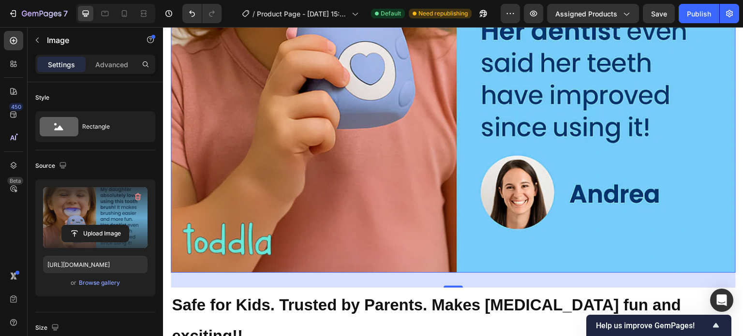
click at [92, 218] on label at bounding box center [95, 217] width 105 height 61
click at [92, 225] on input "file" at bounding box center [95, 233] width 67 height 16
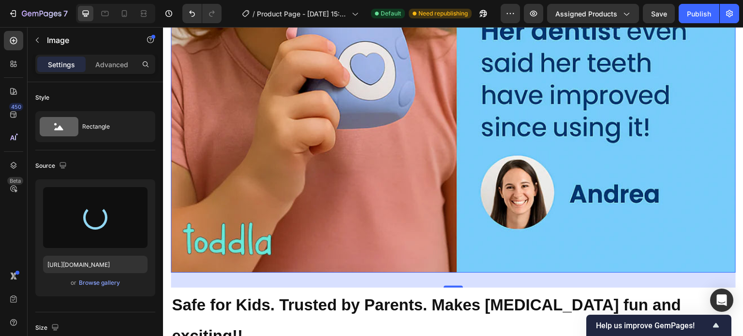
type input "https://cdn.shopify.com/s/files/1/0938/8356/4313/files/gempages_564618197639103…"
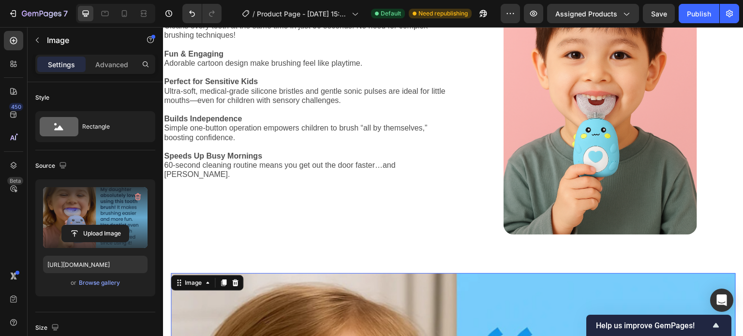
scroll to position [1891, 0]
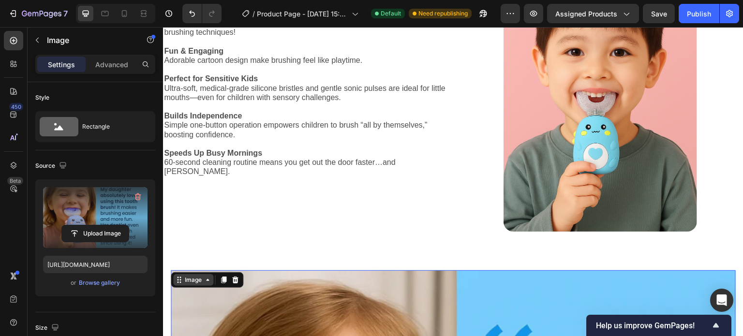
click at [194, 284] on div "Image" at bounding box center [193, 280] width 21 height 9
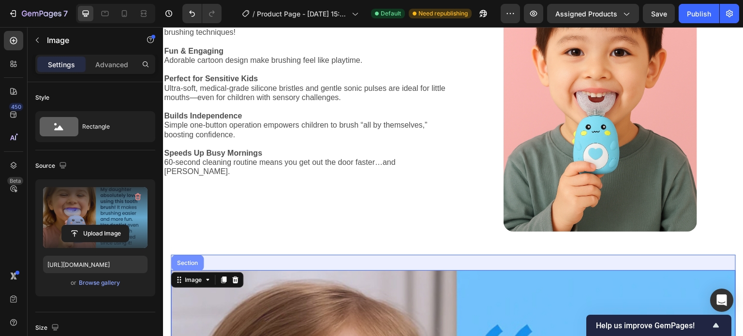
click at [183, 262] on div "Section" at bounding box center [187, 263] width 25 height 6
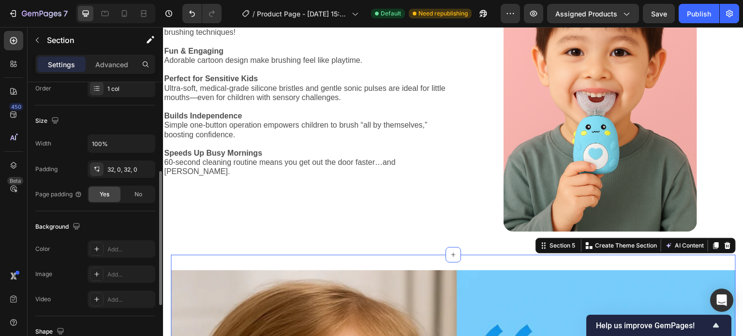
scroll to position [186, 0]
click at [120, 145] on input "100%" at bounding box center [121, 143] width 67 height 17
click at [146, 141] on icon "button" at bounding box center [146, 143] width 10 height 10
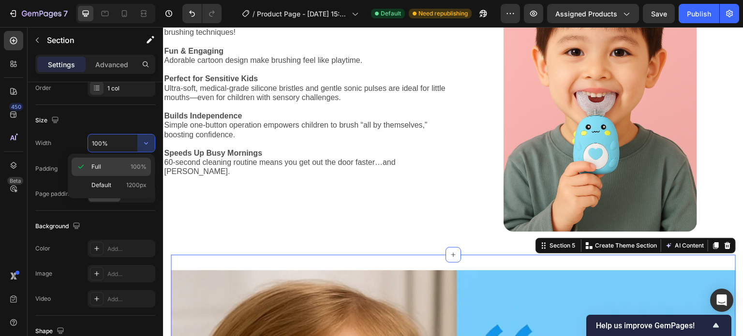
click at [108, 165] on p "Full 100%" at bounding box center [118, 167] width 55 height 9
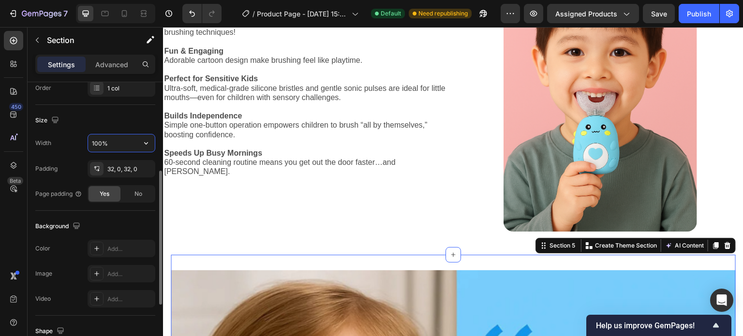
click at [108, 142] on input "100%" at bounding box center [121, 143] width 67 height 17
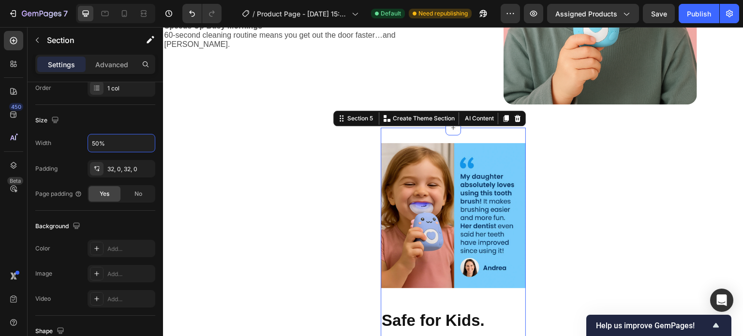
scroll to position [2016, 0]
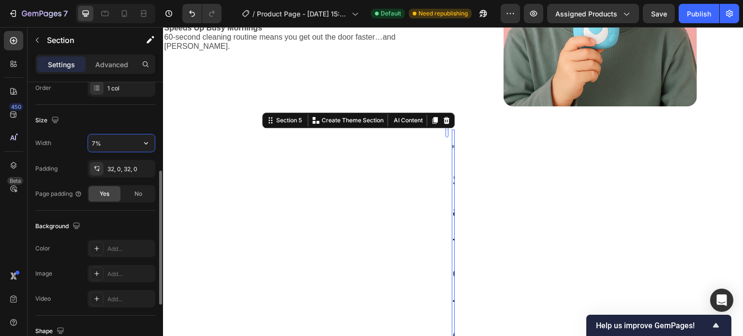
type input "75%"
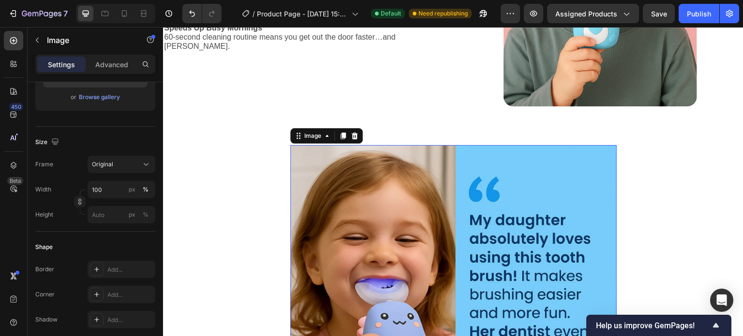
scroll to position [0, 0]
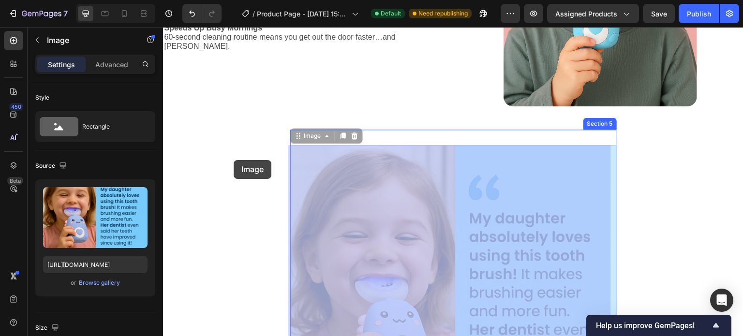
drag, startPoint x: 389, startPoint y: 161, endPoint x: 234, endPoint y: 159, distance: 155.8
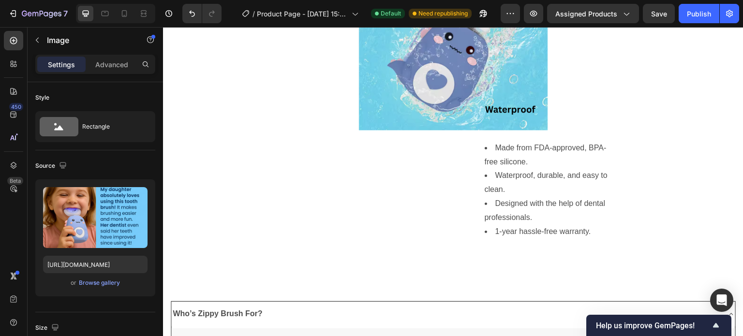
scroll to position [2645, 0]
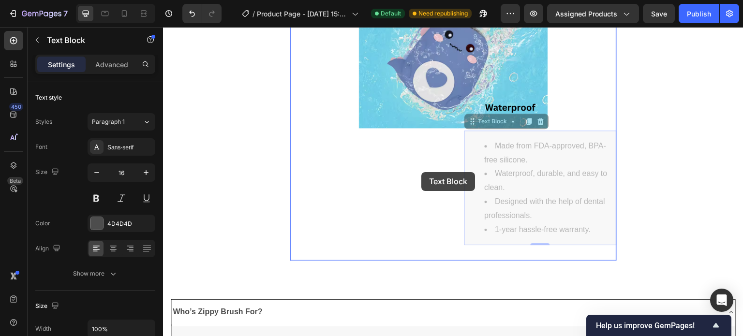
drag, startPoint x: 493, startPoint y: 173, endPoint x: 421, endPoint y: 172, distance: 71.6
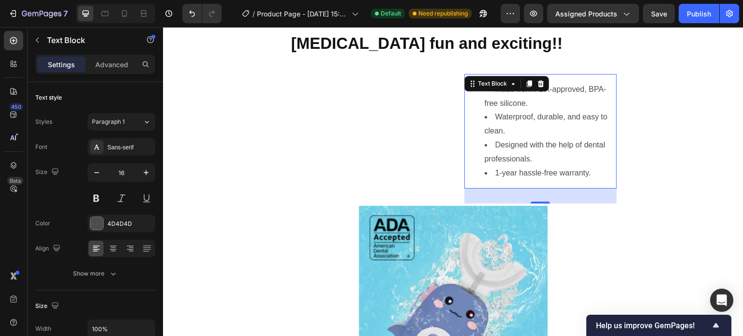
scroll to position [2506, 0]
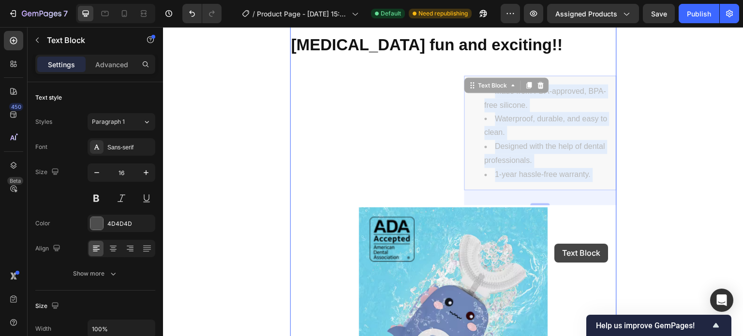
drag, startPoint x: 496, startPoint y: 95, endPoint x: 555, endPoint y: 244, distance: 159.7
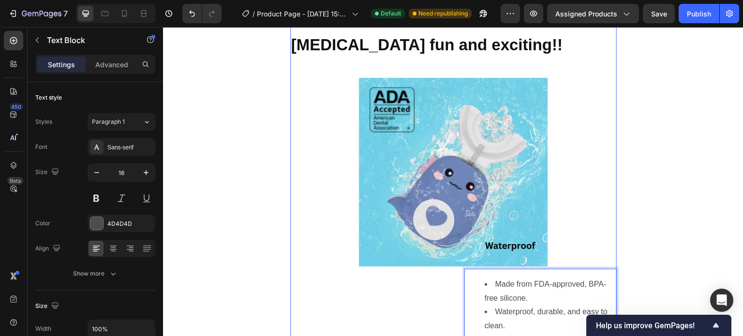
drag, startPoint x: 532, startPoint y: 274, endPoint x: 427, endPoint y: 279, distance: 105.1
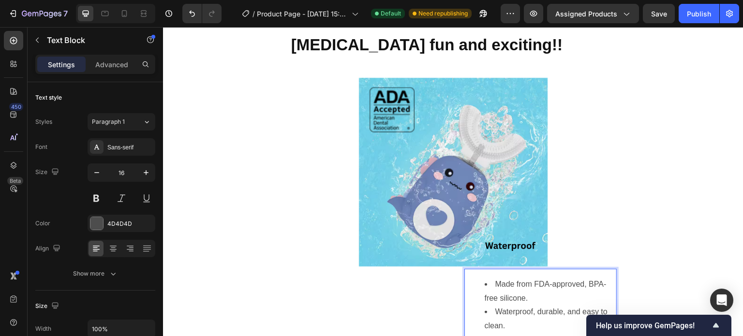
click at [473, 278] on ul "Made from FDA-approved, BPA-free silicone. Waterproof, durable, and easy to cle…" at bounding box center [540, 327] width 150 height 98
click at [503, 269] on div "Made from FDA-approved, BPA-free silicone. Waterproof, durable, and easy to cle…" at bounding box center [540, 326] width 152 height 115
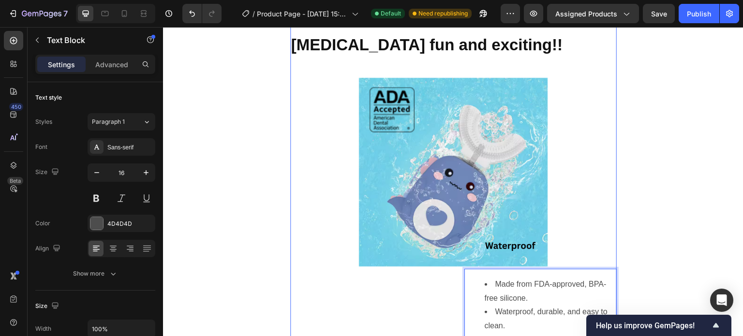
drag, startPoint x: 473, startPoint y: 270, endPoint x: 407, endPoint y: 283, distance: 67.4
click at [407, 283] on div "Image Safe for Kids. Trusted by Parents. Makes Brushing teeth fun and exciting!…" at bounding box center [453, 27] width 327 height 744
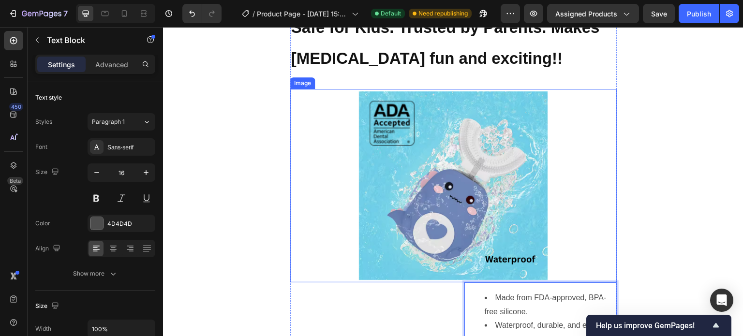
scroll to position [2494, 0]
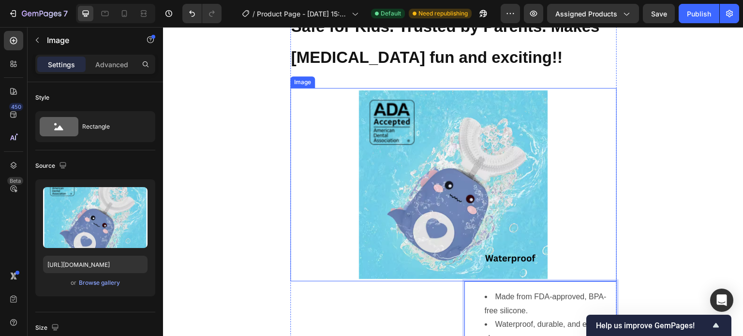
click at [413, 224] on img at bounding box center [454, 185] width 194 height 194
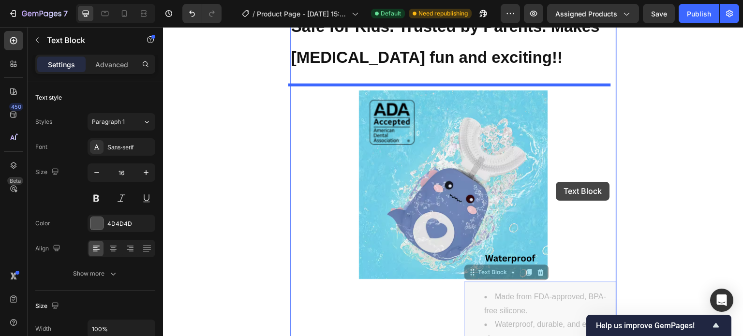
drag, startPoint x: 544, startPoint y: 313, endPoint x: 556, endPoint y: 182, distance: 131.7
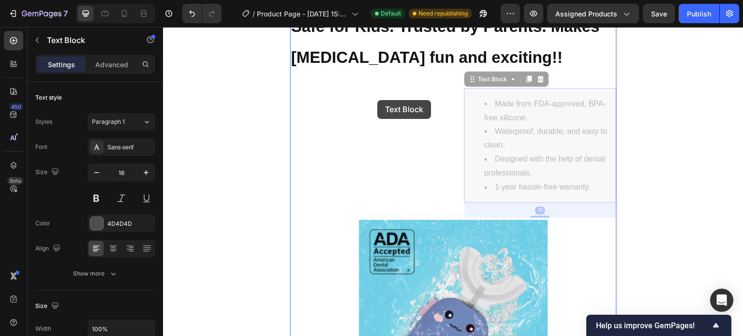
drag, startPoint x: 488, startPoint y: 81, endPoint x: 377, endPoint y: 100, distance: 112.5
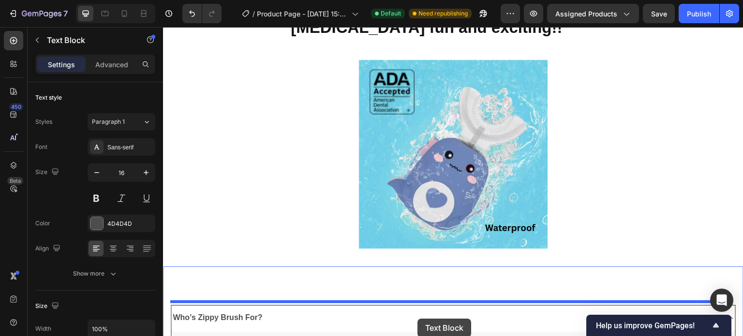
scroll to position [2661, 0]
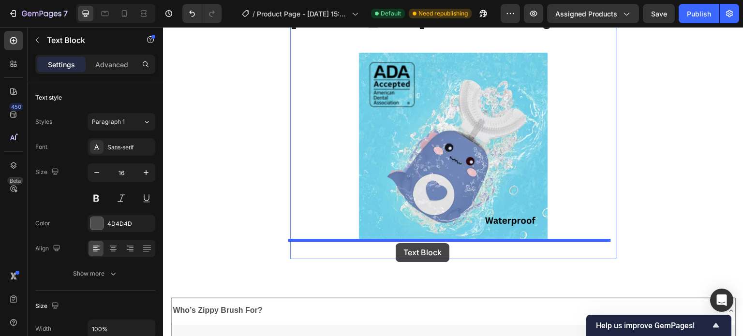
drag, startPoint x: 480, startPoint y: 78, endPoint x: 396, endPoint y: 243, distance: 185.7
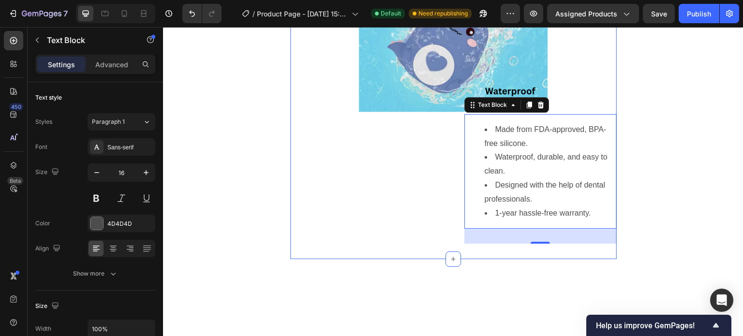
scroll to position [2531, 0]
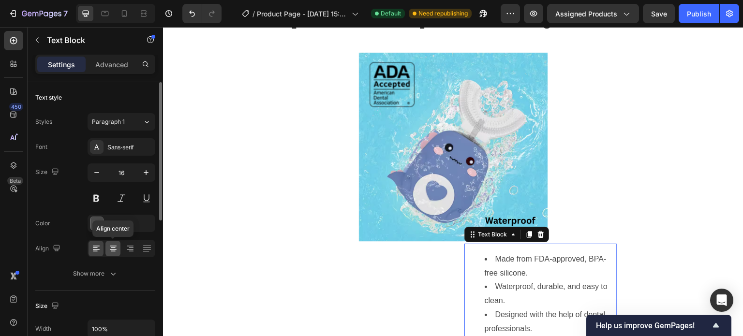
click at [110, 251] on icon at bounding box center [113, 249] width 10 height 10
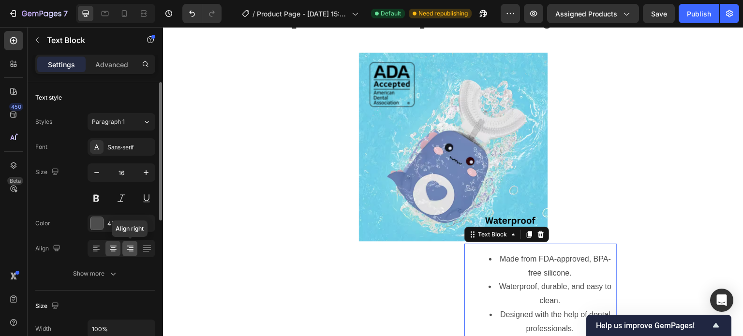
click at [130, 249] on icon at bounding box center [130, 249] width 7 height 1
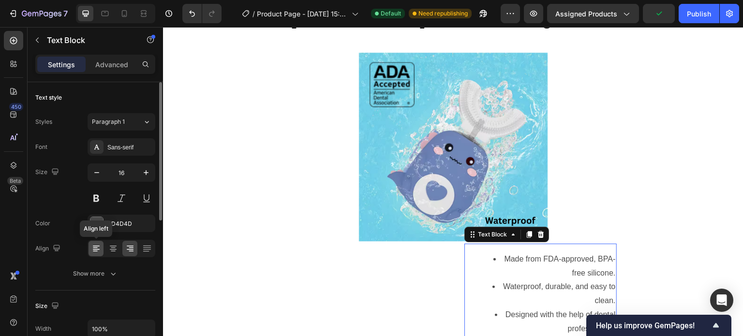
click at [95, 248] on icon at bounding box center [95, 248] width 5 height 1
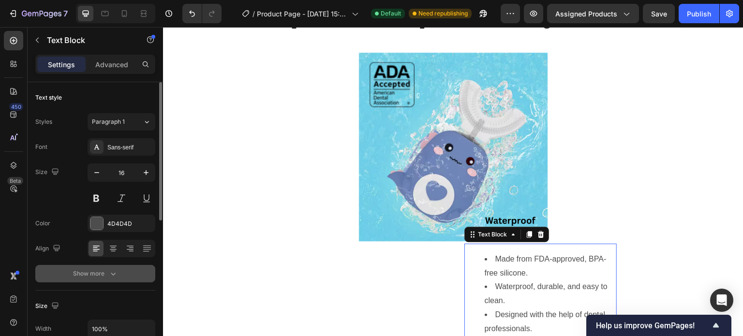
click at [81, 276] on div "Show more" at bounding box center [95, 274] width 45 height 10
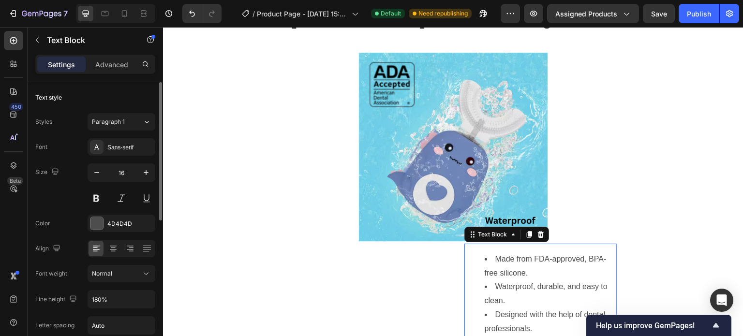
click at [81, 276] on div "Font weight Normal" at bounding box center [95, 273] width 120 height 17
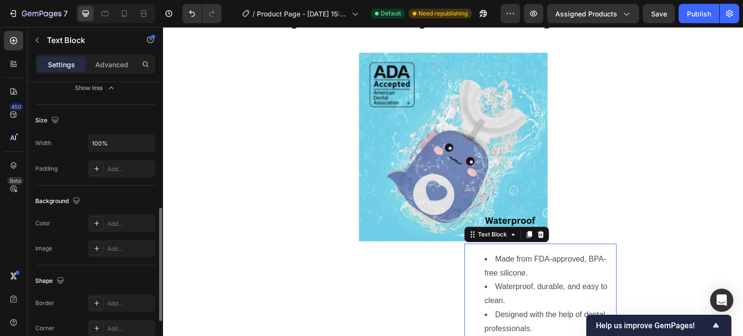
scroll to position [315, 0]
click at [112, 167] on div "Add..." at bounding box center [129, 168] width 45 height 9
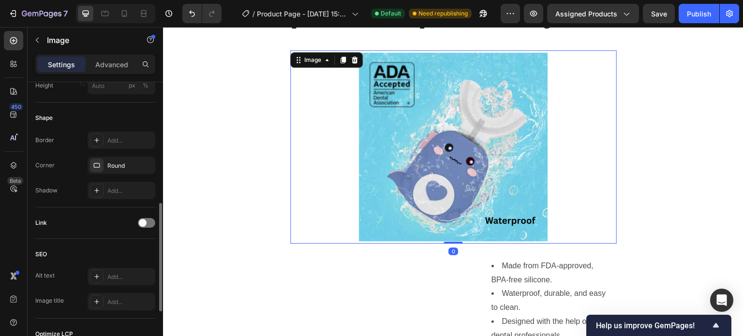
scroll to position [0, 0]
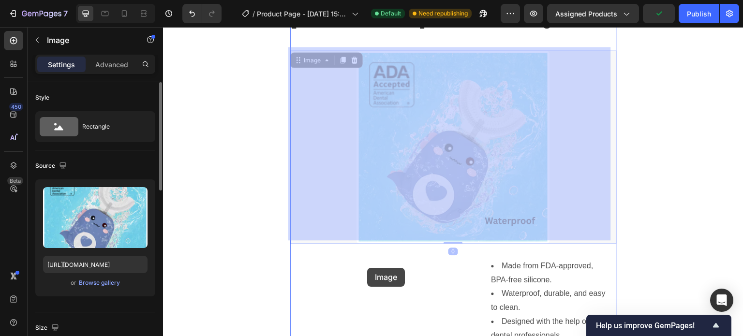
drag, startPoint x: 436, startPoint y: 149, endPoint x: 367, endPoint y: 269, distance: 138.5
drag, startPoint x: 315, startPoint y: 55, endPoint x: 345, endPoint y: 283, distance: 229.9
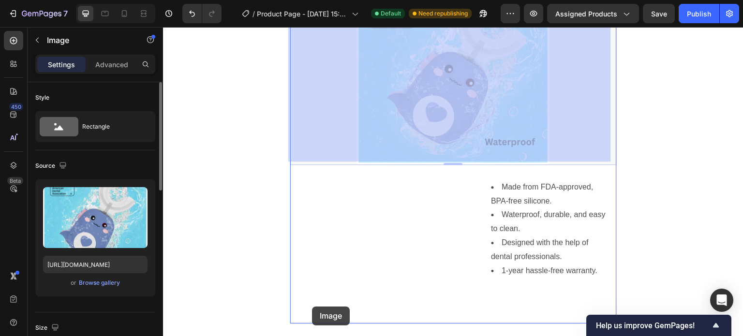
scroll to position [2617, 0]
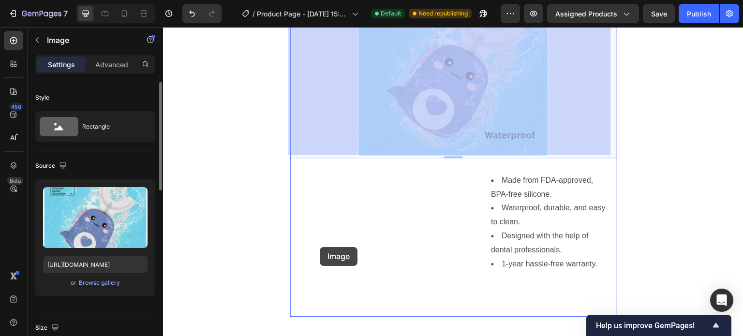
drag, startPoint x: 314, startPoint y: 80, endPoint x: 320, endPoint y: 247, distance: 167.5
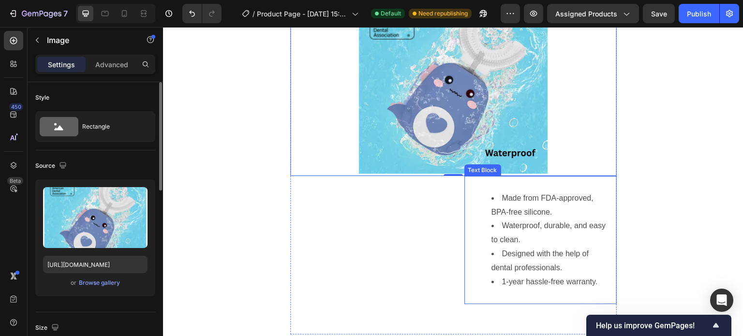
scroll to position [2598, 0]
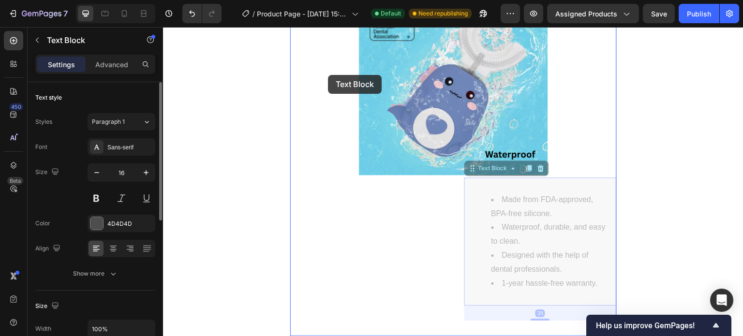
drag, startPoint x: 591, startPoint y: 196, endPoint x: 328, endPoint y: 75, distance: 289.7
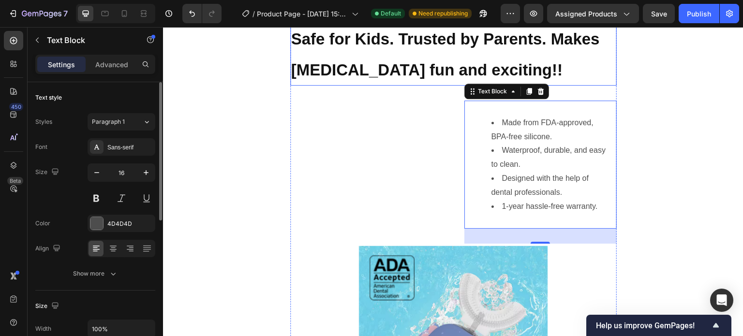
scroll to position [2481, 0]
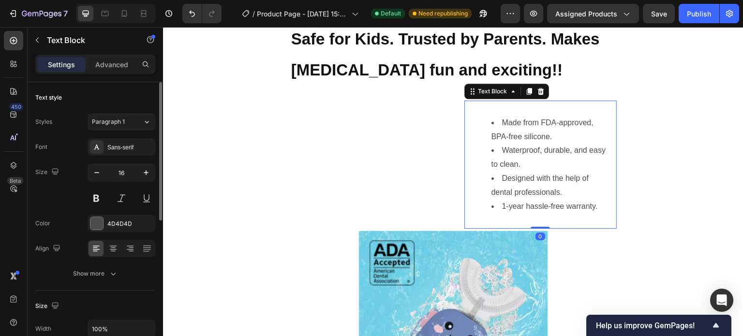
drag, startPoint x: 535, startPoint y: 240, endPoint x: 534, endPoint y: 222, distance: 18.4
click at [534, 222] on div "Made from FDA-approved, BPA-free silicone. Waterproof, durable, and easy to cle…" at bounding box center [540, 165] width 152 height 129
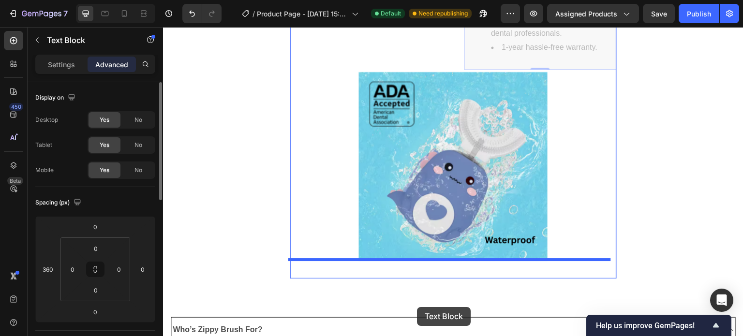
scroll to position [2656, 0]
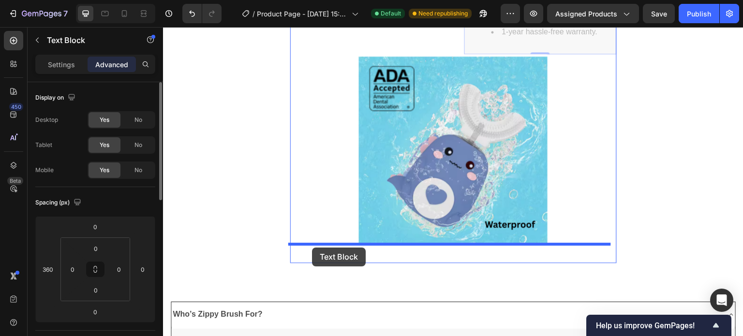
drag, startPoint x: 494, startPoint y: 90, endPoint x: 312, endPoint y: 248, distance: 240.1
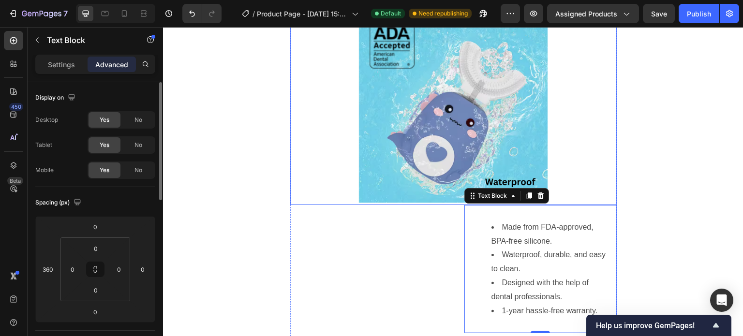
scroll to position [2584, 0]
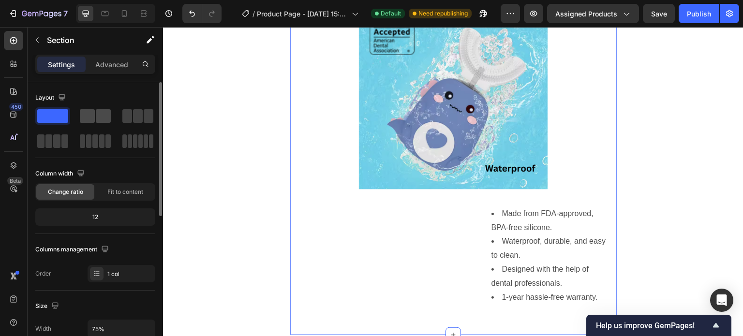
click at [94, 120] on span at bounding box center [87, 116] width 15 height 14
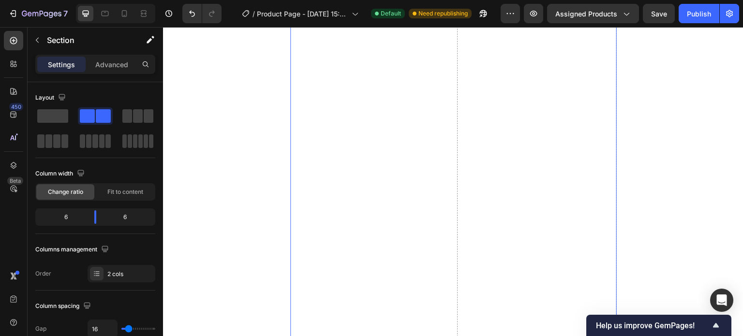
scroll to position [2922, 0]
click at [190, 15] on icon "Undo/Redo" at bounding box center [192, 14] width 10 height 10
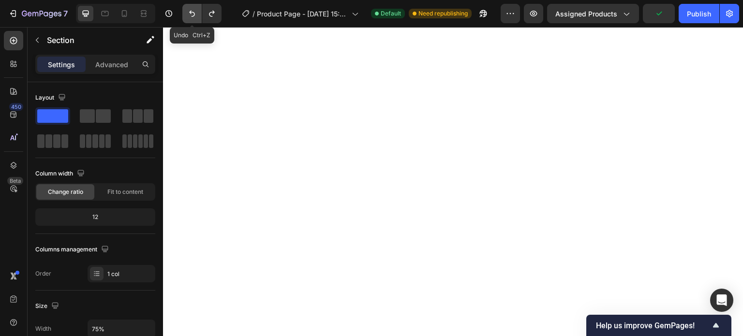
click at [190, 15] on icon "Undo/Redo" at bounding box center [192, 14] width 10 height 10
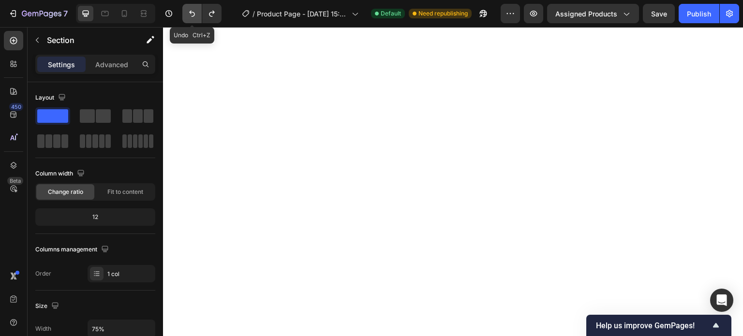
click at [190, 15] on icon "Undo/Redo" at bounding box center [192, 14] width 10 height 10
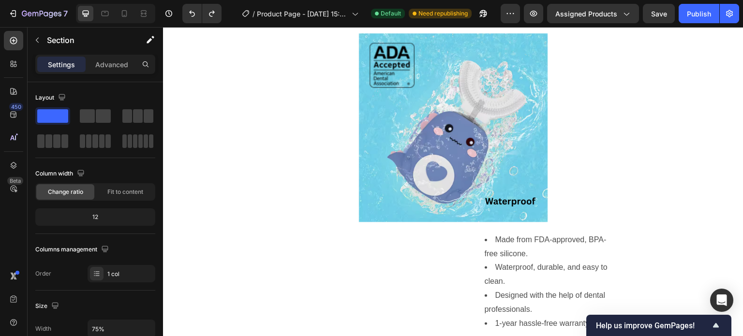
scroll to position [2551, 0]
click at [192, 19] on button "Undo/Redo" at bounding box center [191, 13] width 19 height 19
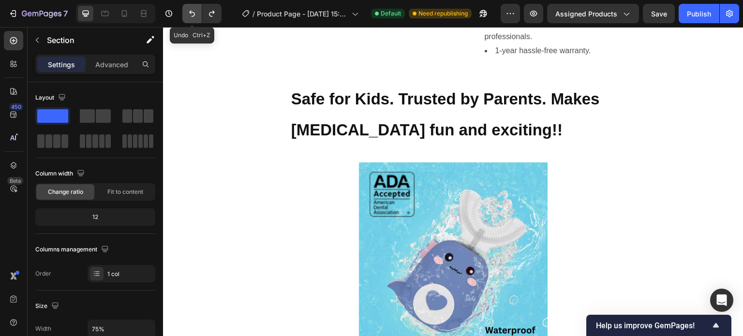
scroll to position [2278, 0]
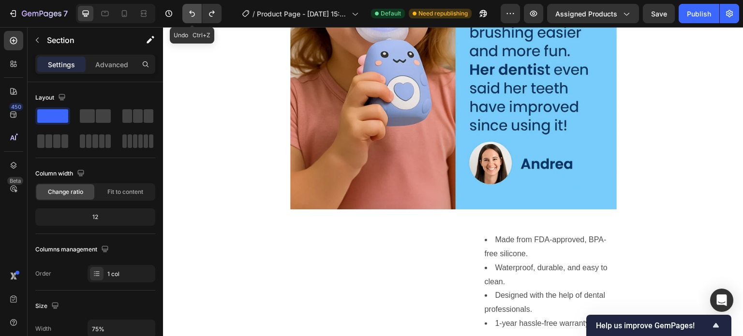
click at [192, 19] on button "Undo/Redo" at bounding box center [191, 13] width 19 height 19
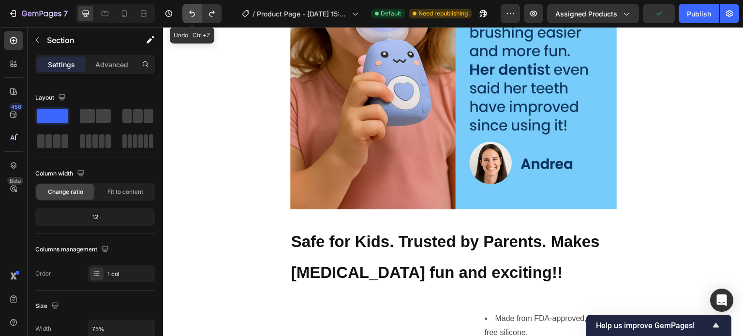
click at [192, 19] on button "Undo/Redo" at bounding box center [191, 13] width 19 height 19
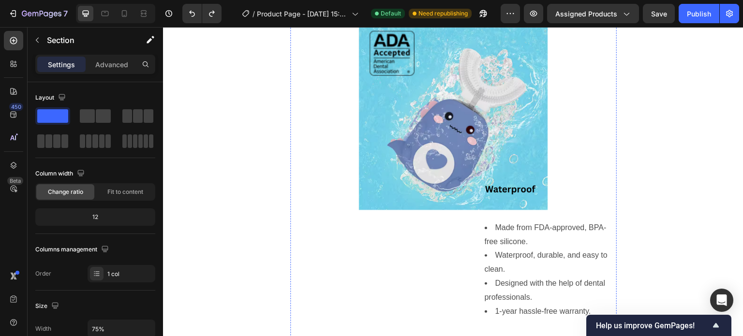
scroll to position [2563, 0]
click at [194, 15] on icon "Undo/Redo" at bounding box center [192, 14] width 6 height 6
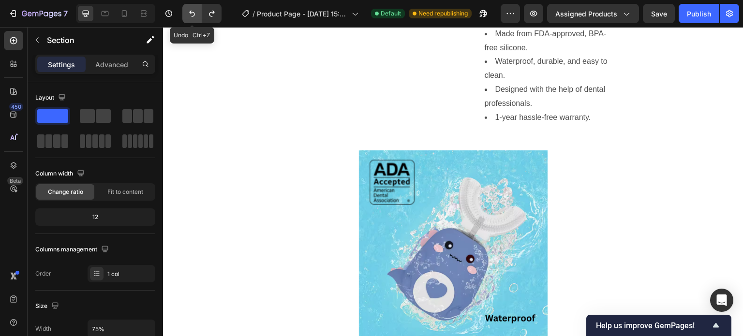
scroll to position [2370, 0]
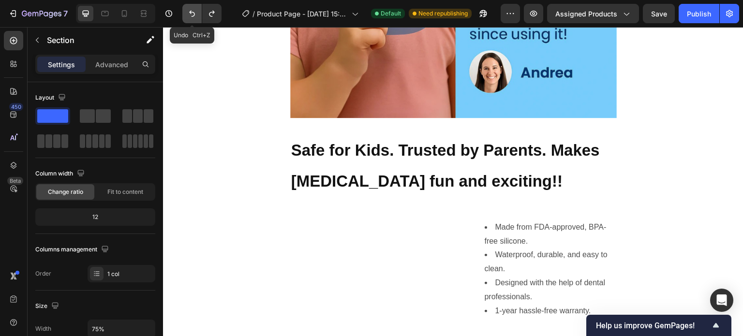
click at [194, 15] on icon "Undo/Redo" at bounding box center [192, 14] width 6 height 6
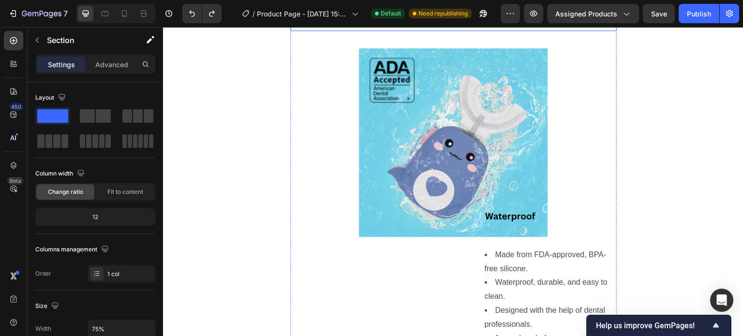
scroll to position [2551, 0]
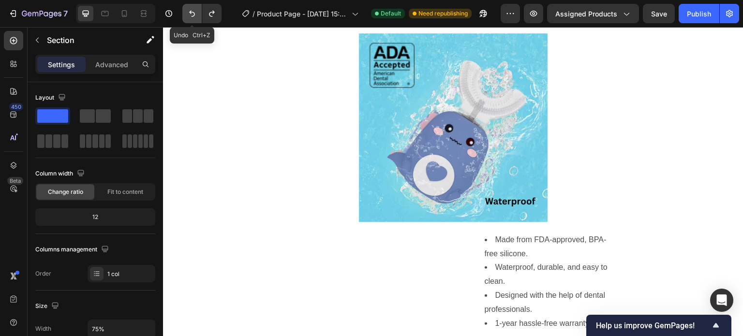
click at [193, 16] on icon "Undo/Redo" at bounding box center [192, 14] width 6 height 6
type input "100%"
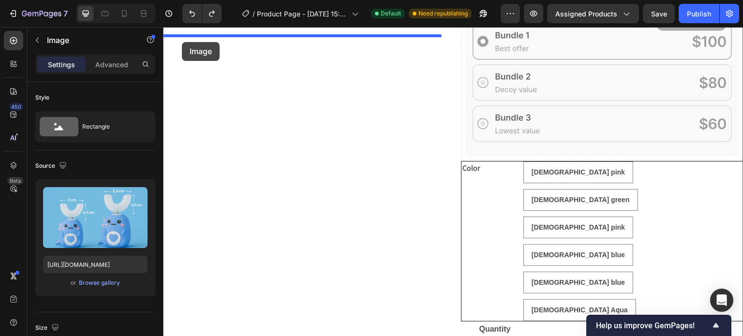
scroll to position [560, 0]
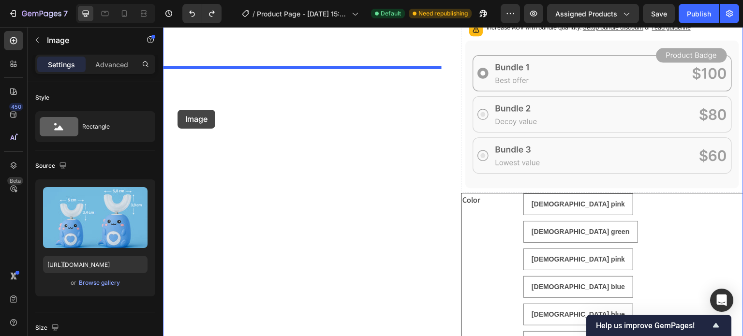
drag, startPoint x: 178, startPoint y: 135, endPoint x: 178, endPoint y: 110, distance: 25.2
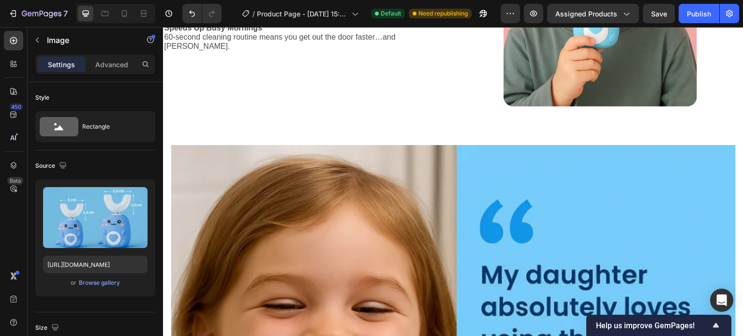
scroll to position [1439, 0]
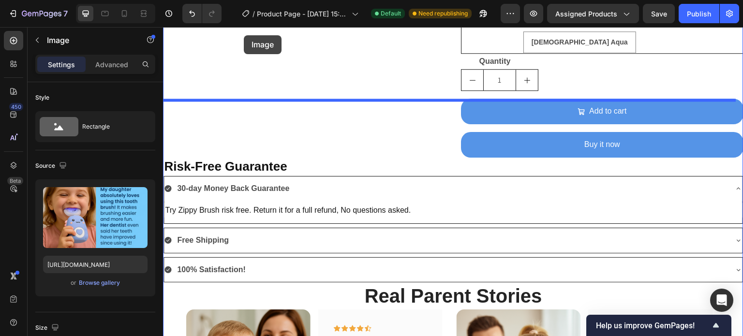
scroll to position [845, 0]
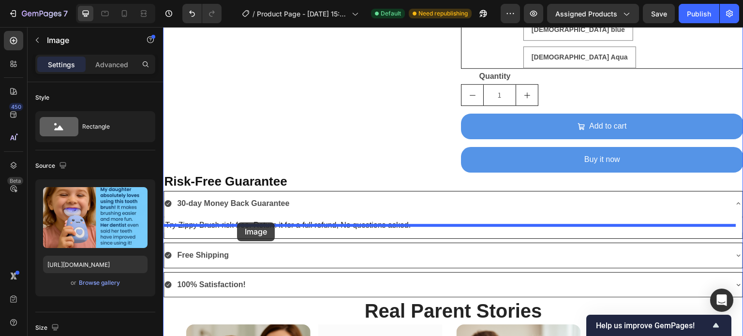
drag, startPoint x: 192, startPoint y: 116, endPoint x: 237, endPoint y: 223, distance: 116.0
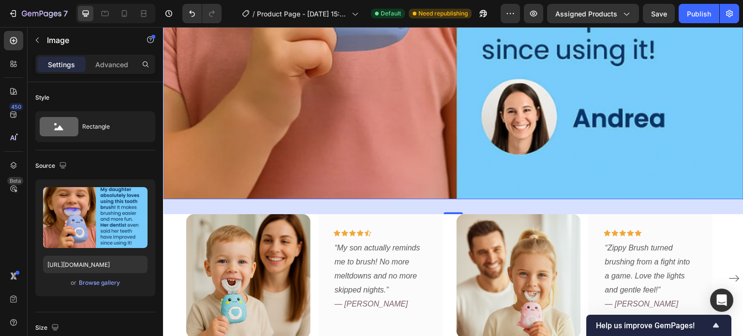
scroll to position [1552, 0]
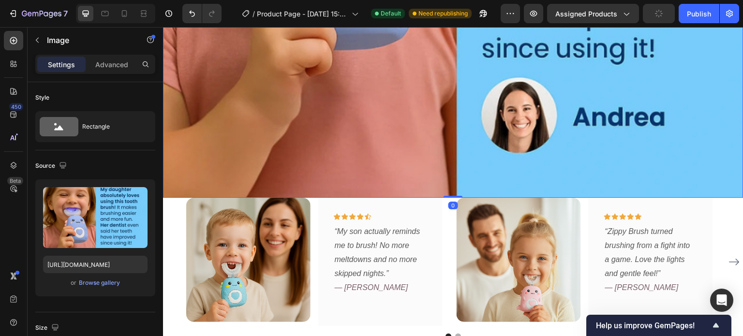
drag, startPoint x: 458, startPoint y: 127, endPoint x: 459, endPoint y: 104, distance: 23.2
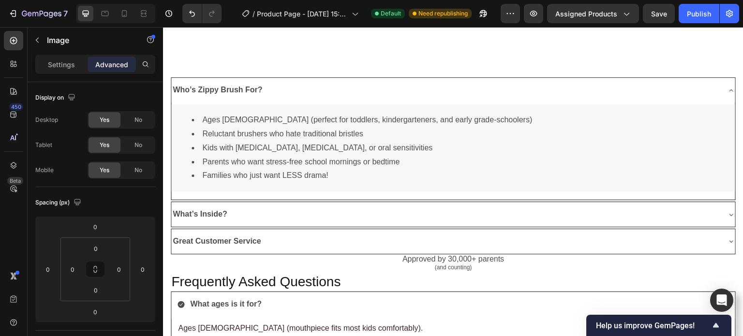
scroll to position [2458, 0]
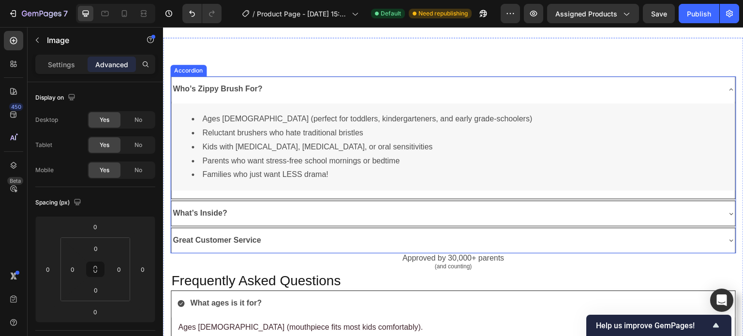
click at [728, 89] on icon at bounding box center [732, 90] width 8 height 8
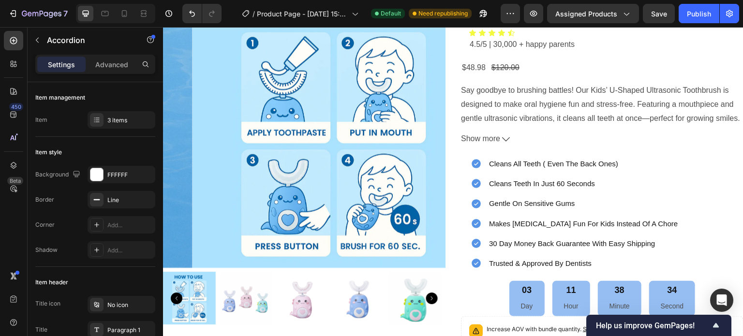
scroll to position [149, 0]
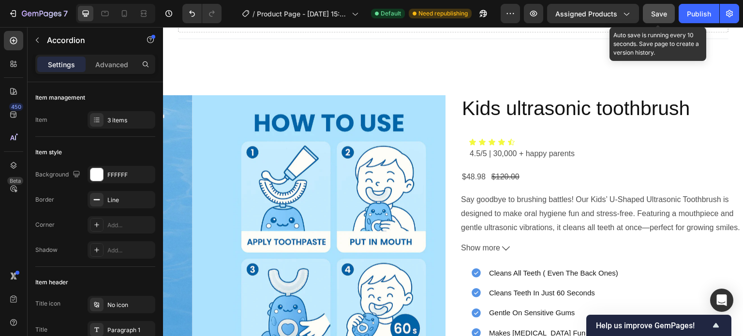
click at [661, 13] on span "Save" at bounding box center [659, 14] width 16 height 8
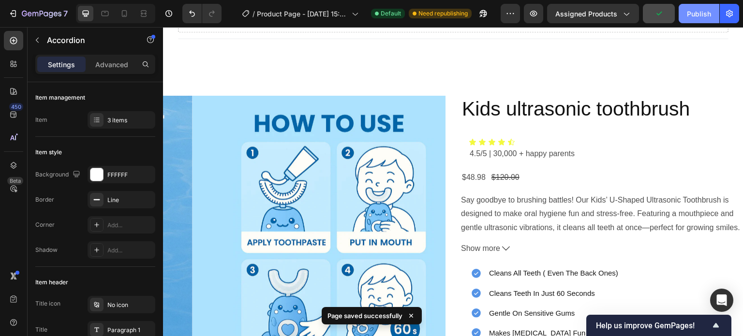
click at [696, 17] on div "Publish" at bounding box center [699, 14] width 24 height 10
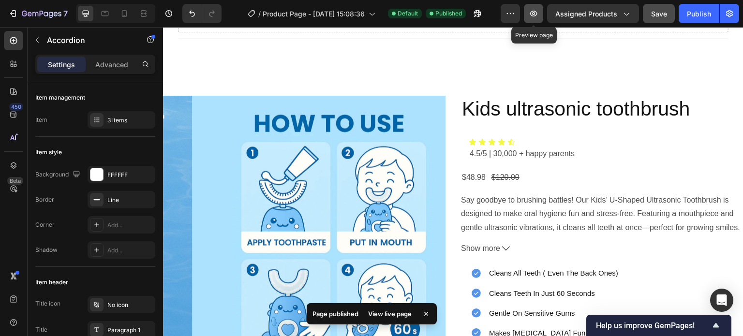
click at [534, 14] on icon "button" at bounding box center [533, 13] width 3 height 3
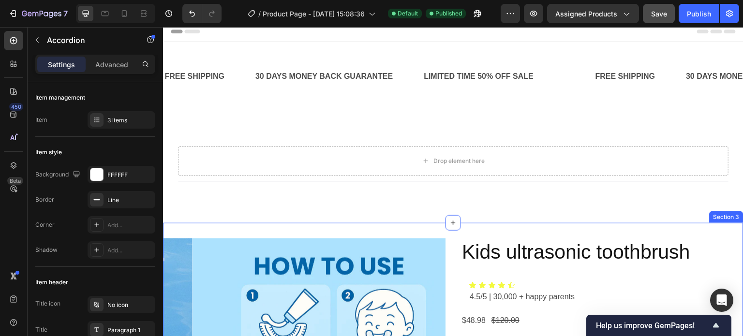
scroll to position [3, 0]
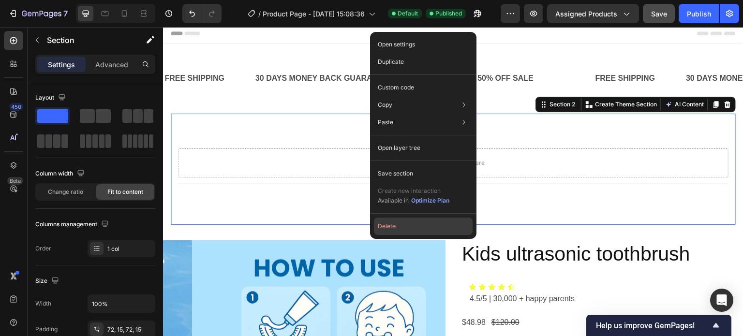
click at [386, 228] on button "Delete" at bounding box center [423, 226] width 99 height 17
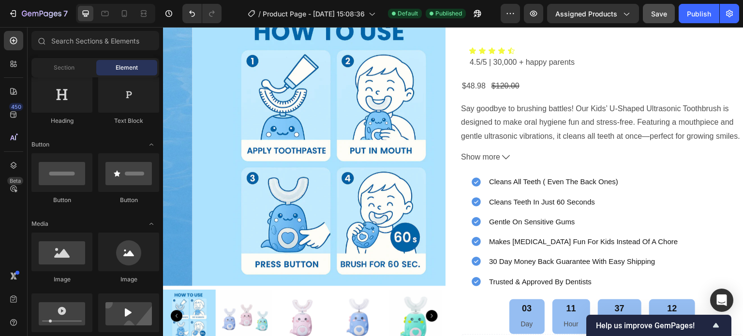
scroll to position [0, 0]
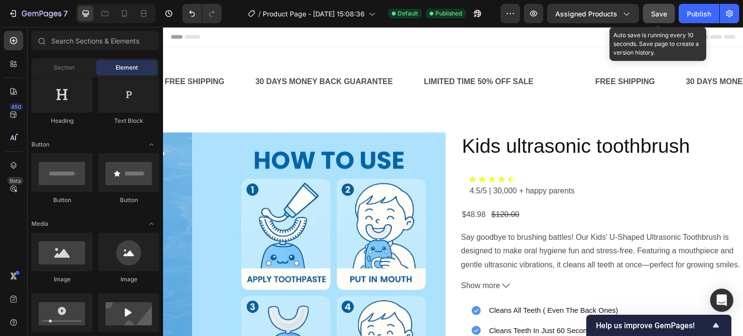
click at [658, 15] on span "Save" at bounding box center [659, 14] width 16 height 8
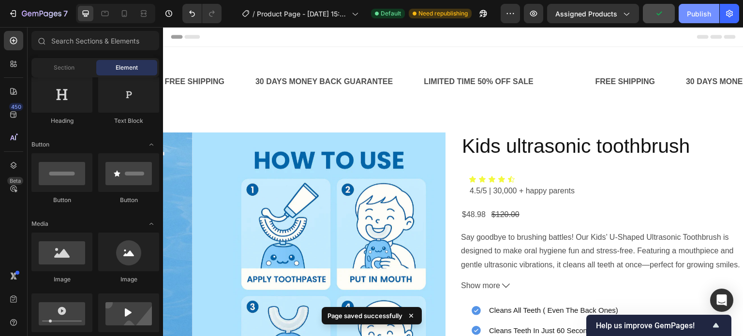
click at [693, 18] on div "Publish" at bounding box center [699, 14] width 24 height 10
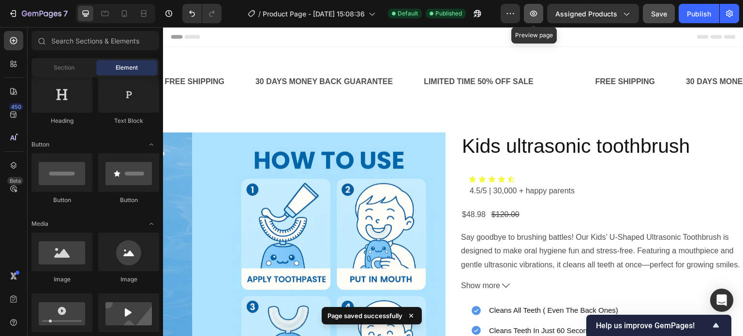
click at [536, 10] on icon "button" at bounding box center [534, 14] width 10 height 10
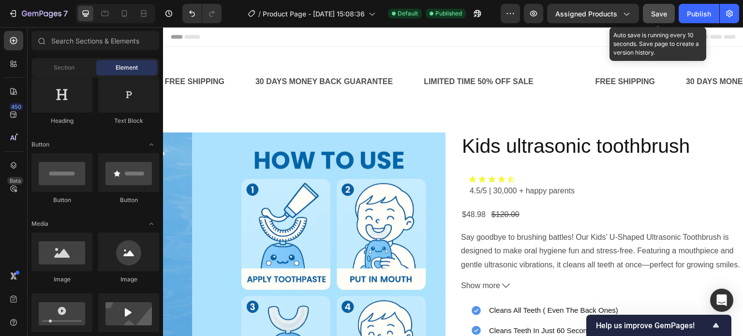
click at [662, 13] on span "Save" at bounding box center [659, 14] width 16 height 8
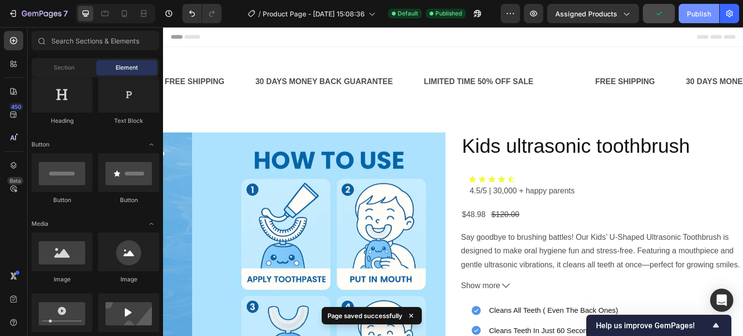
click at [691, 11] on div "Publish" at bounding box center [699, 14] width 24 height 10
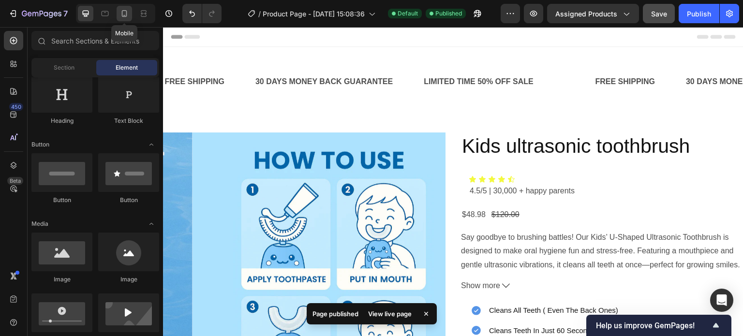
click at [121, 15] on icon at bounding box center [125, 14] width 10 height 10
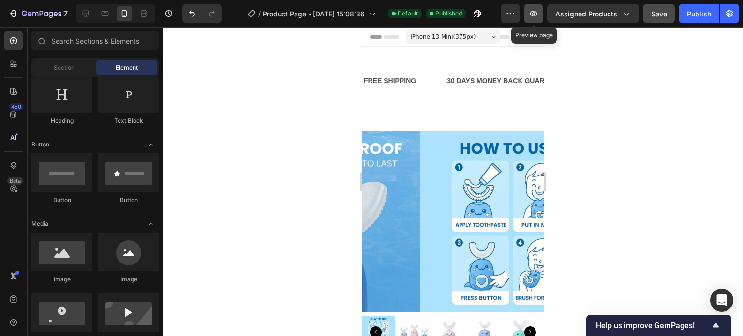
click at [534, 15] on icon "button" at bounding box center [534, 14] width 10 height 10
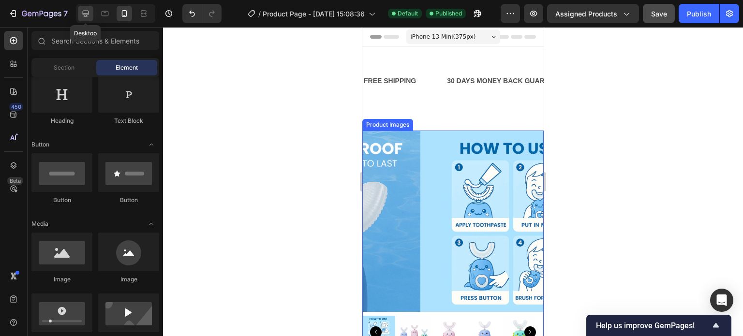
click at [87, 16] on icon at bounding box center [86, 14] width 6 height 6
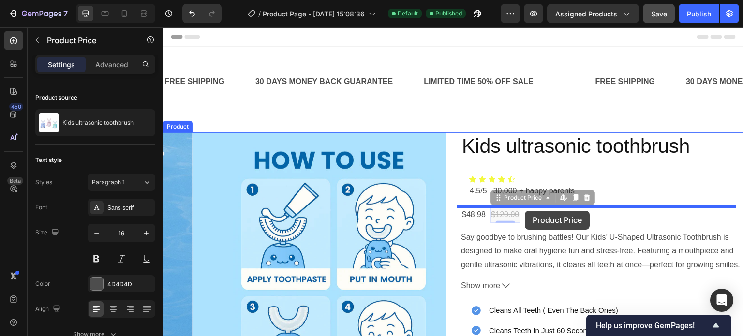
drag, startPoint x: 493, startPoint y: 211, endPoint x: 525, endPoint y: 211, distance: 32.4
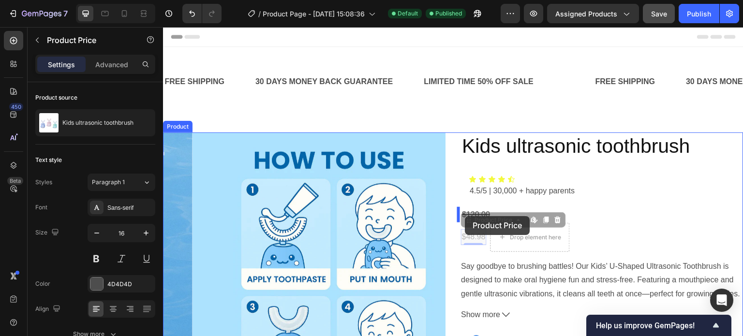
drag, startPoint x: 482, startPoint y: 234, endPoint x: 465, endPoint y: 216, distance: 24.6
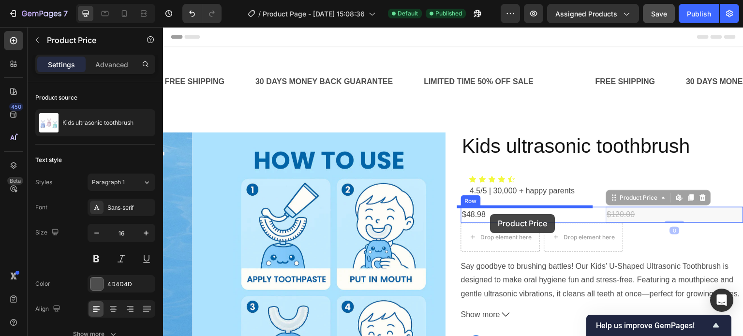
drag, startPoint x: 610, startPoint y: 212, endPoint x: 491, endPoint y: 214, distance: 119.0
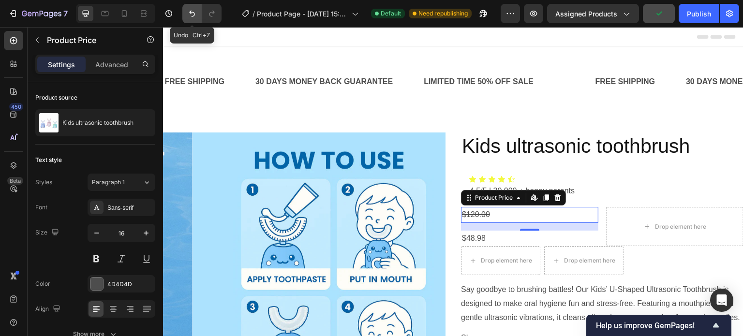
click at [190, 13] on icon "Undo/Redo" at bounding box center [192, 14] width 10 height 10
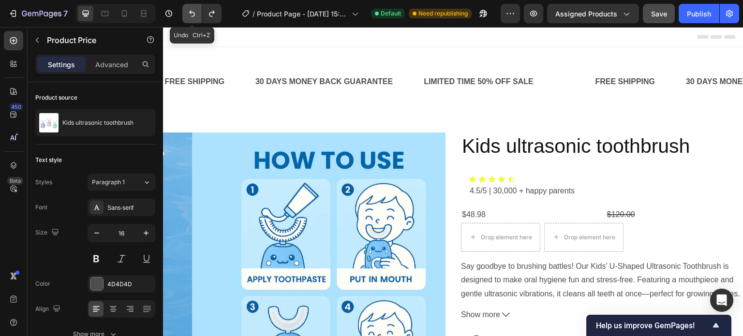
click at [190, 13] on icon "Undo/Redo" at bounding box center [192, 14] width 10 height 10
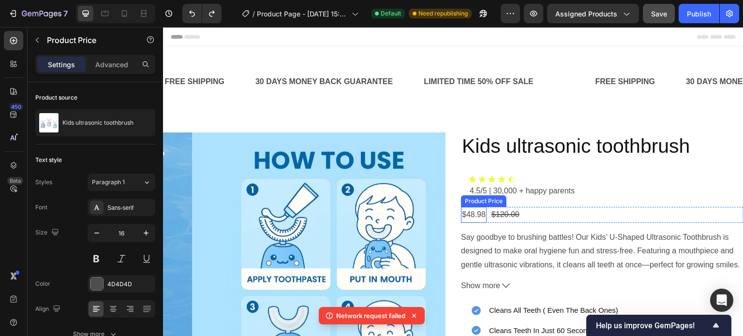
click at [476, 205] on div "Product Price" at bounding box center [483, 201] width 45 height 12
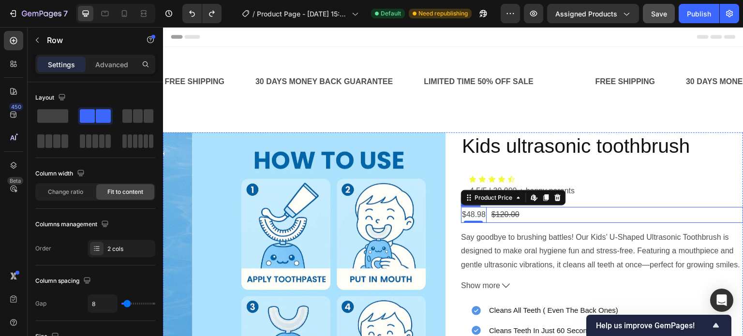
click at [530, 213] on div "$48.98 Product Price Edit content in Shopify 0 Product Price Edit content in Sh…" at bounding box center [602, 215] width 283 height 16
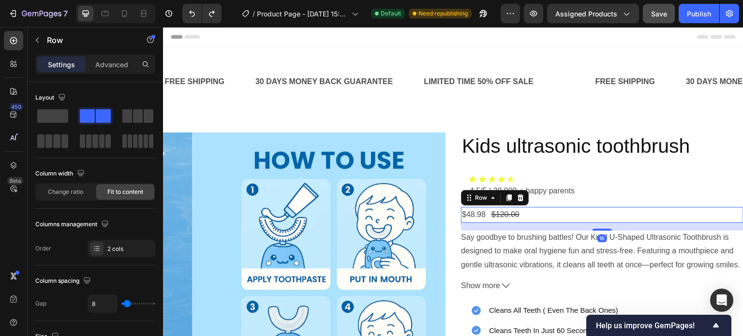
click at [552, 214] on div "$48.98 Product Price Product Price $120.00 Product Price Product Price Row 16" at bounding box center [602, 215] width 283 height 16
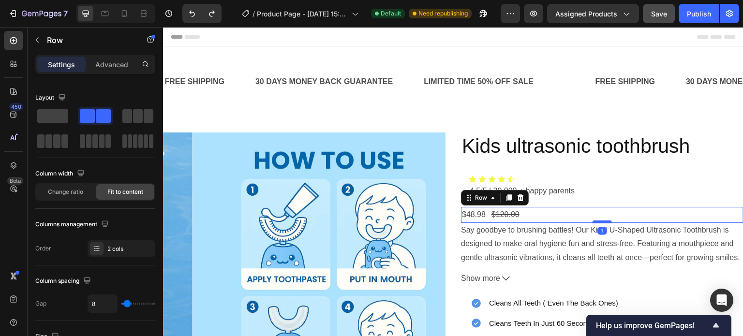
drag, startPoint x: 593, startPoint y: 228, endPoint x: 593, endPoint y: 221, distance: 7.3
click at [593, 221] on div at bounding box center [602, 222] width 19 height 3
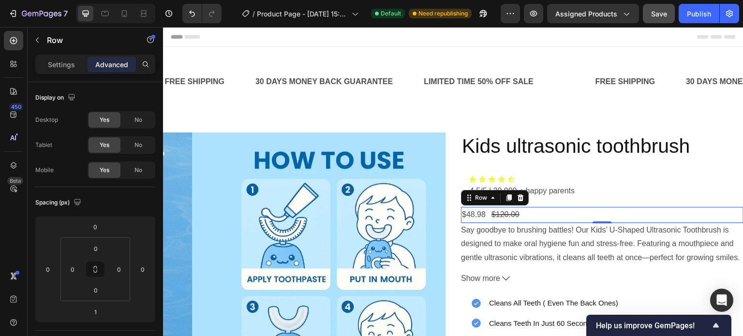
click at [483, 214] on div "$48.98 Product Price Product Price $120.00 Product Price Product Price Row 1" at bounding box center [602, 215] width 283 height 16
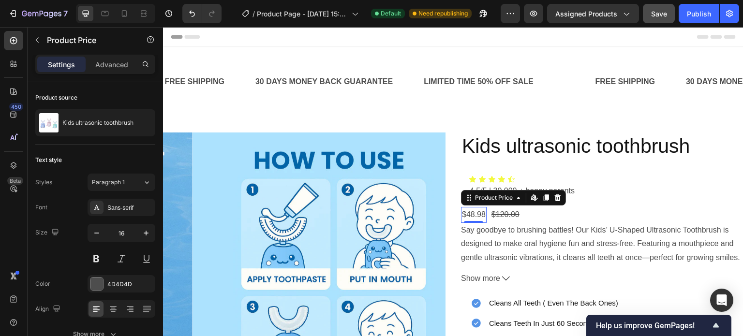
click at [482, 214] on div "$48.98" at bounding box center [474, 215] width 26 height 16
click at [18, 13] on div "7" at bounding box center [38, 14] width 60 height 12
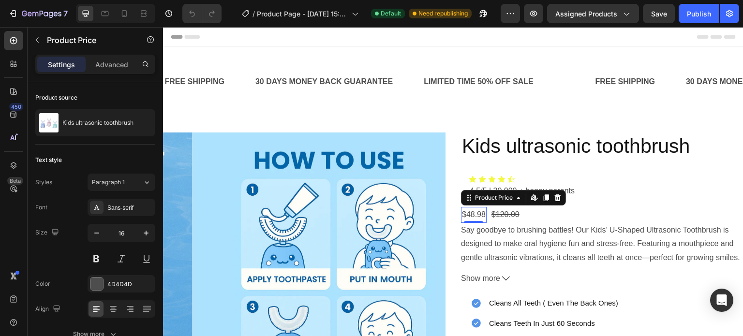
click at [480, 216] on div "$48.98" at bounding box center [474, 215] width 26 height 16
click at [481, 214] on div "$48.98" at bounding box center [474, 215] width 26 height 16
click at [468, 214] on div "$48.98" at bounding box center [474, 215] width 26 height 16
click at [478, 215] on div "$48.98" at bounding box center [474, 215] width 26 height 16
click at [502, 215] on div "$120.00" at bounding box center [506, 215] width 30 height 16
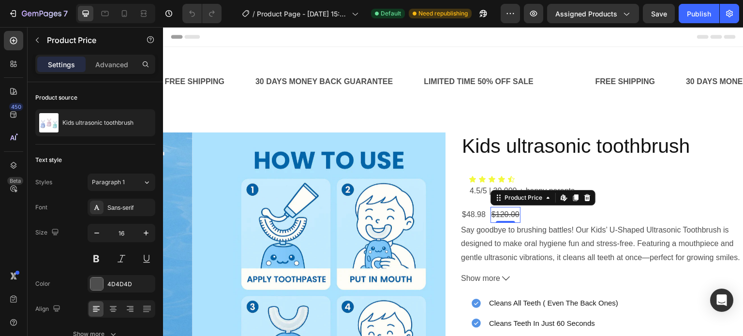
click at [514, 215] on div "$120.00" at bounding box center [506, 215] width 30 height 16
click at [479, 215] on div "$48.98" at bounding box center [474, 215] width 26 height 16
click at [481, 216] on div "$48.98" at bounding box center [474, 215] width 26 height 16
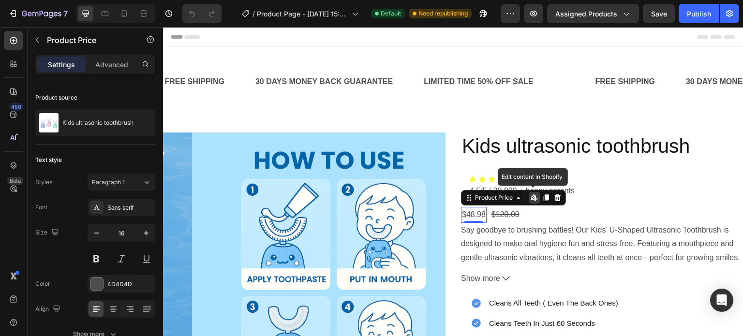
click at [531, 199] on icon at bounding box center [533, 198] width 4 height 6
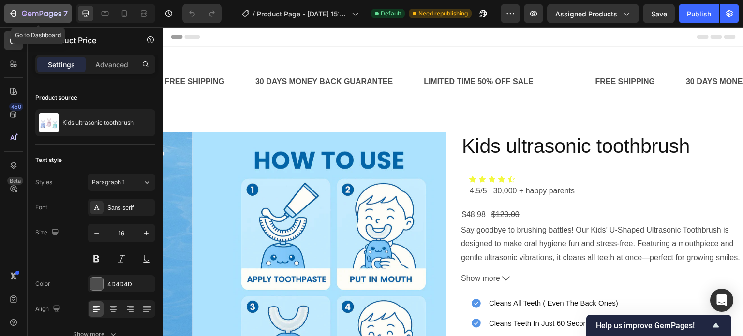
click at [13, 16] on icon "button" at bounding box center [13, 14] width 10 height 10
